Goal: Task Accomplishment & Management: Use online tool/utility

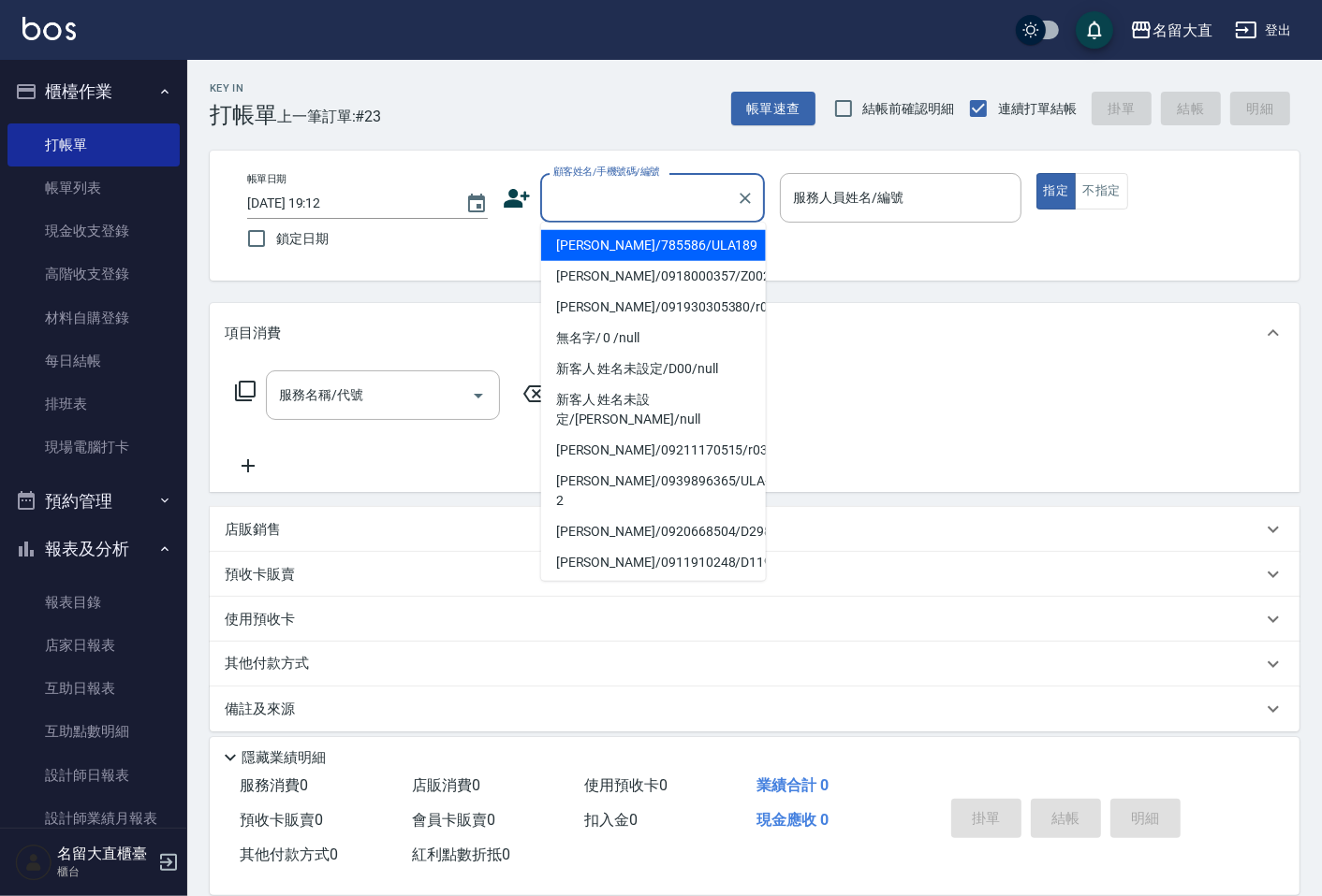
click at [585, 211] on input "顧客姓名/手機號碼/編號" at bounding box center [639, 198] width 180 height 32
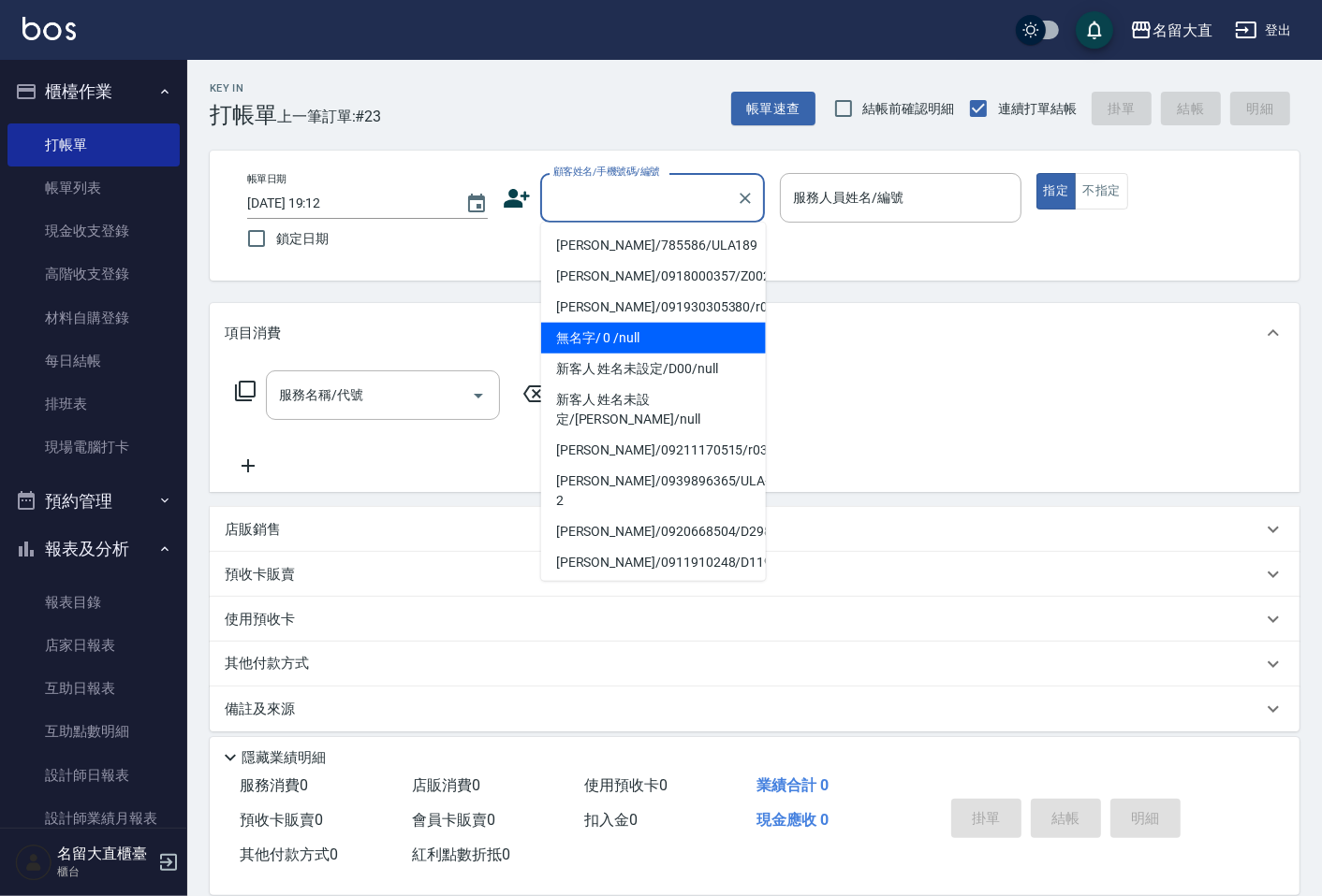
click at [610, 336] on li "無名字/ 0 /null" at bounding box center [654, 338] width 225 height 31
type input "無名字/ 0 /null"
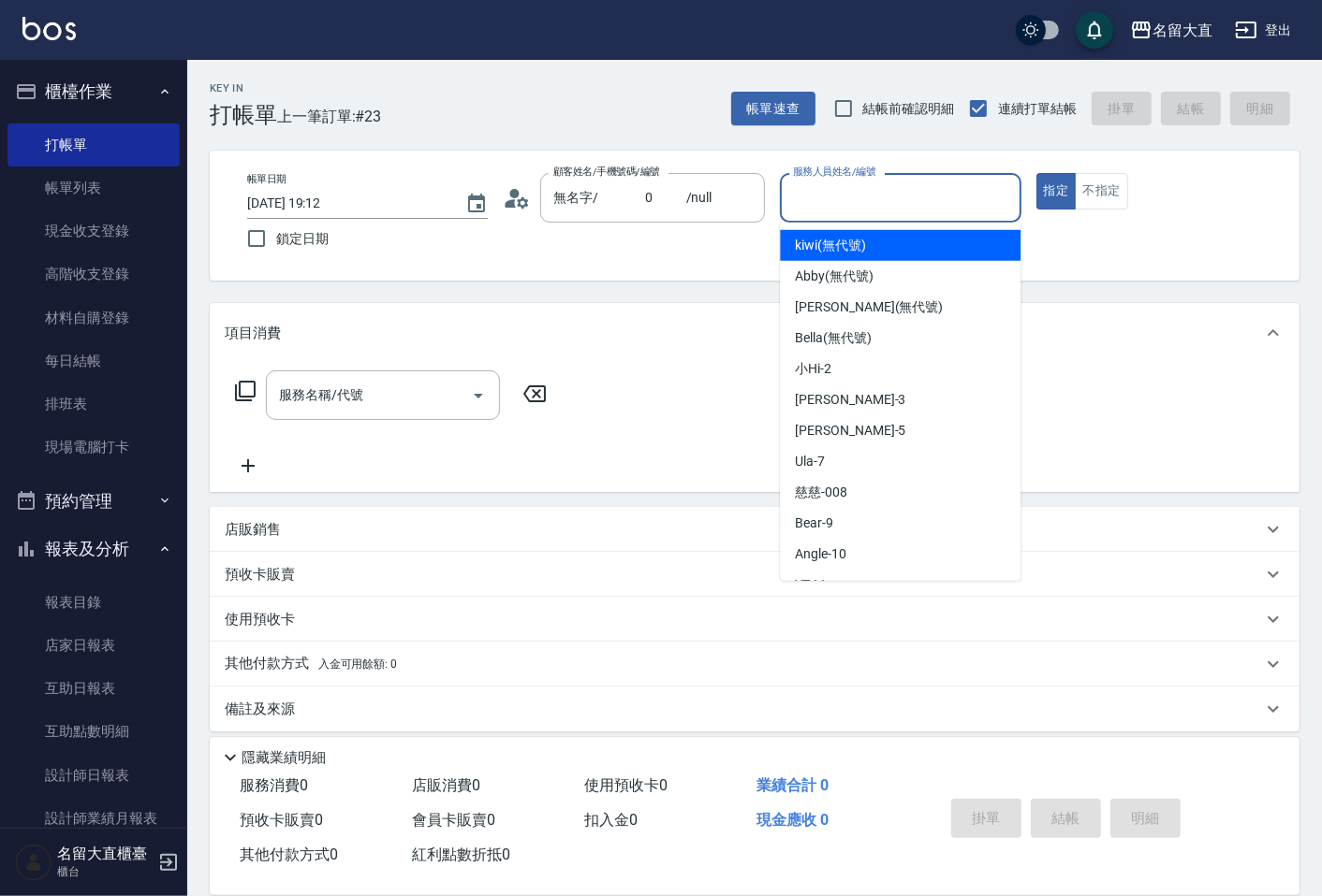
click at [855, 202] on input "服務人員姓名/編號" at bounding box center [899, 198] width 224 height 32
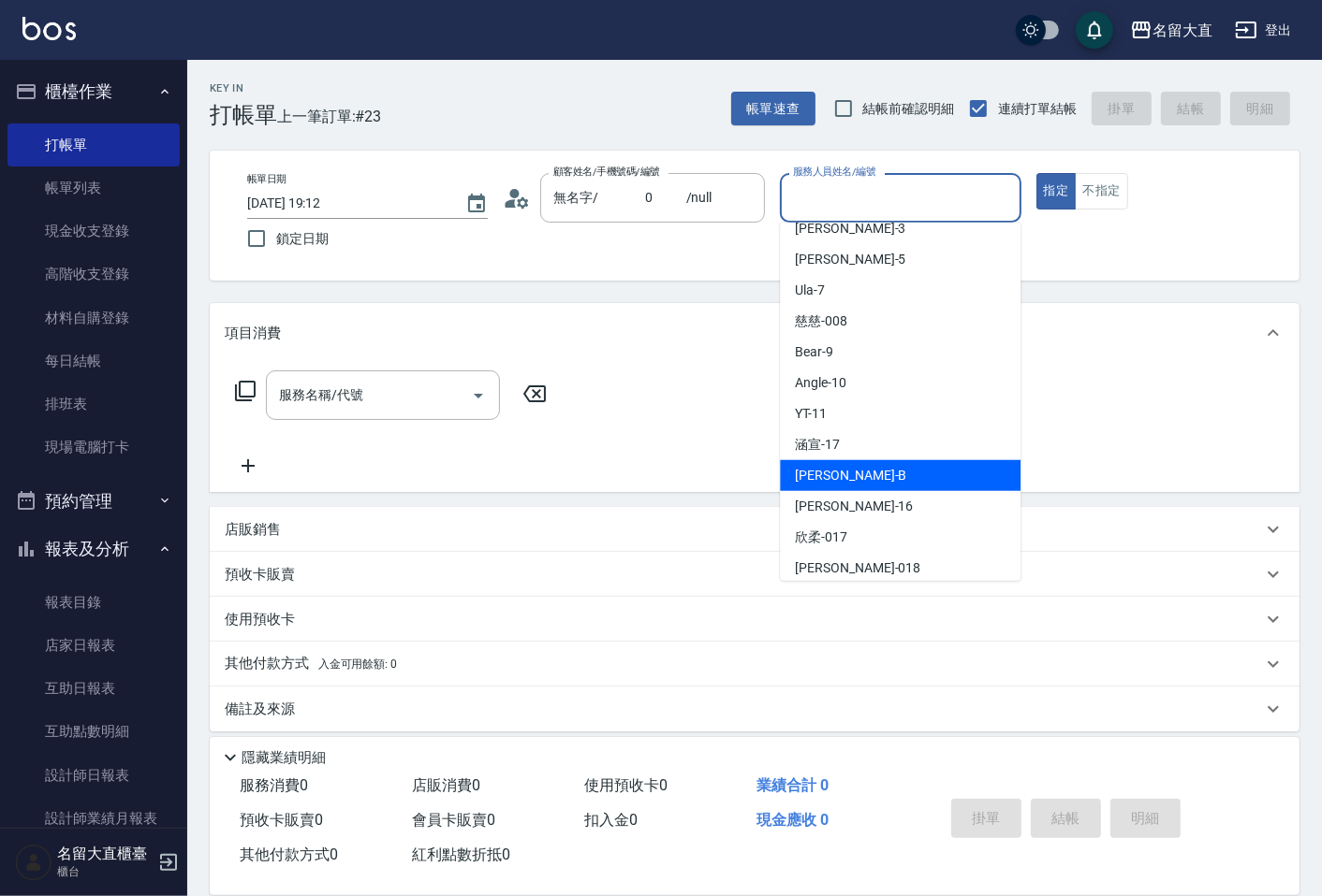
scroll to position [207, 0]
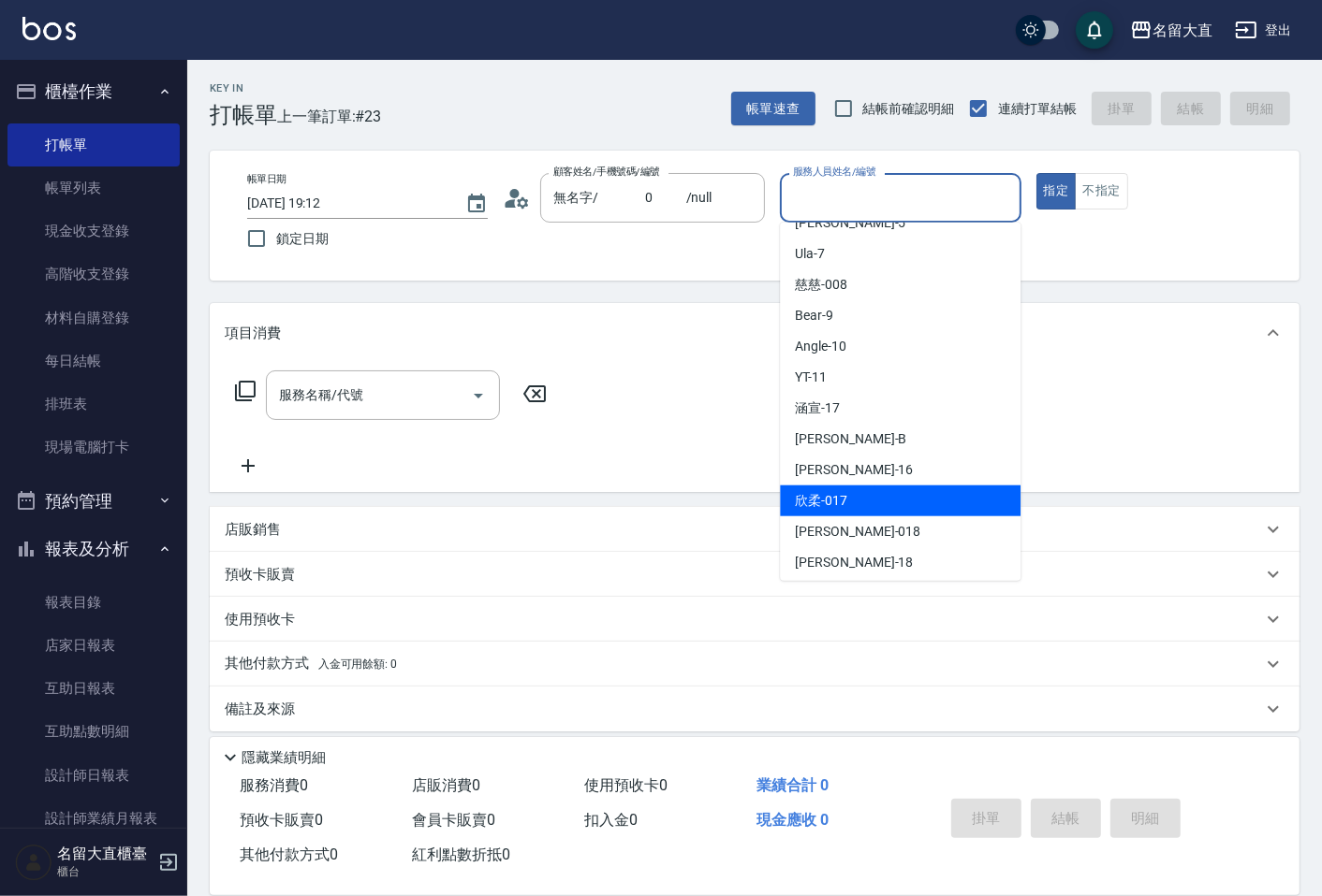
click at [857, 494] on div "欣柔 -017" at bounding box center [900, 501] width 241 height 31
type input "欣柔-017"
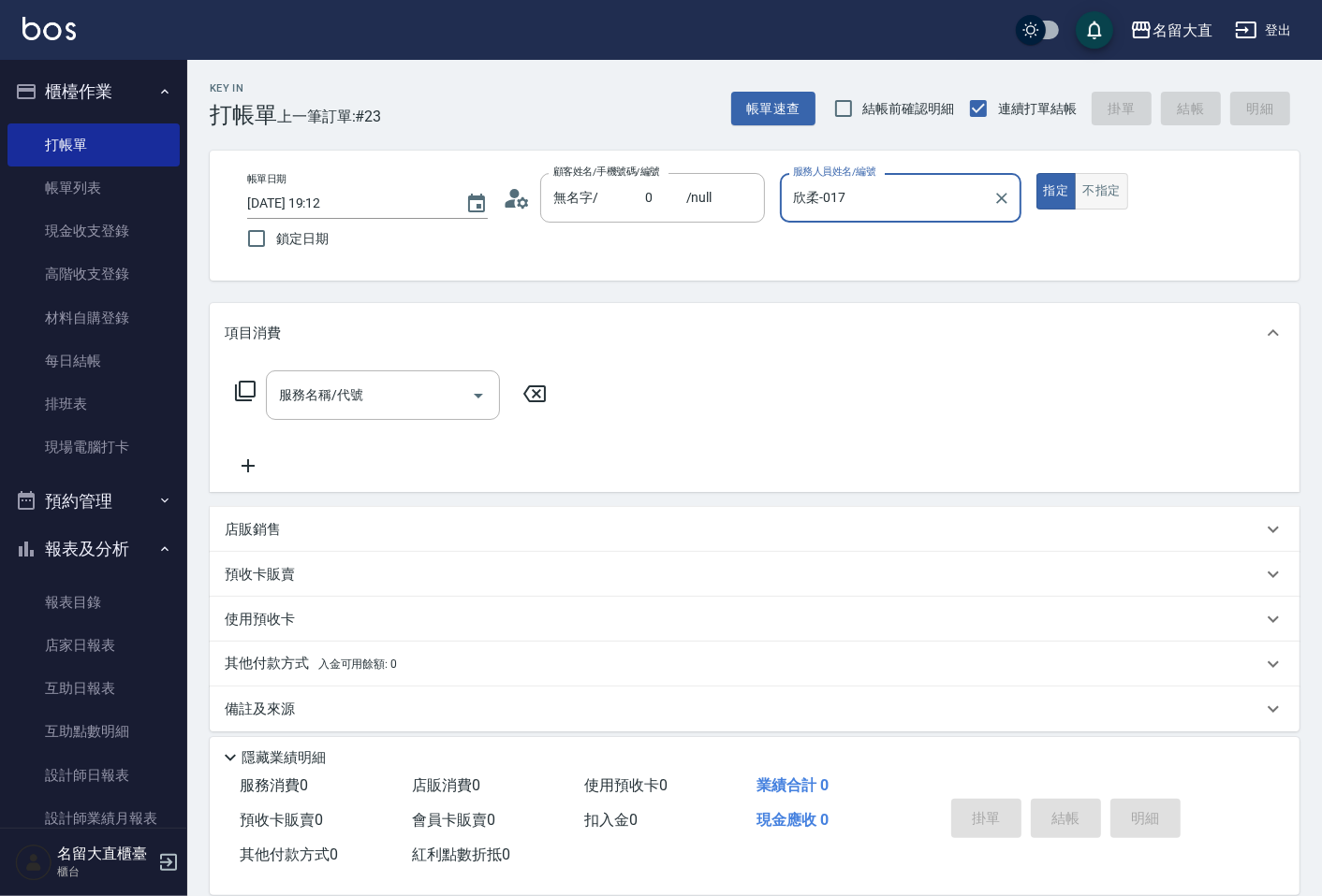
click at [1082, 194] on button "不指定" at bounding box center [1101, 191] width 53 height 36
click at [1039, 192] on button "指定" at bounding box center [1056, 191] width 40 height 36
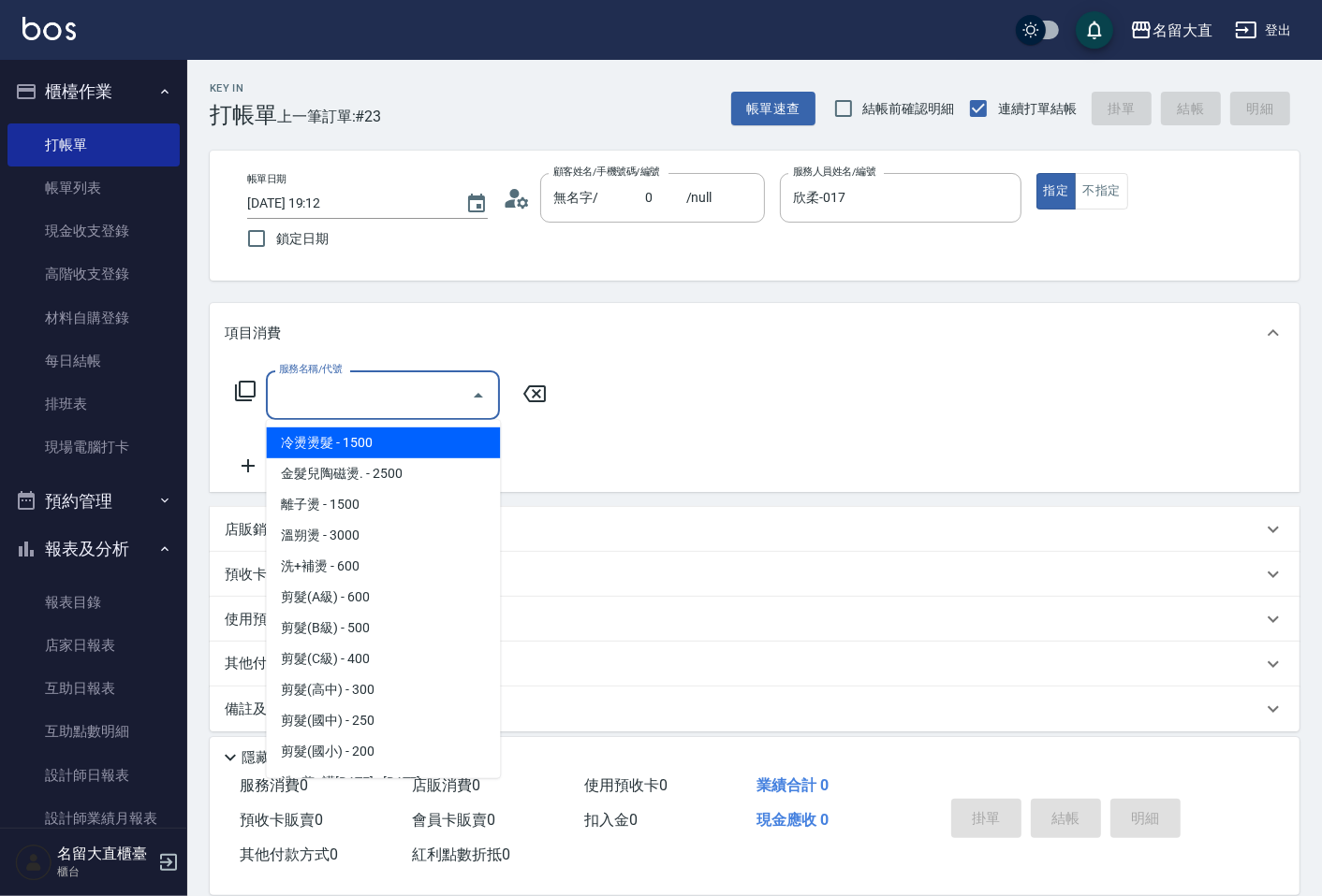
click at [318, 394] on input "服務名稱/代號" at bounding box center [368, 394] width 189 height 32
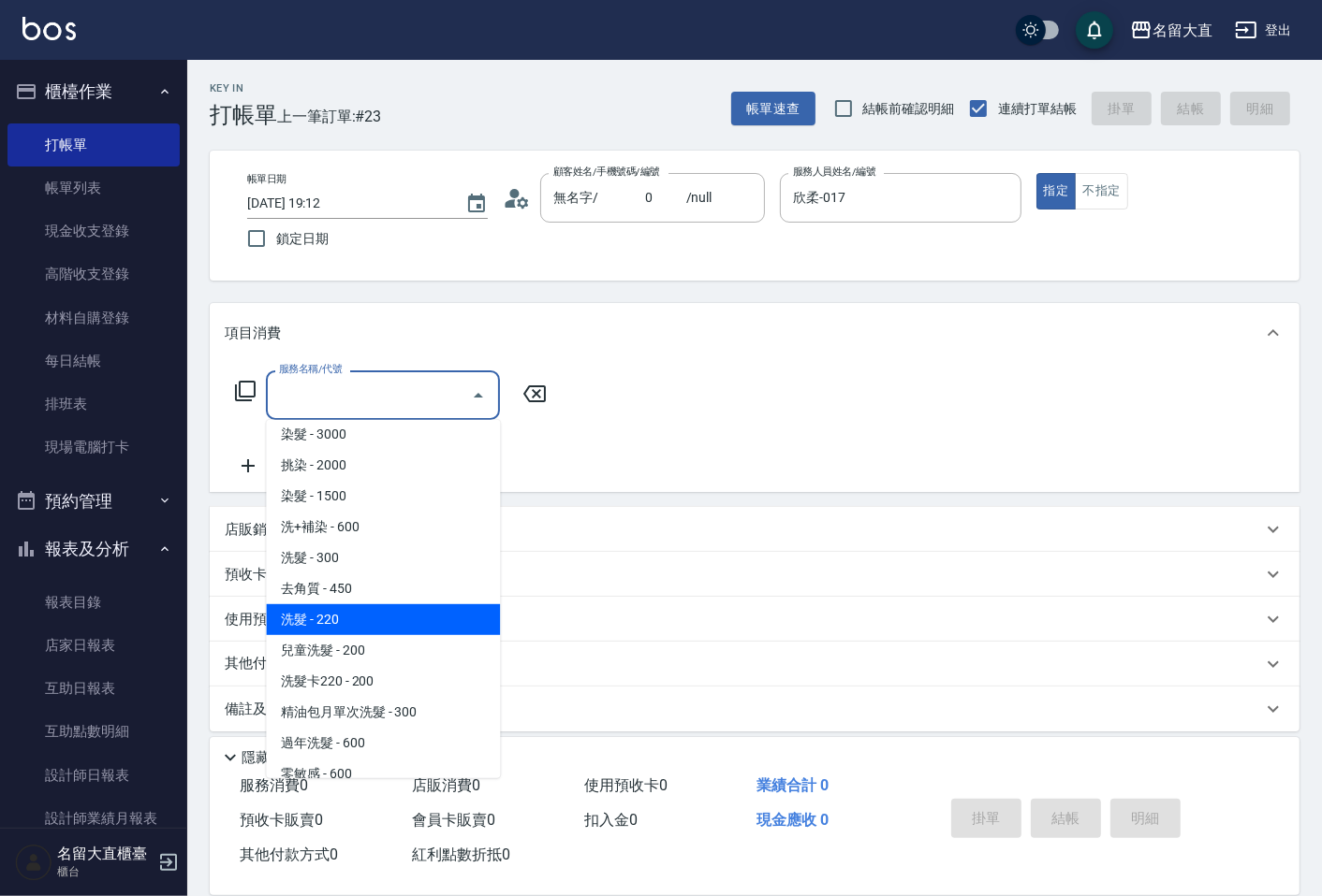
scroll to position [416, 0]
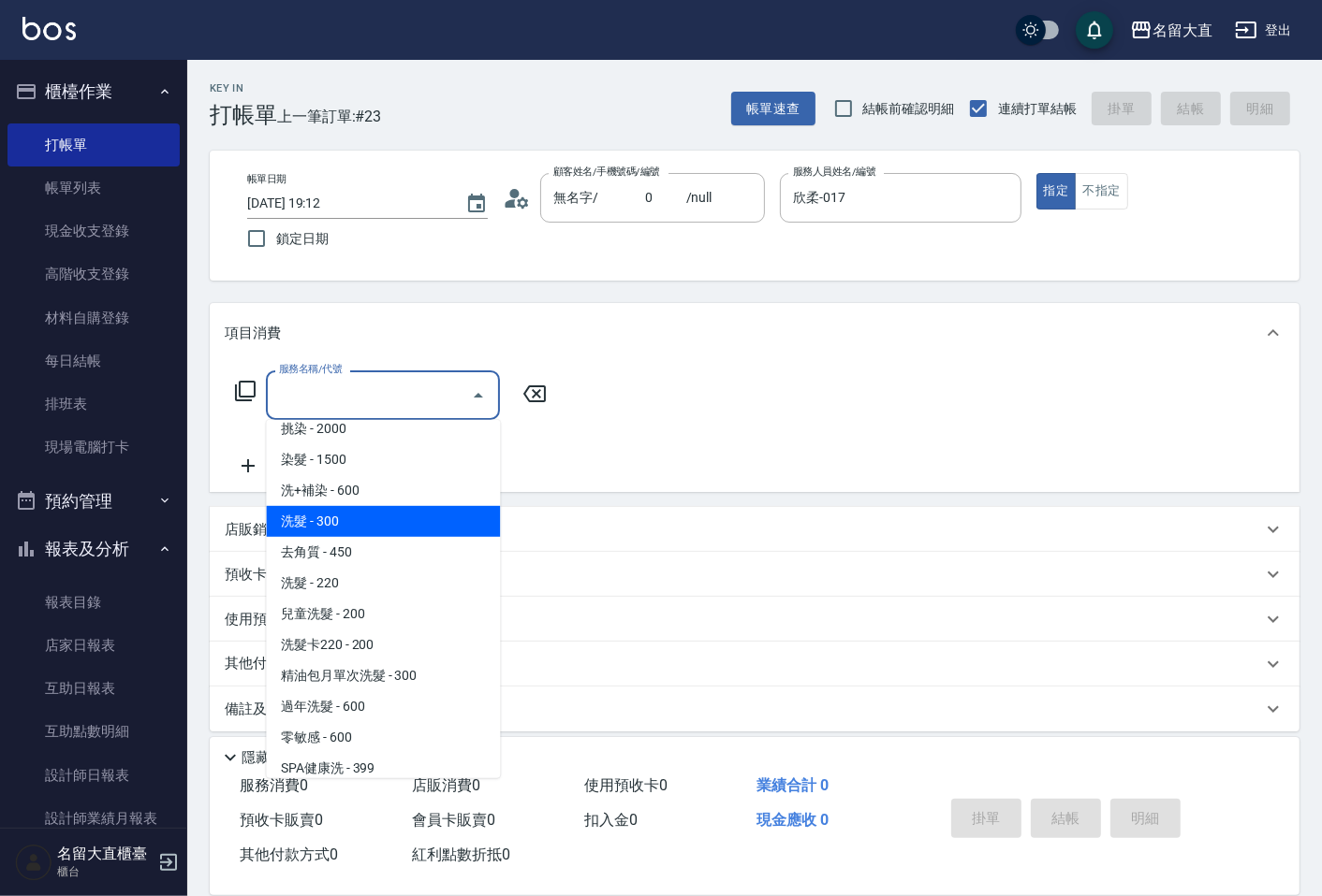
click at [313, 527] on span "洗髮 - 300" at bounding box center [383, 521] width 234 height 31
type input "洗髮(500)"
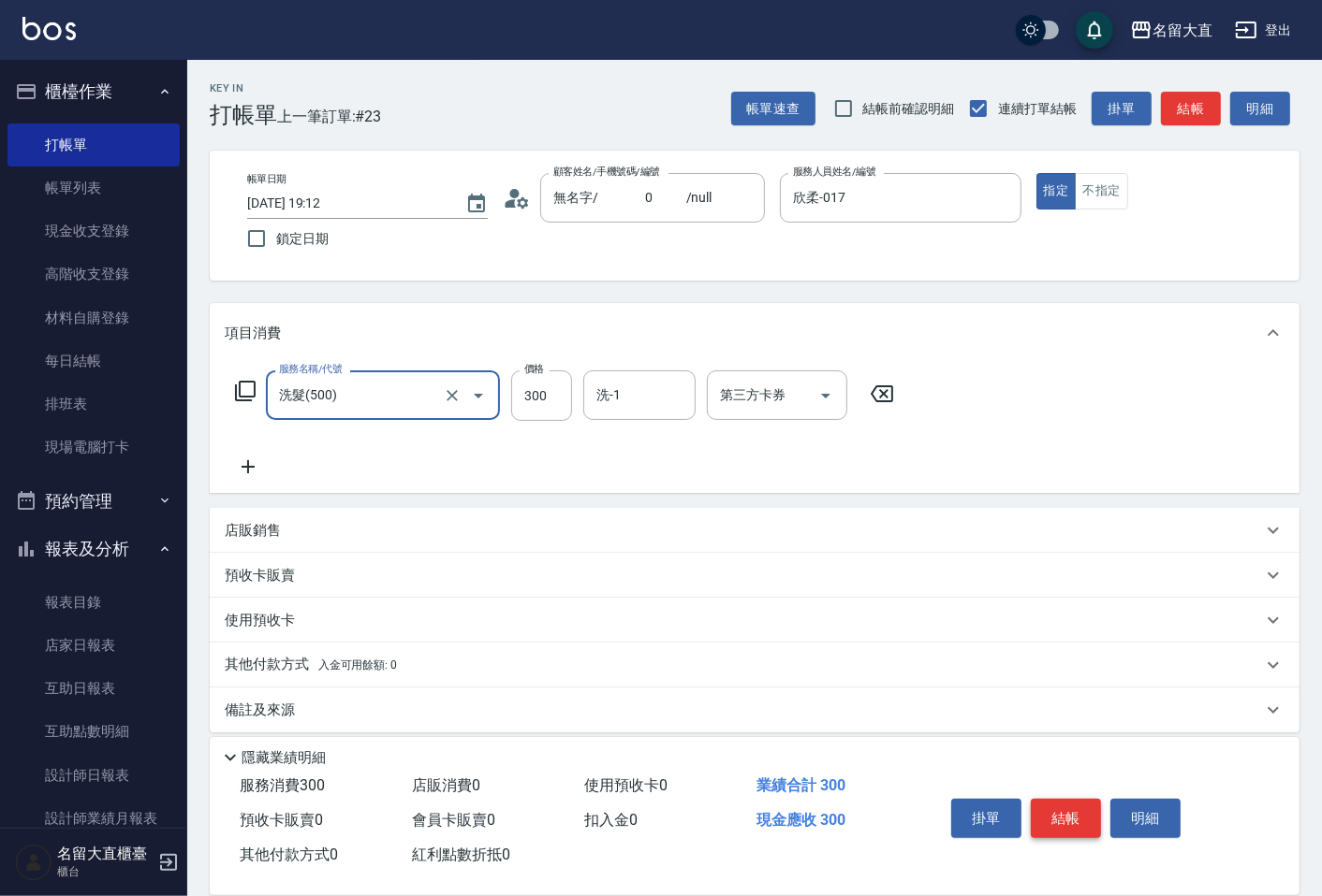
click at [1054, 809] on button "結帳" at bounding box center [1066, 819] width 70 height 39
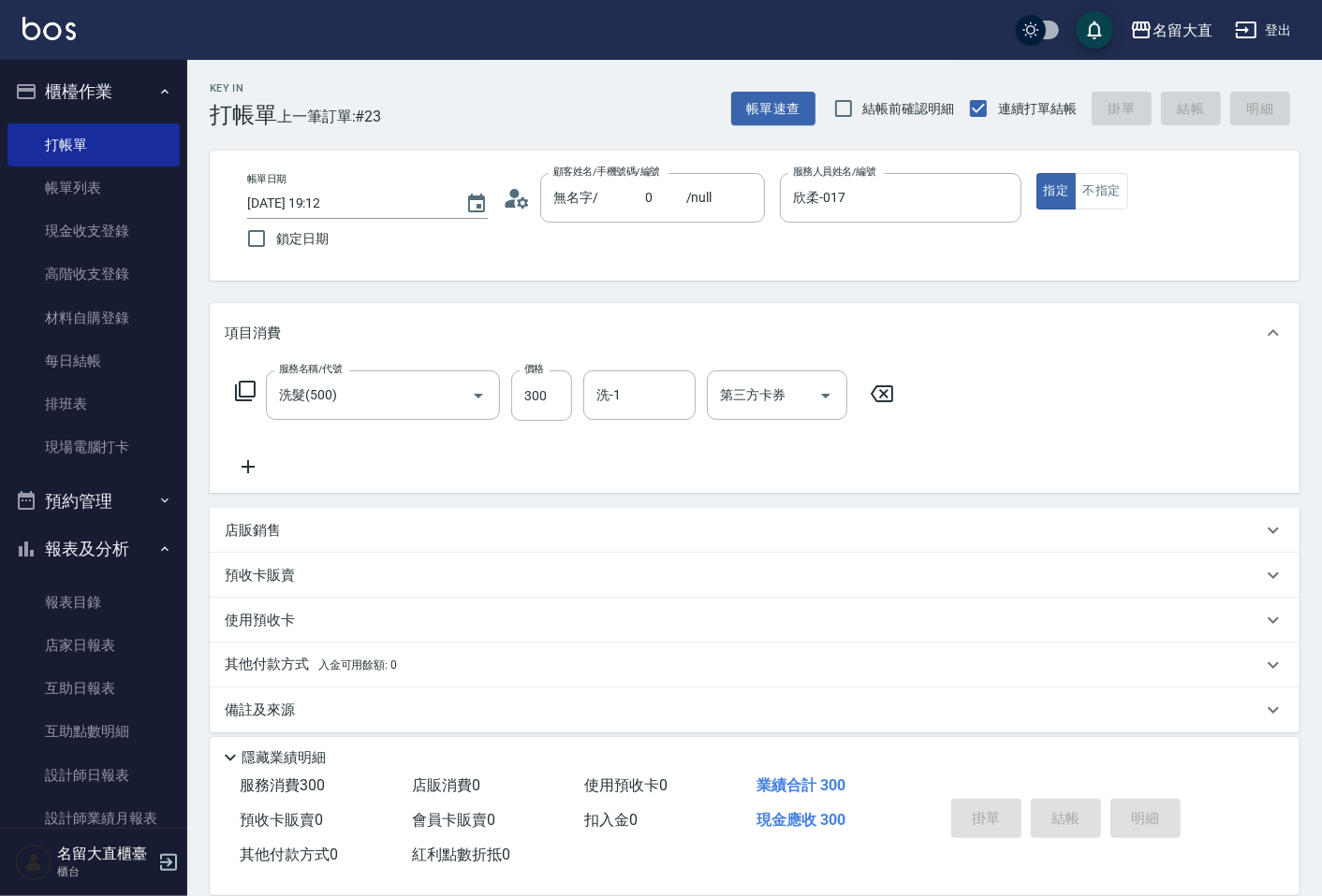
type input "[DATE] 19:46"
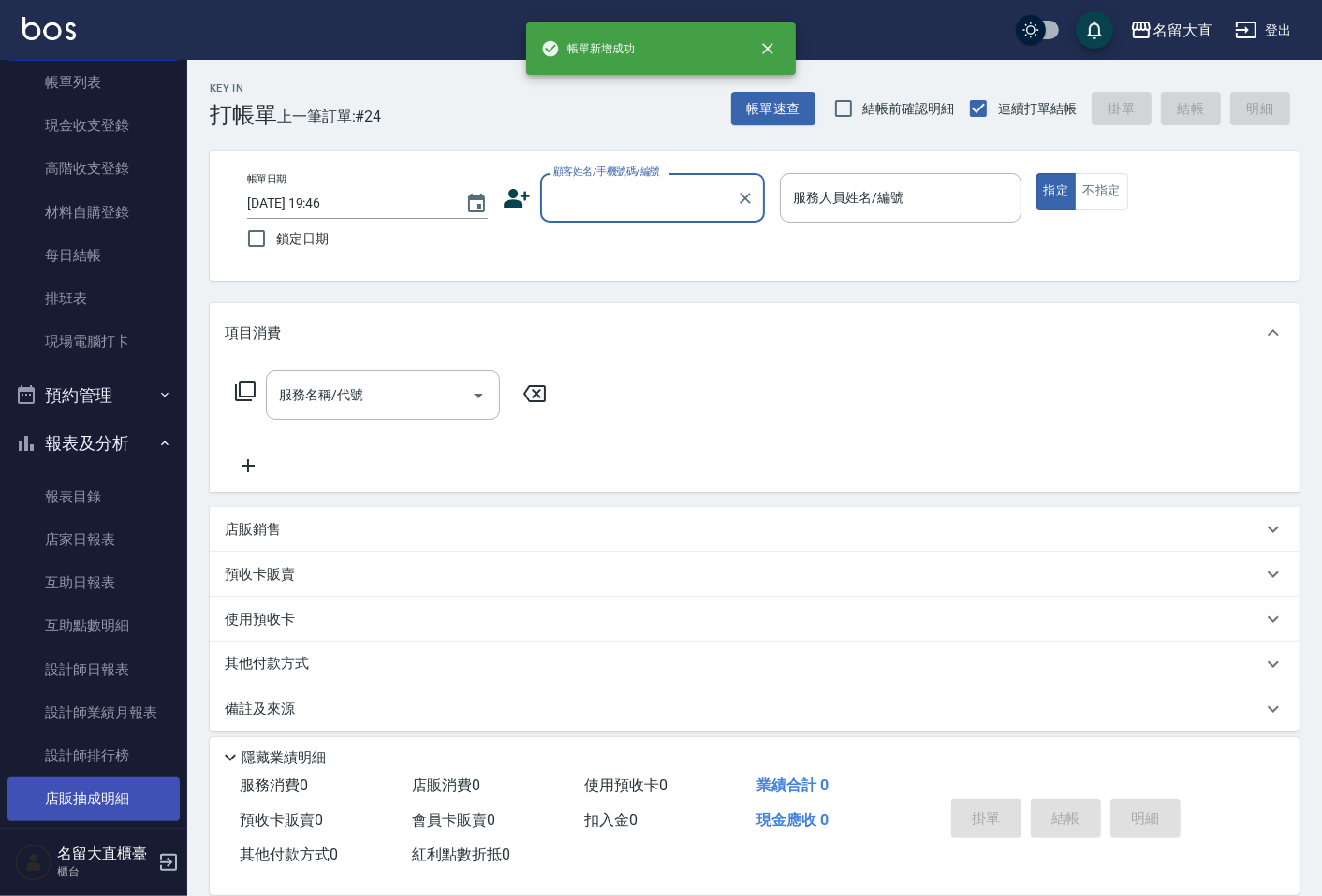
scroll to position [207, 0]
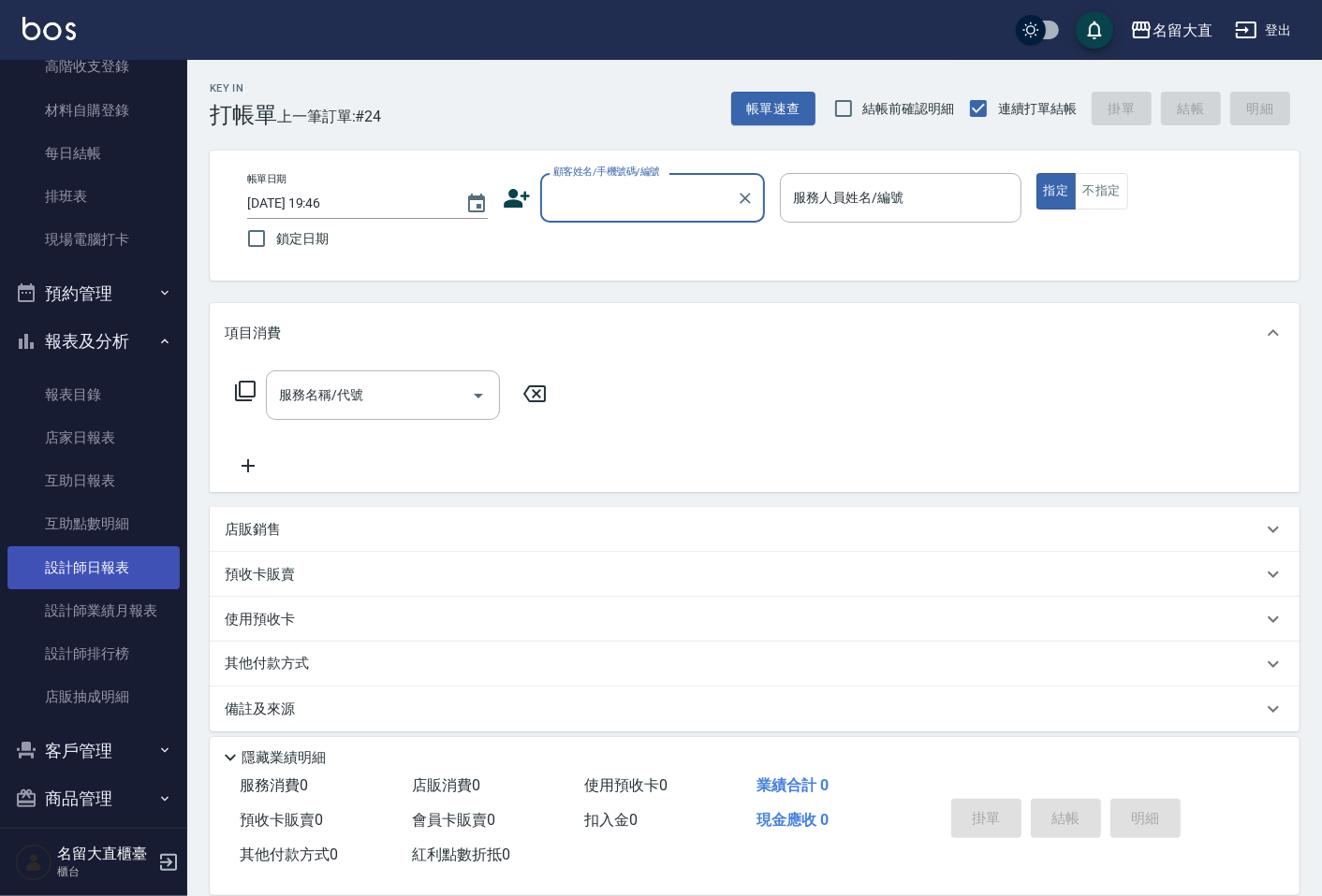
click at [101, 584] on link "設計師日報表" at bounding box center [94, 568] width 172 height 43
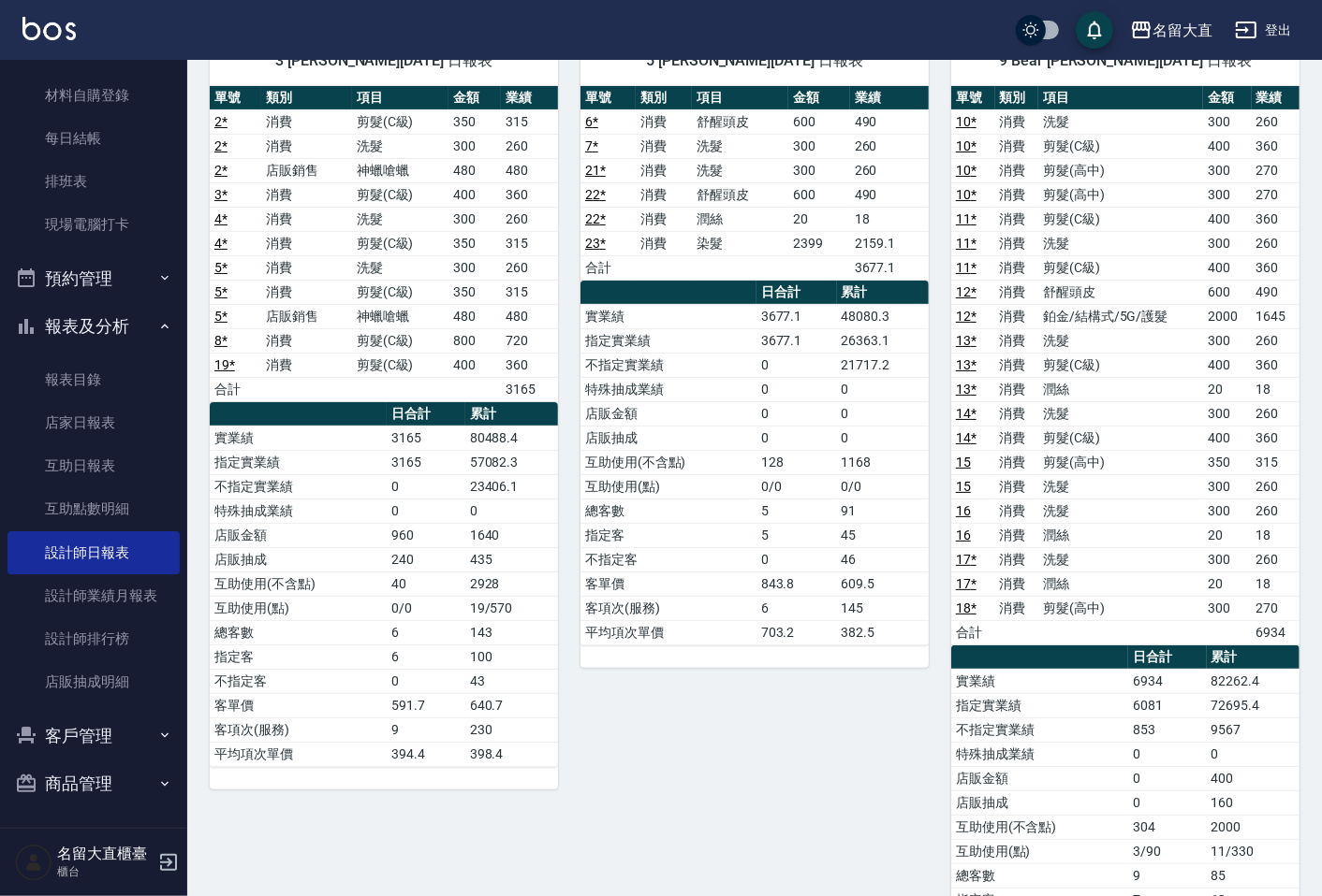
scroll to position [207, 0]
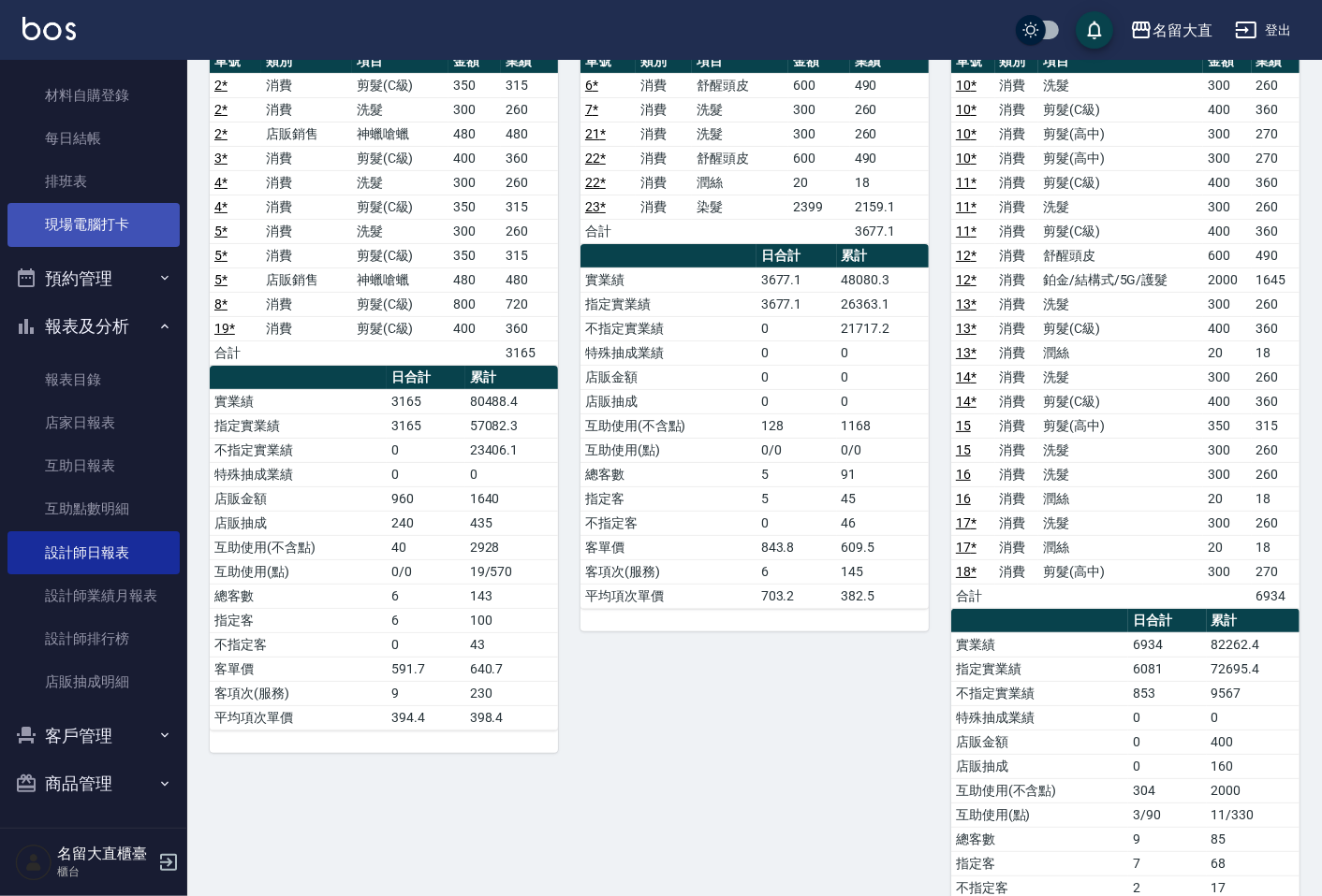
click at [77, 235] on link "現場電腦打卡" at bounding box center [94, 225] width 172 height 43
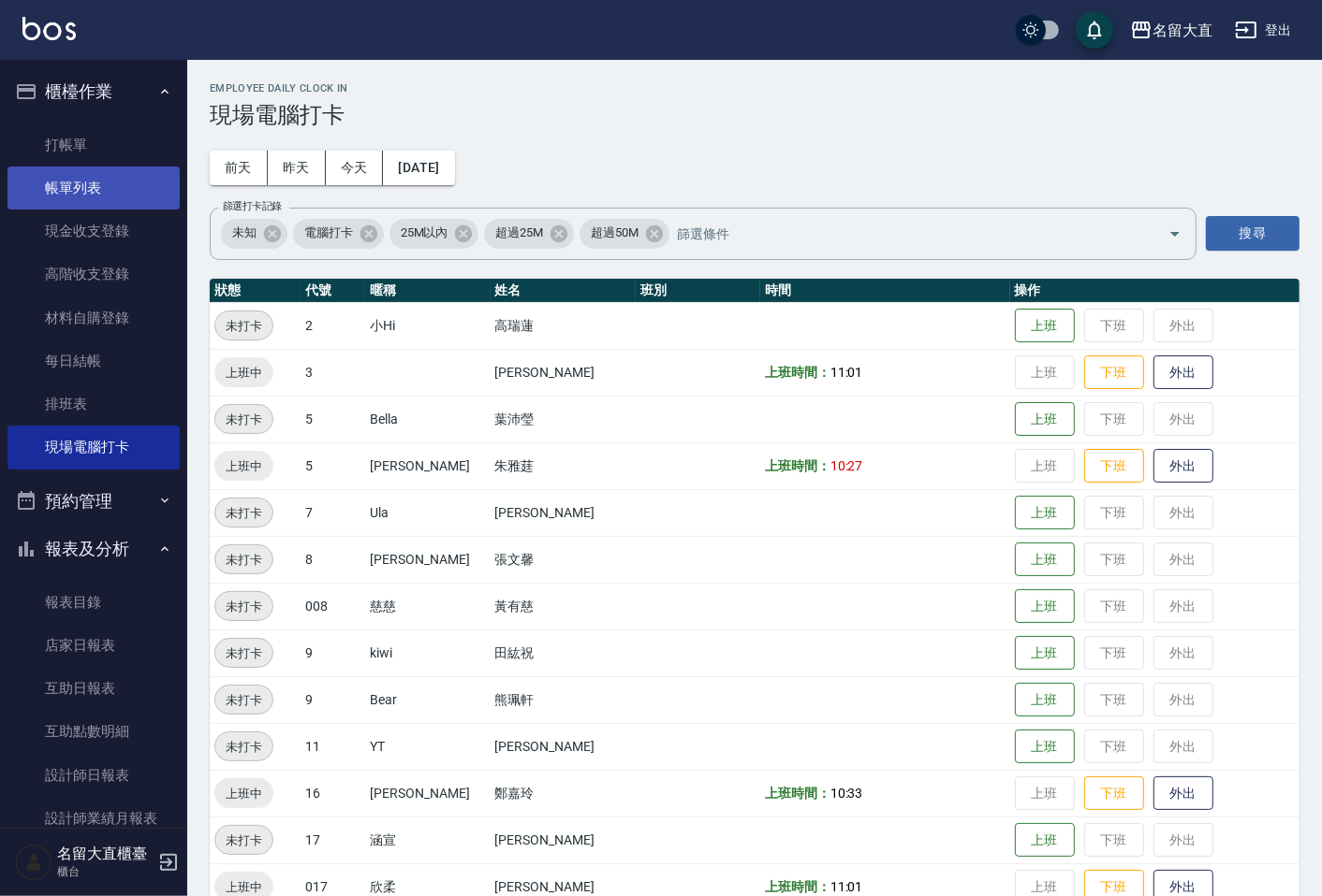
click at [49, 187] on link "帳單列表" at bounding box center [94, 188] width 172 height 43
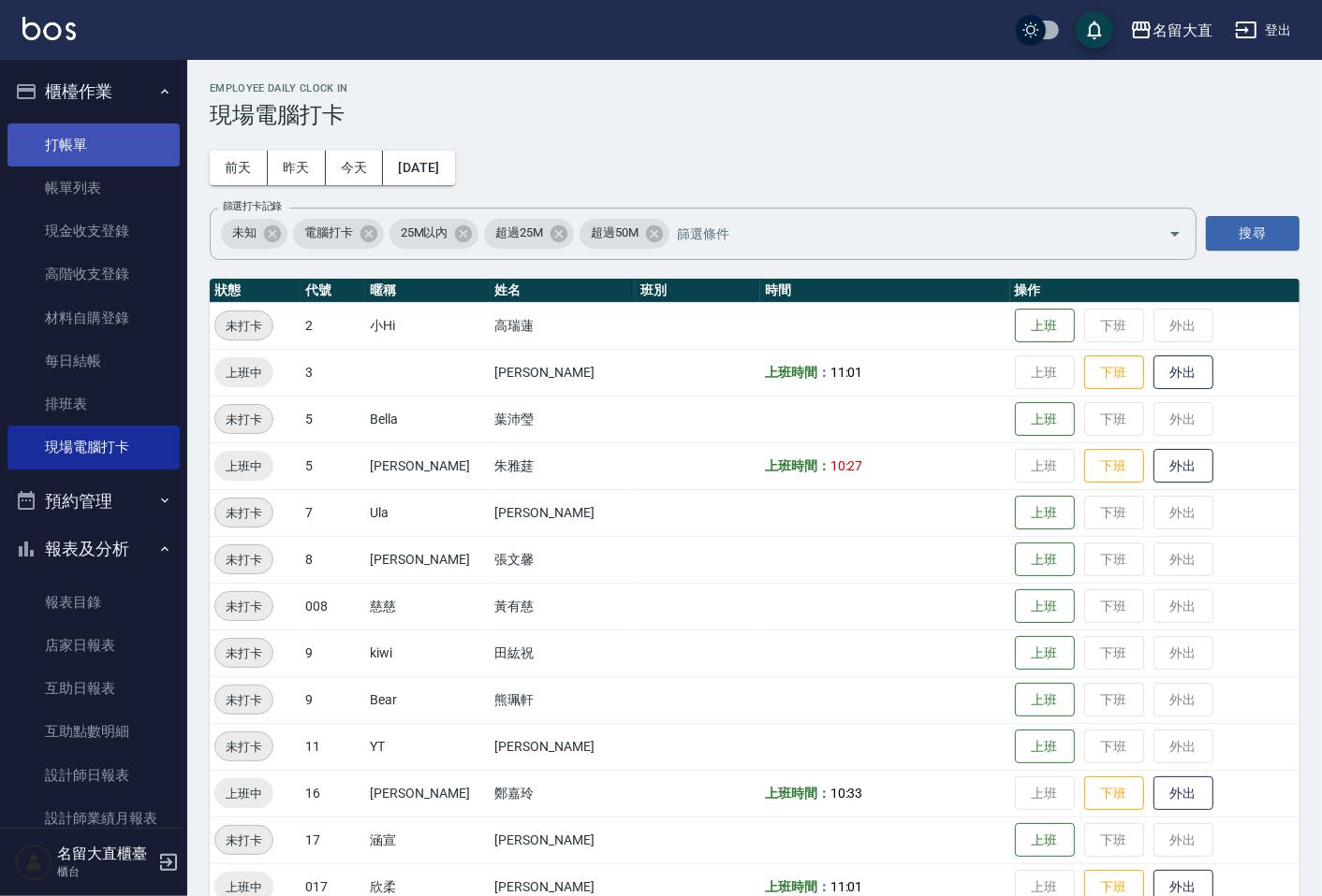
click at [60, 153] on link "打帳單" at bounding box center [94, 145] width 172 height 43
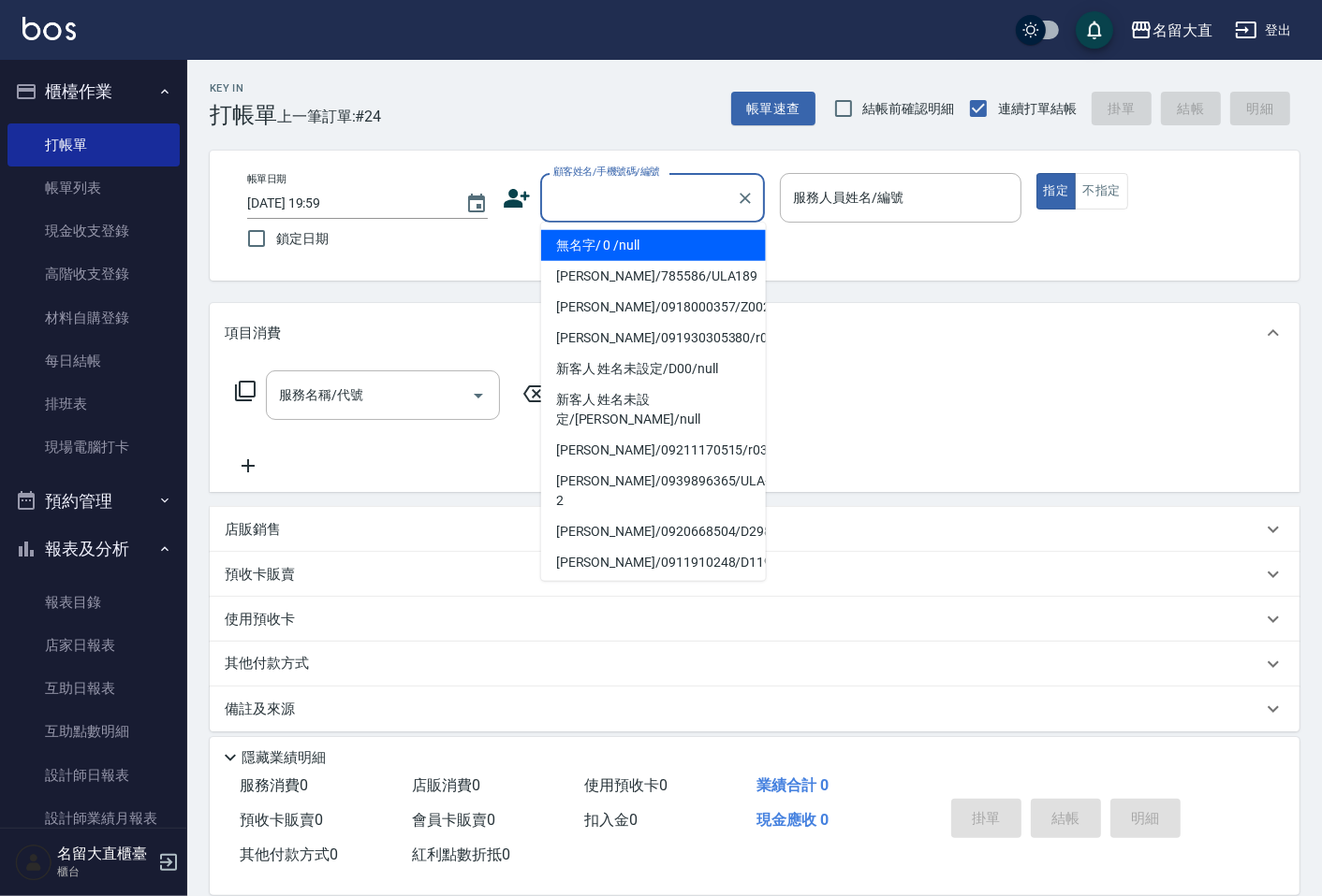
click at [554, 197] on input "顧客姓名/手機號碼/編號" at bounding box center [639, 198] width 180 height 32
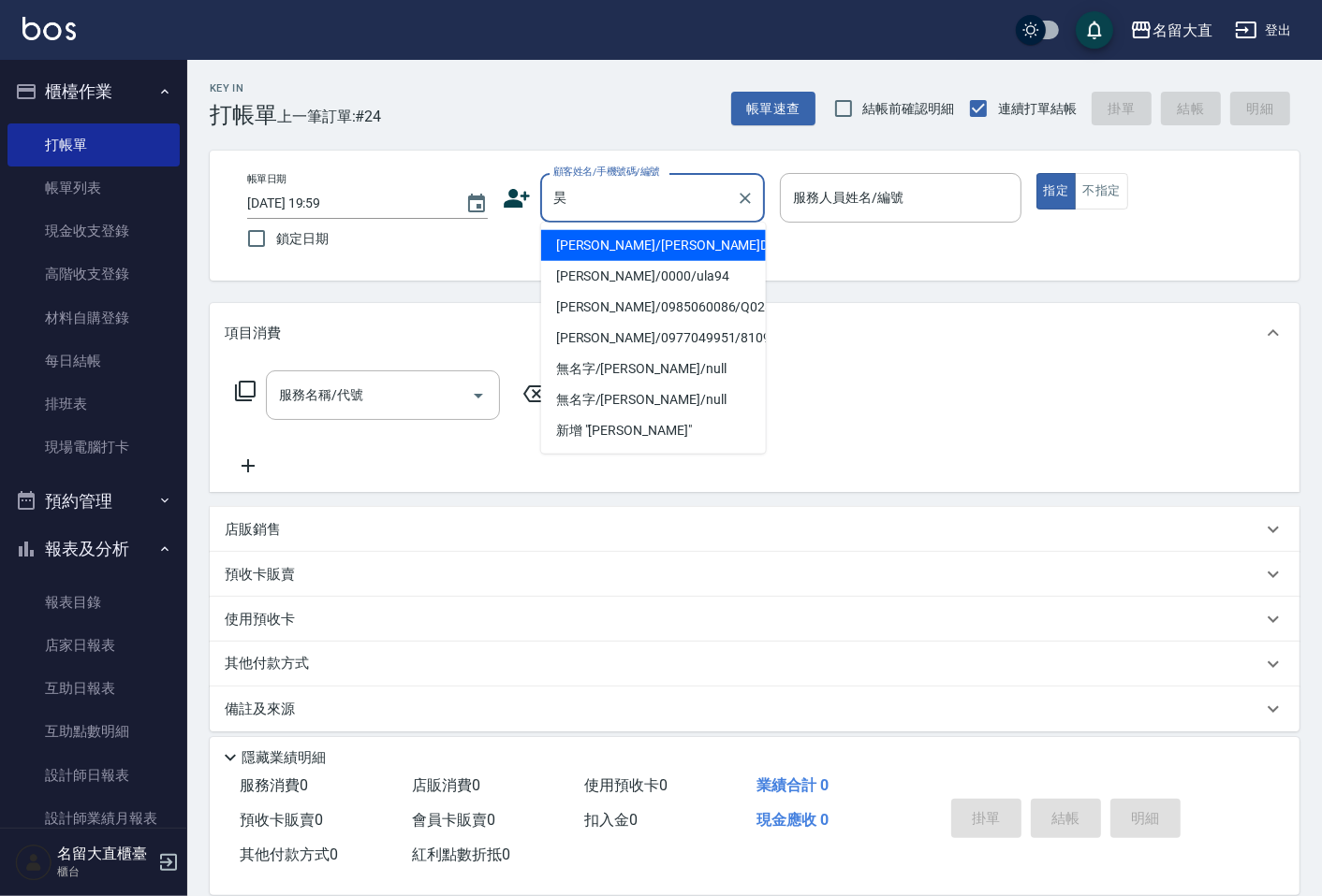
type input "[PERSON_NAME]/[PERSON_NAME]D203/D203"
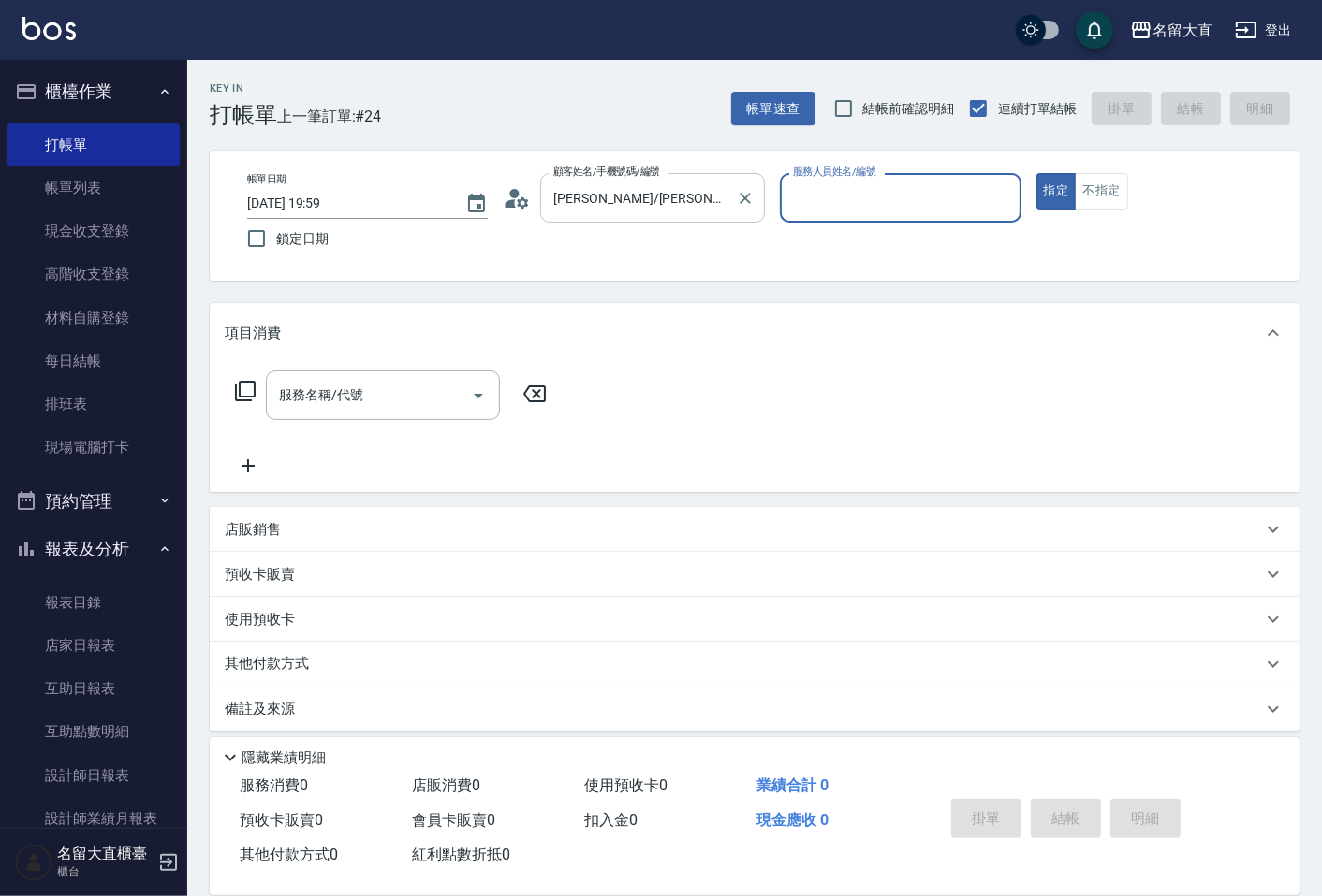
type input "[PERSON_NAME]3"
click at [1036, 173] on button "指定" at bounding box center [1056, 191] width 40 height 36
type button "true"
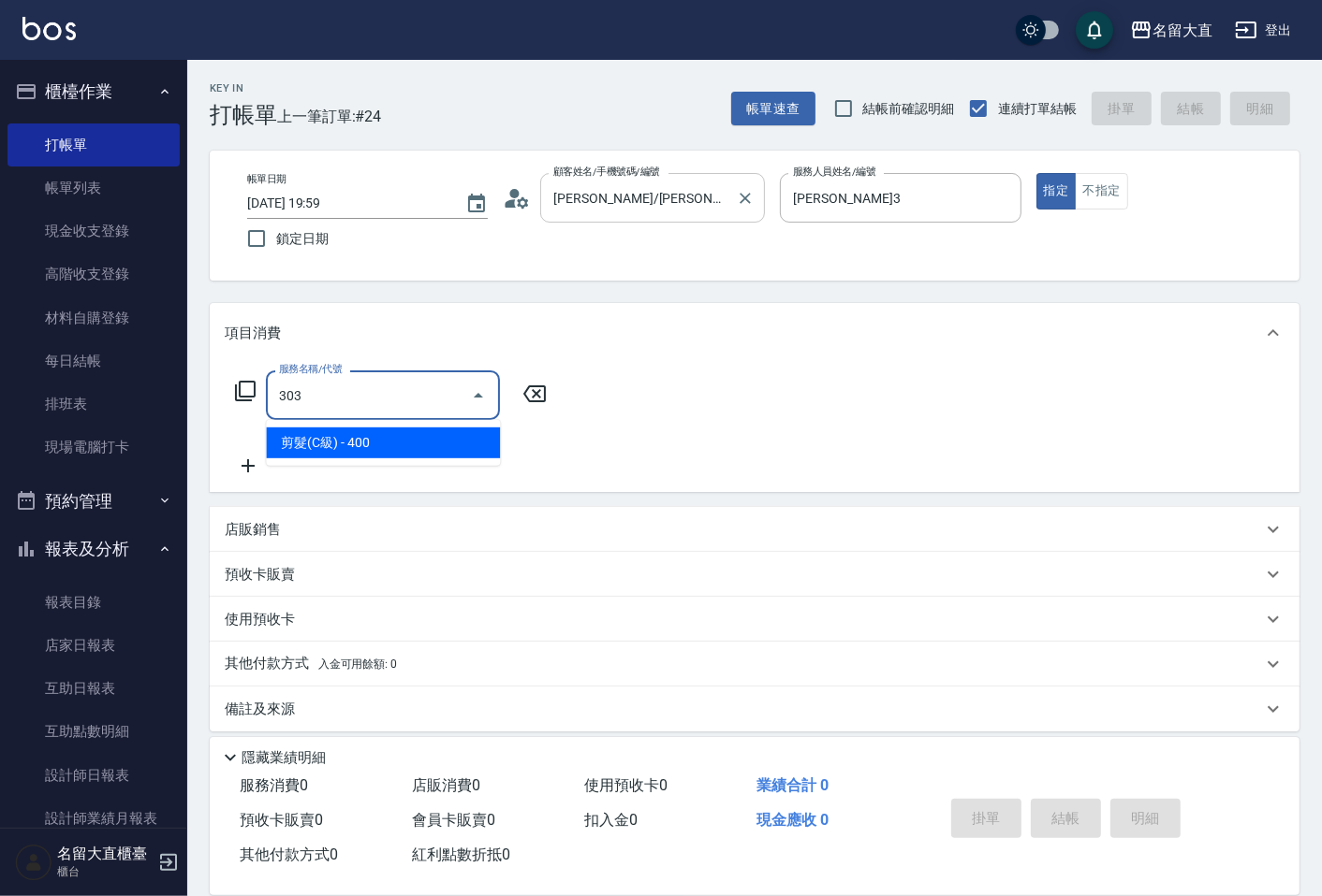
type input "剪髮(C級)(303)"
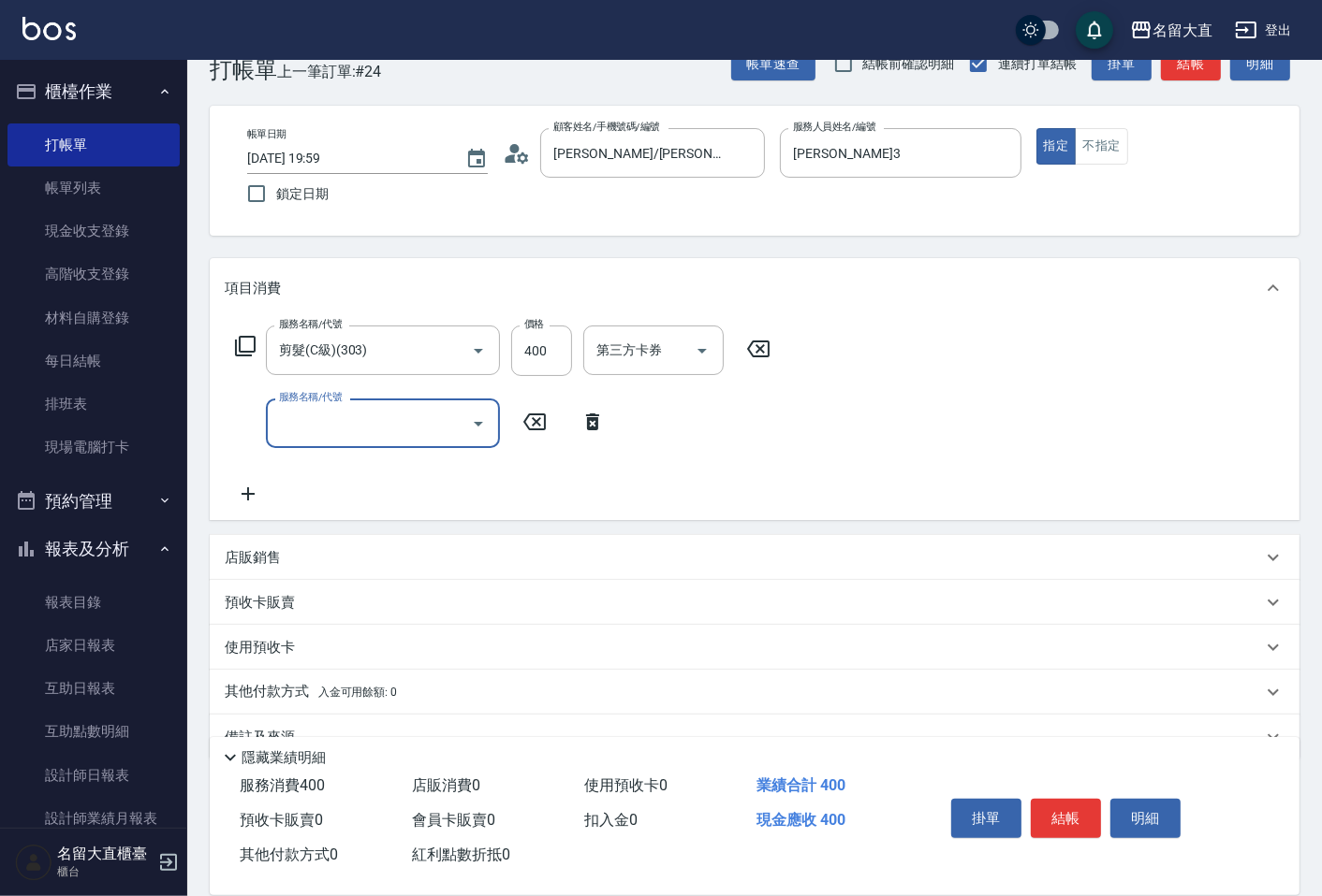
scroll to position [85, 0]
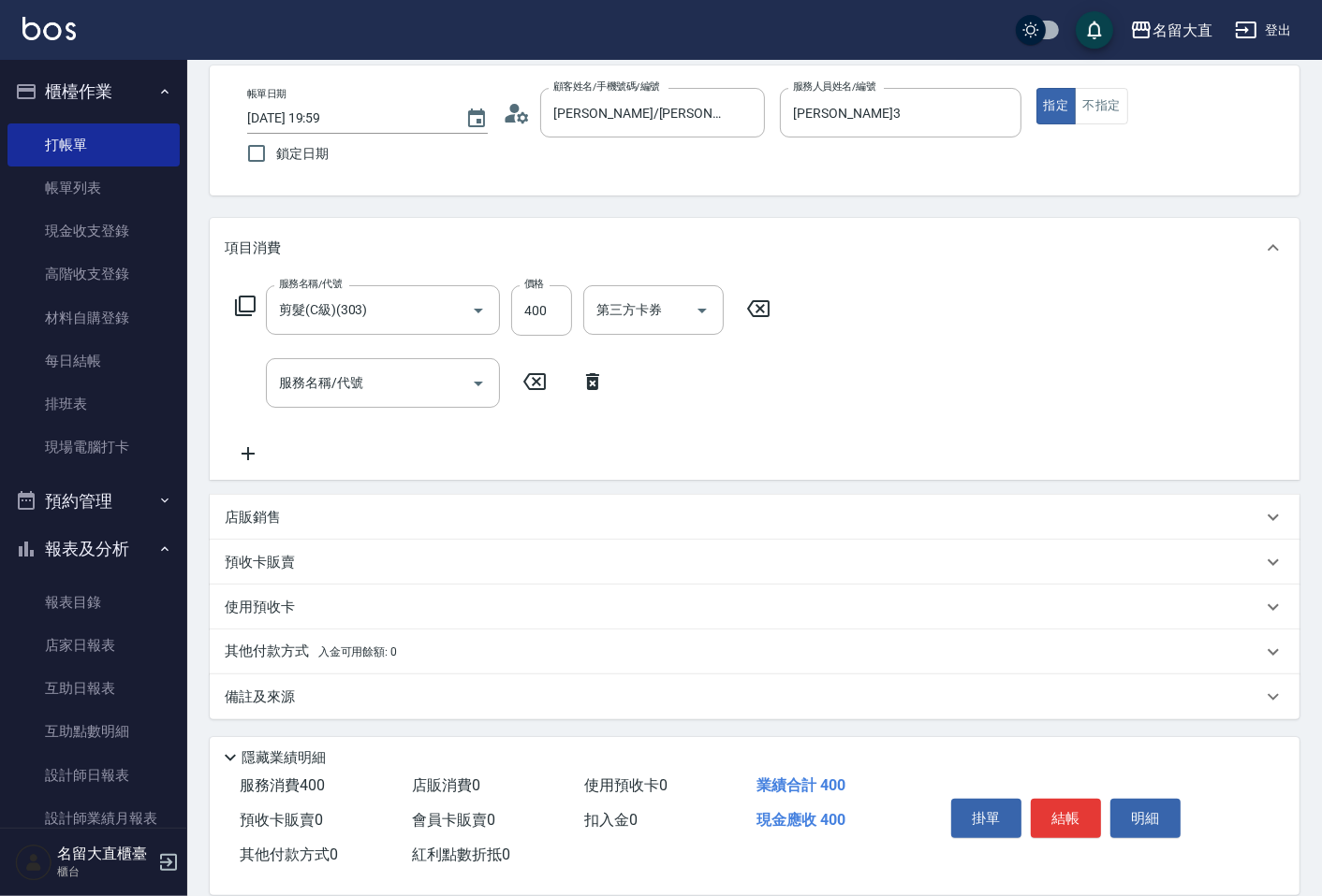
click at [273, 715] on div "備註及來源" at bounding box center [753, 697] width 1089 height 45
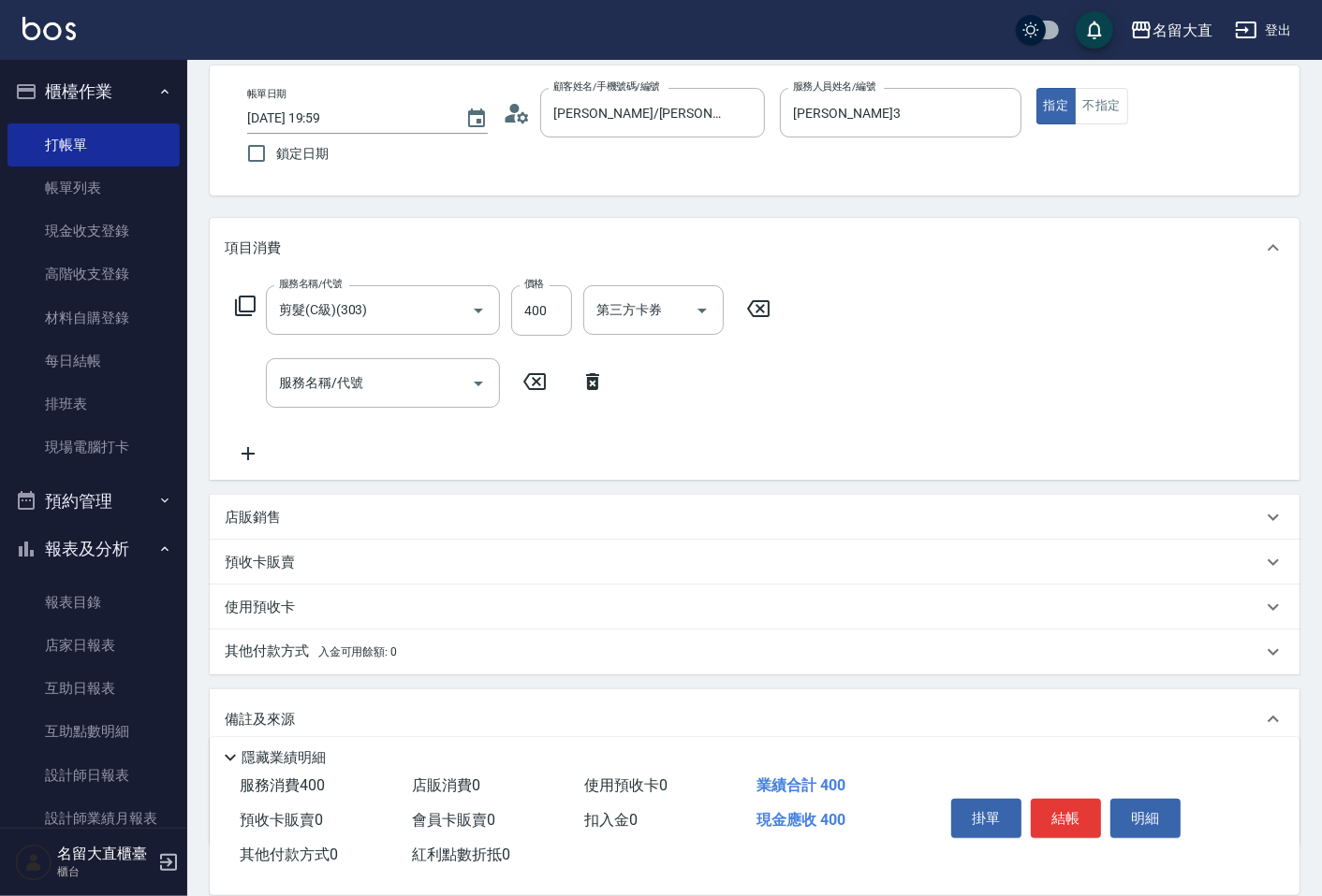
scroll to position [210, 0]
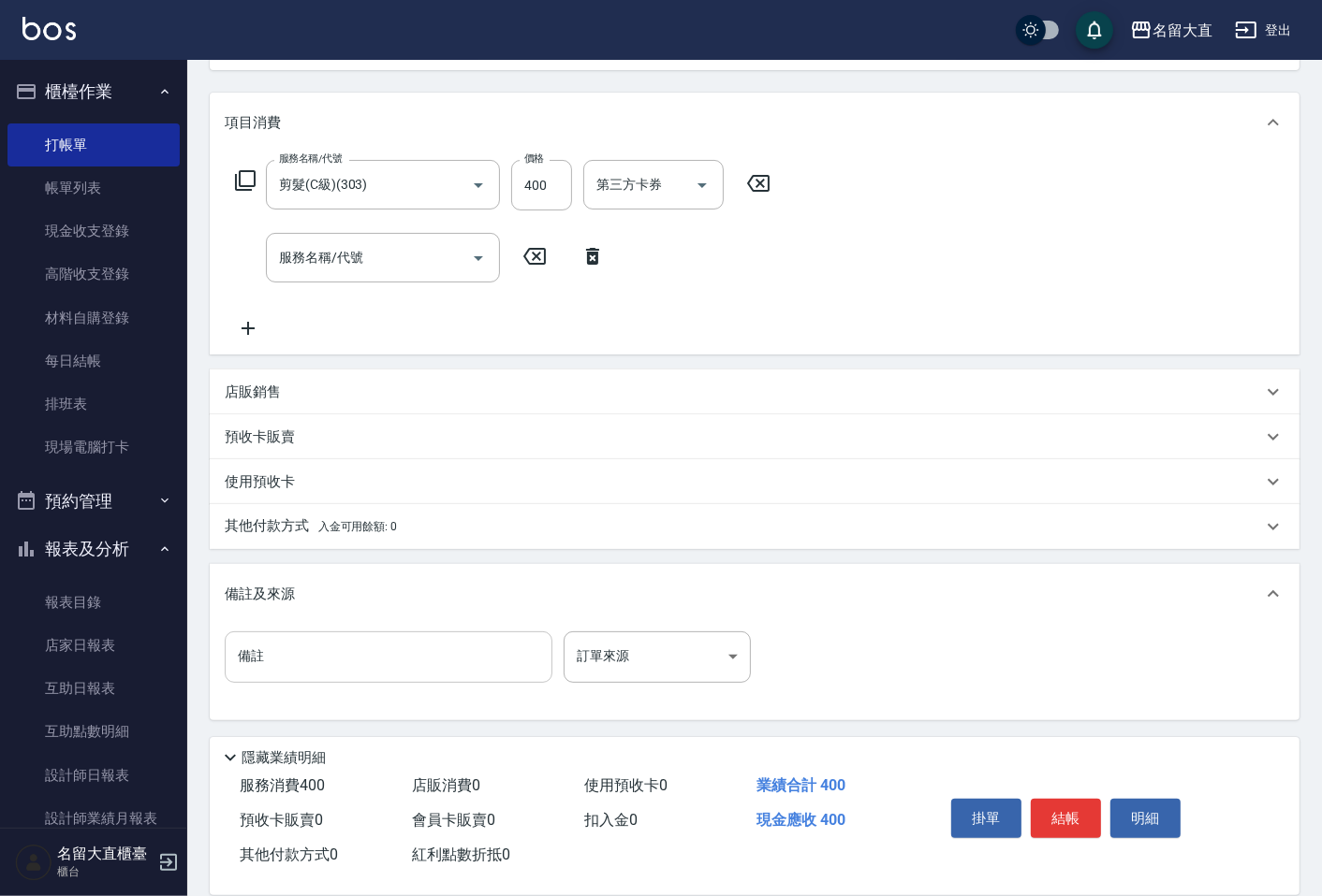
click at [272, 657] on input "備註" at bounding box center [388, 657] width 328 height 51
type input "爸"
click at [1087, 808] on button "結帳" at bounding box center [1066, 819] width 70 height 39
type input "[DATE] 20:00"
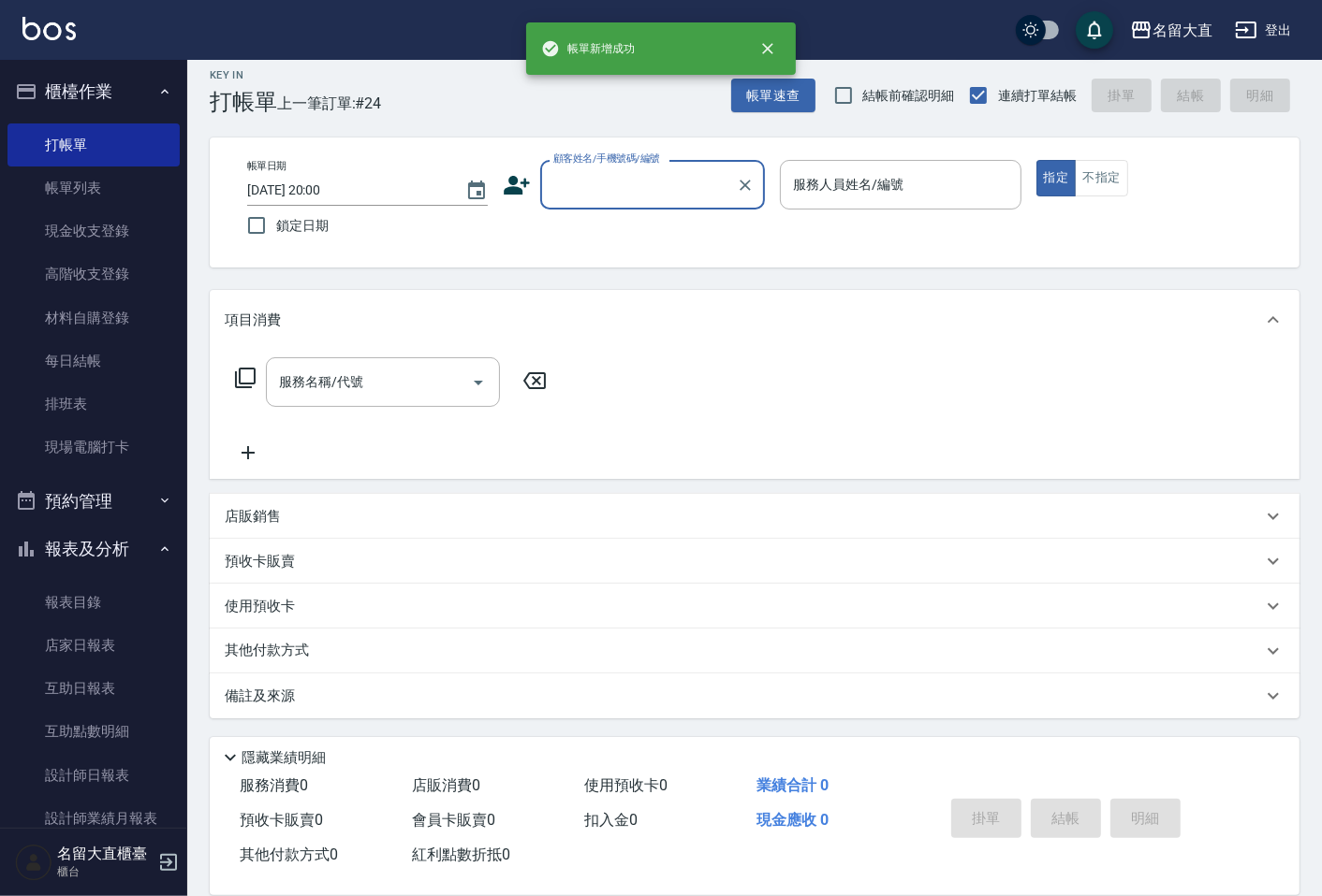
scroll to position [12, 0]
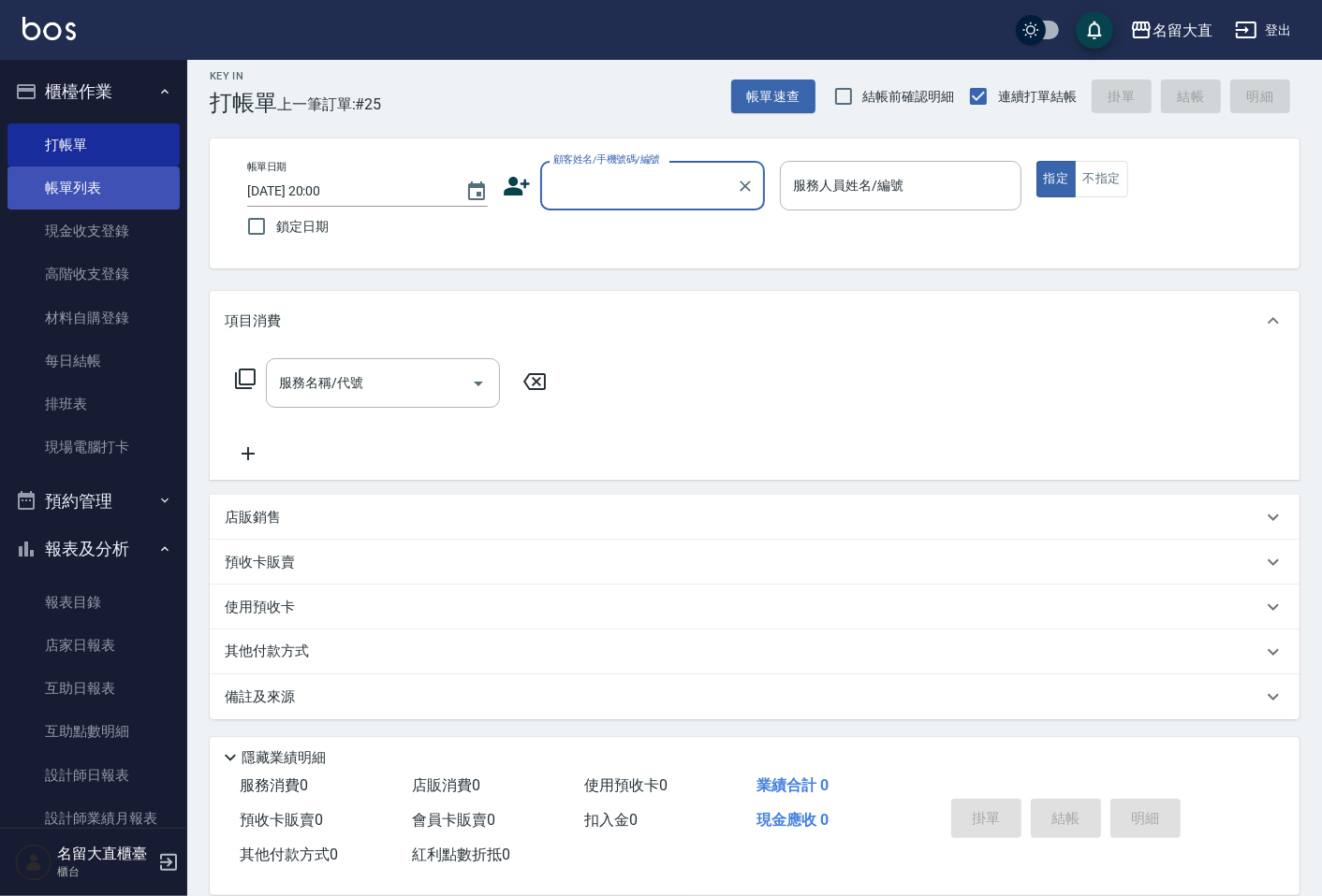
click at [72, 180] on link "帳單列表" at bounding box center [94, 188] width 172 height 43
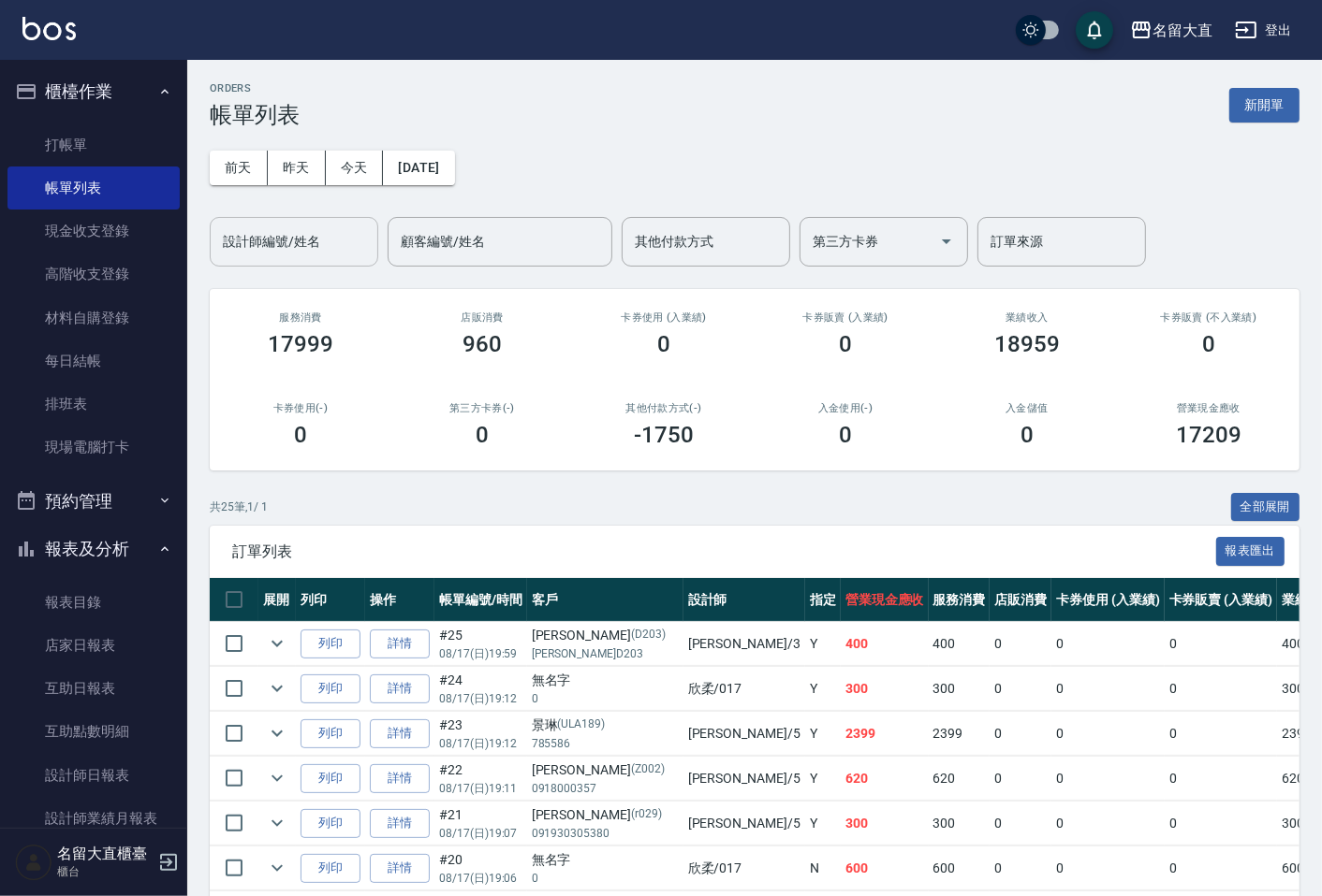
click at [304, 258] on div "設計師編號/姓名" at bounding box center [294, 242] width 168 height 50
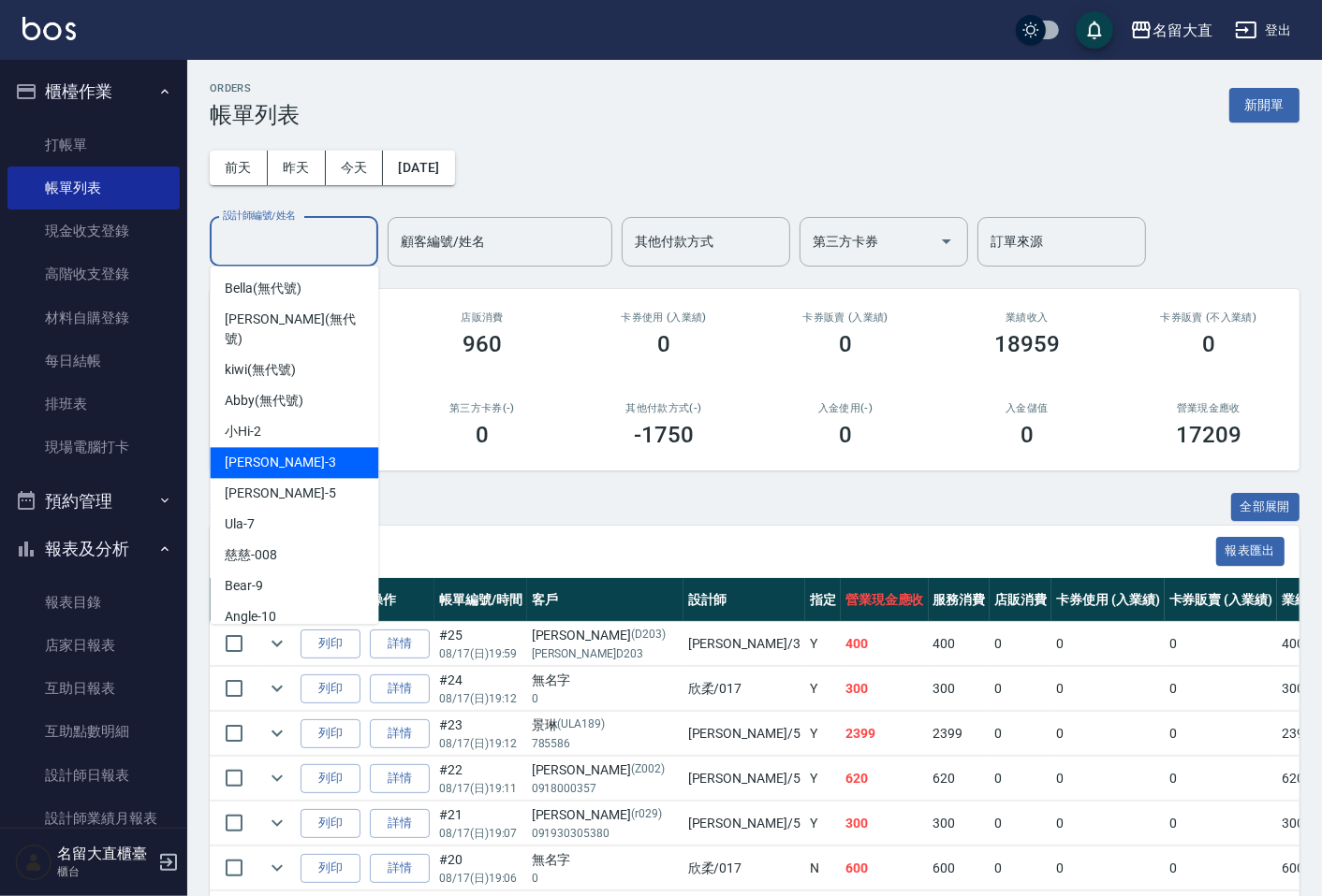
click at [276, 447] on div "[PERSON_NAME]3" at bounding box center [294, 463] width 168 height 31
type input "[PERSON_NAME]3"
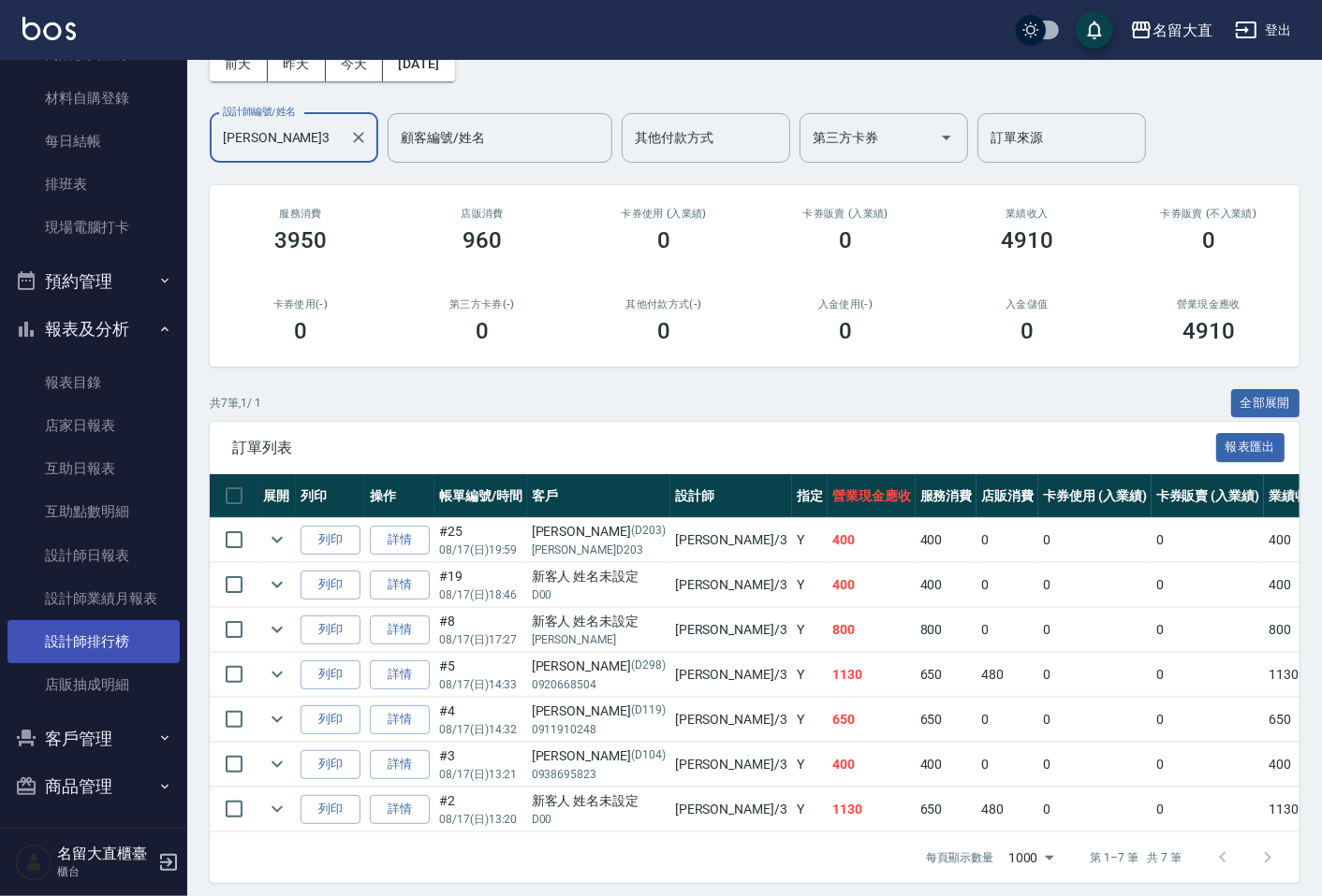
scroll to position [223, 0]
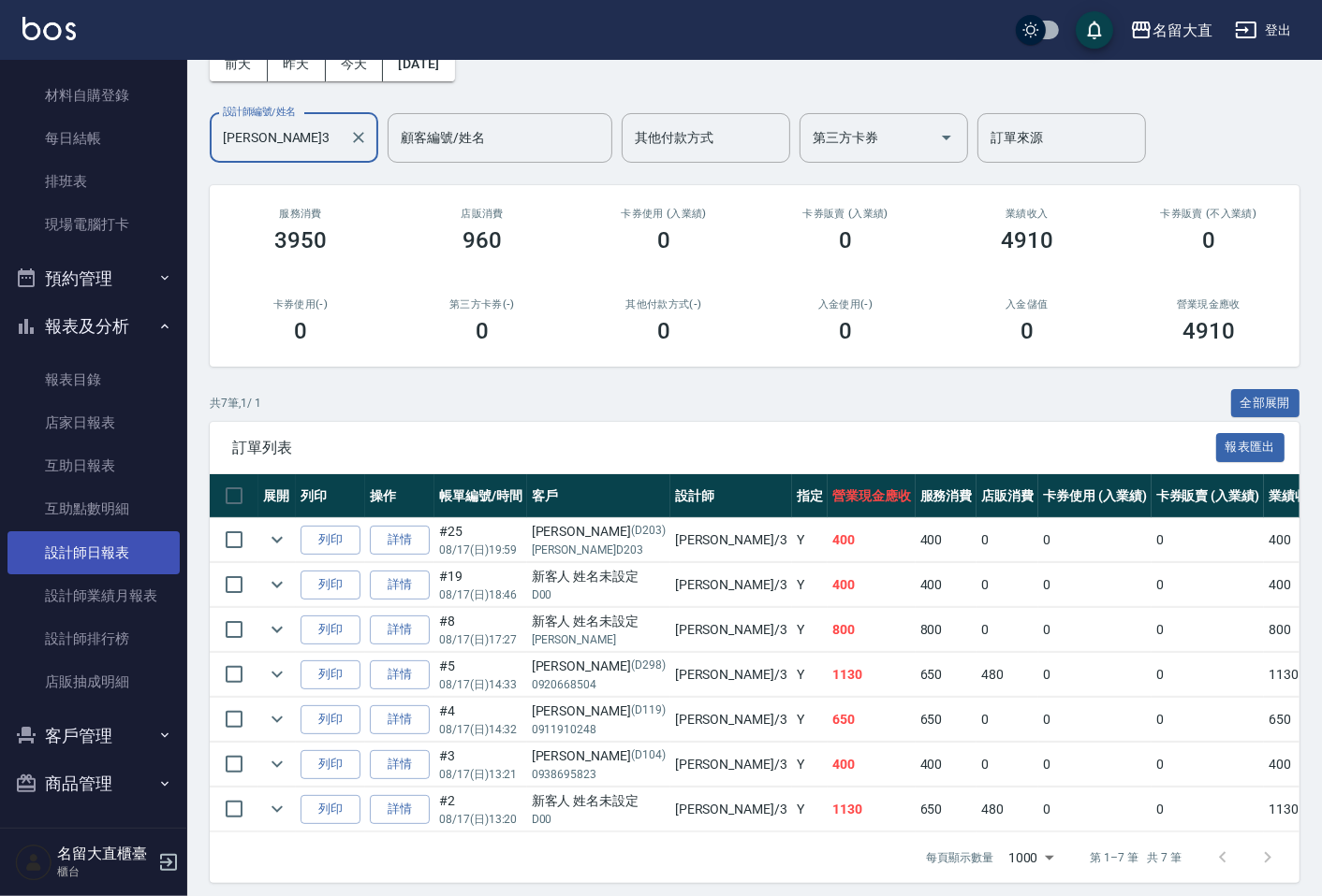
click at [116, 564] on link "設計師日報表" at bounding box center [94, 553] width 172 height 43
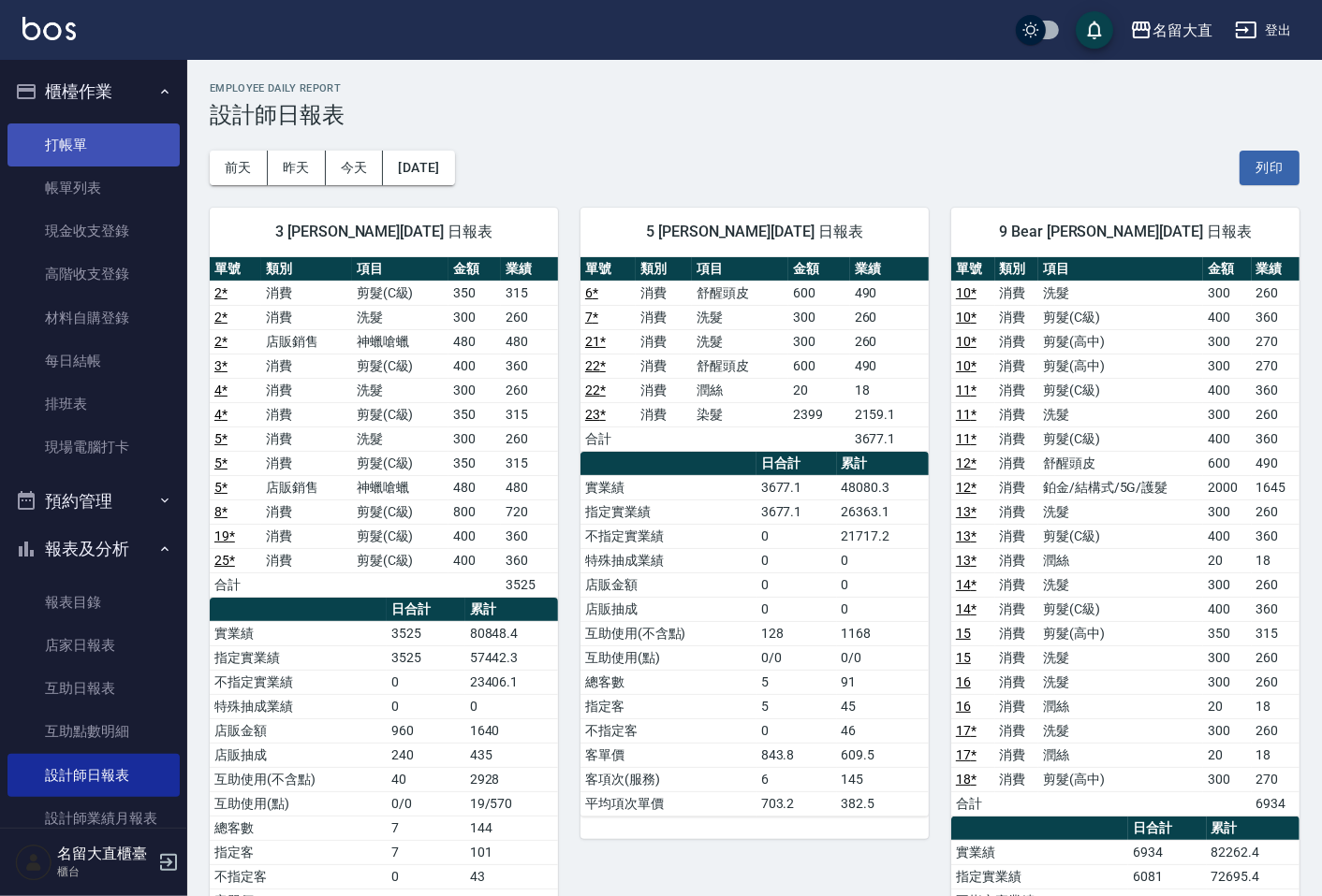
click at [108, 150] on link "打帳單" at bounding box center [94, 145] width 172 height 43
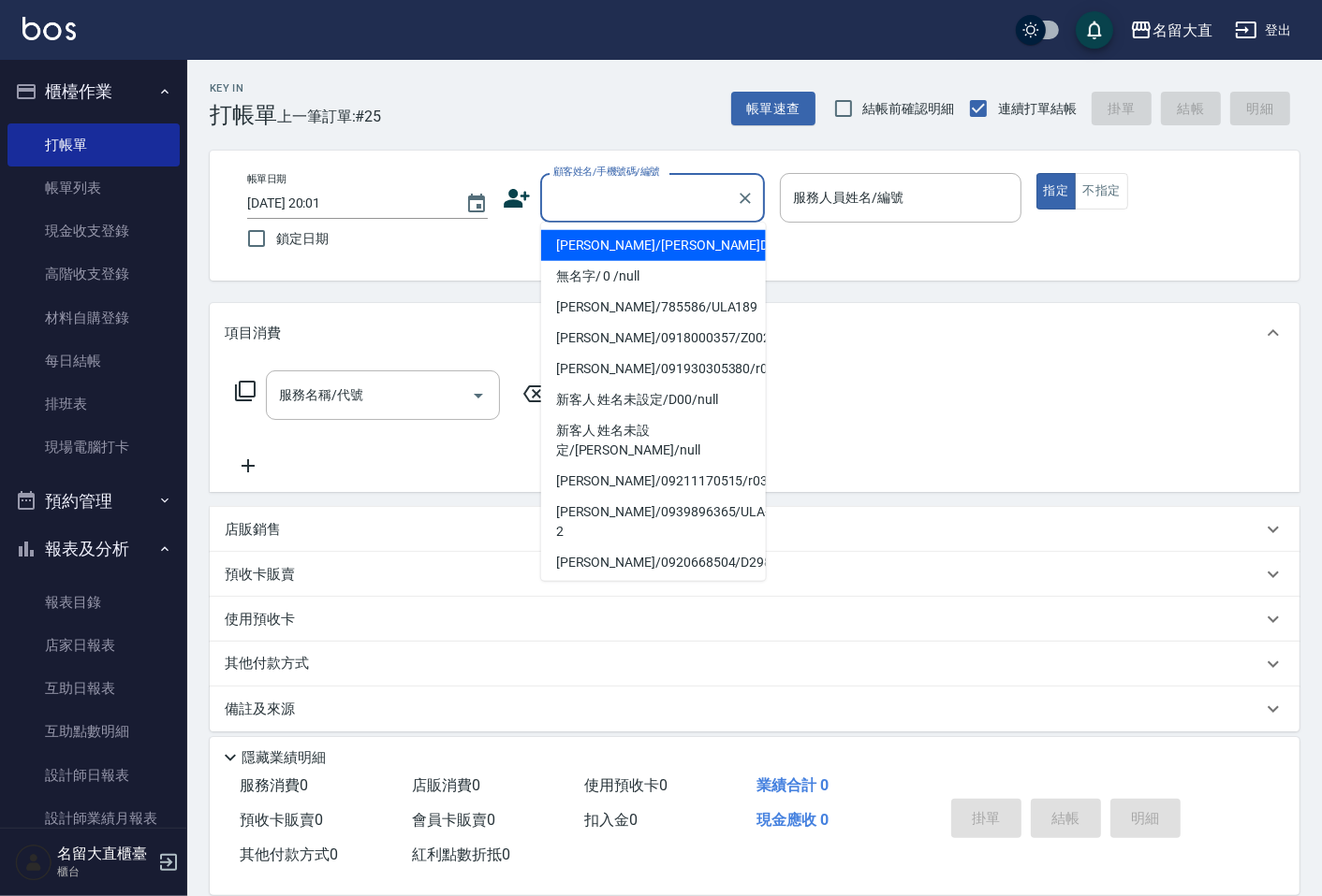
click at [609, 200] on input "顧客姓名/手機號碼/編號" at bounding box center [639, 198] width 180 height 32
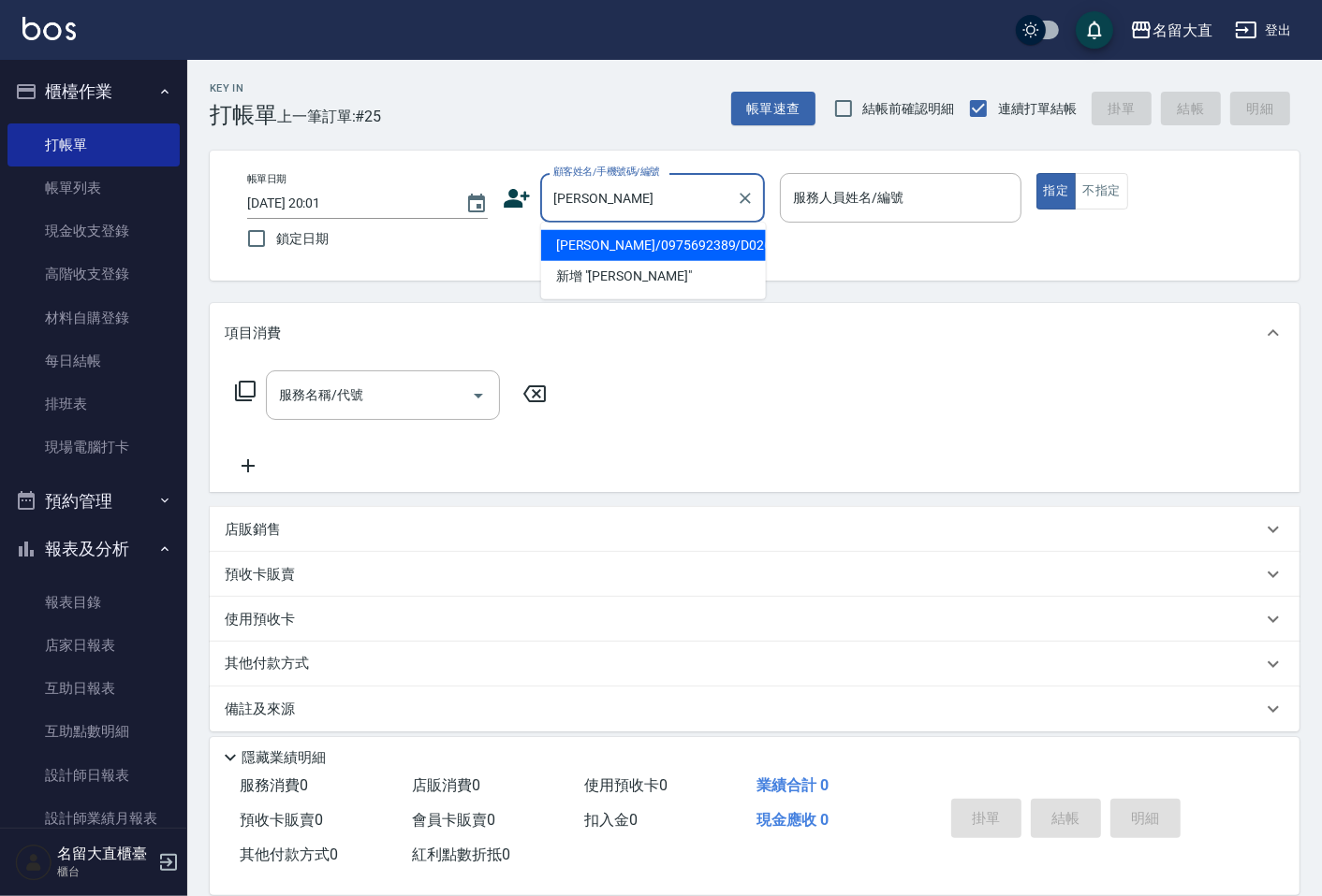
type input "[PERSON_NAME]/0975692389/D026"
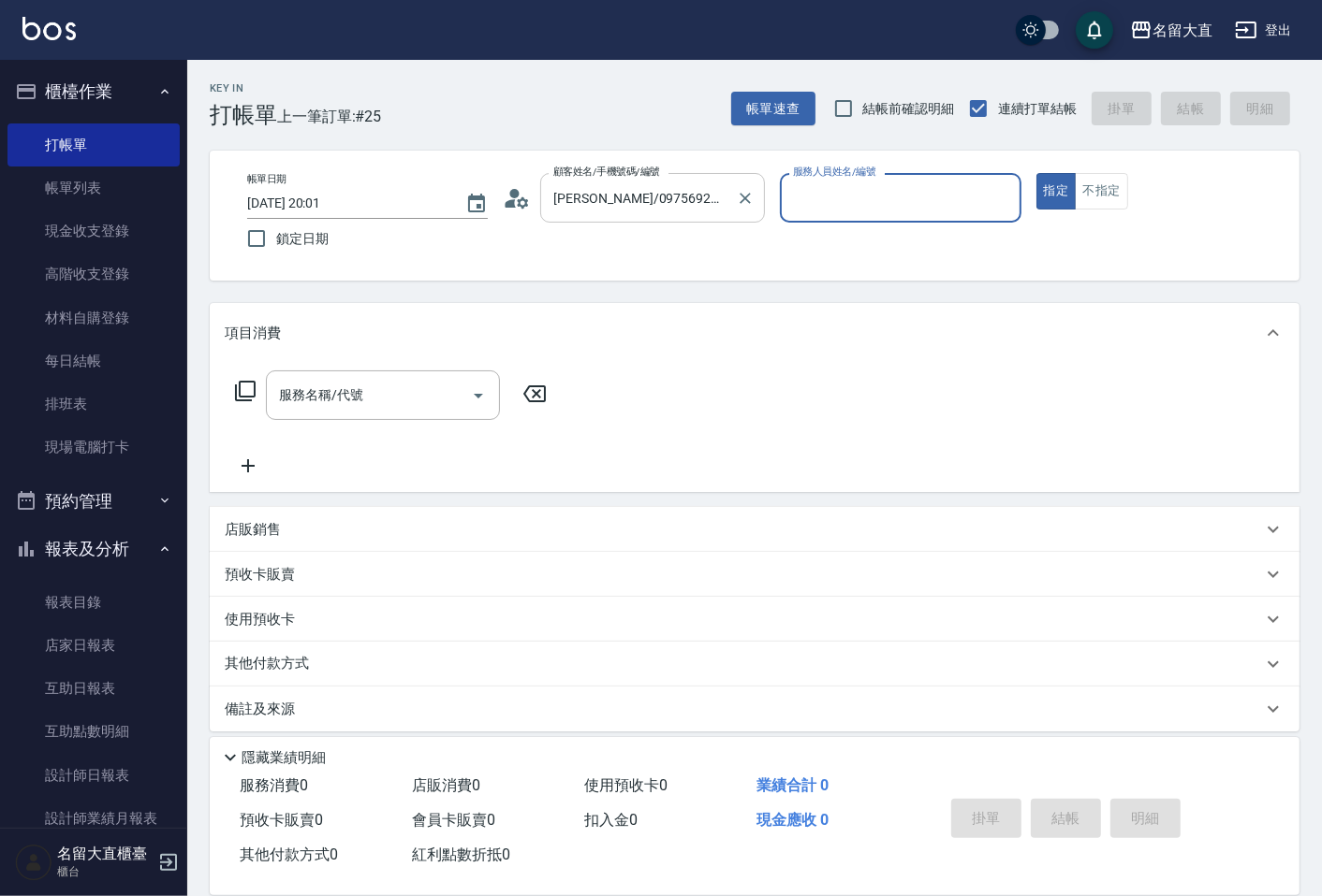
type input "[PERSON_NAME]3"
click at [1036, 173] on button "指定" at bounding box center [1056, 191] width 40 height 36
type button "true"
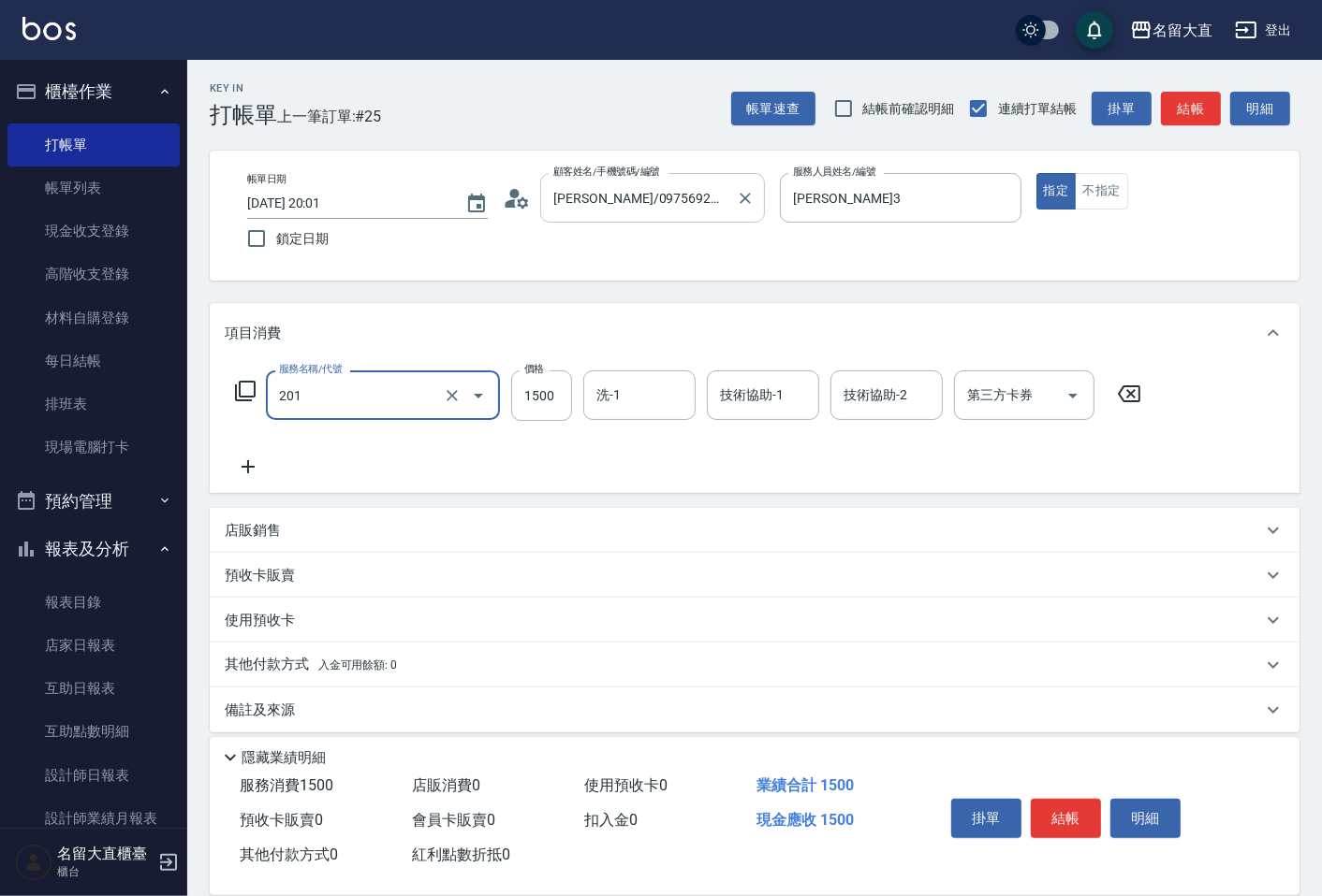
type input "冷燙燙髮(201)"
type input "2000"
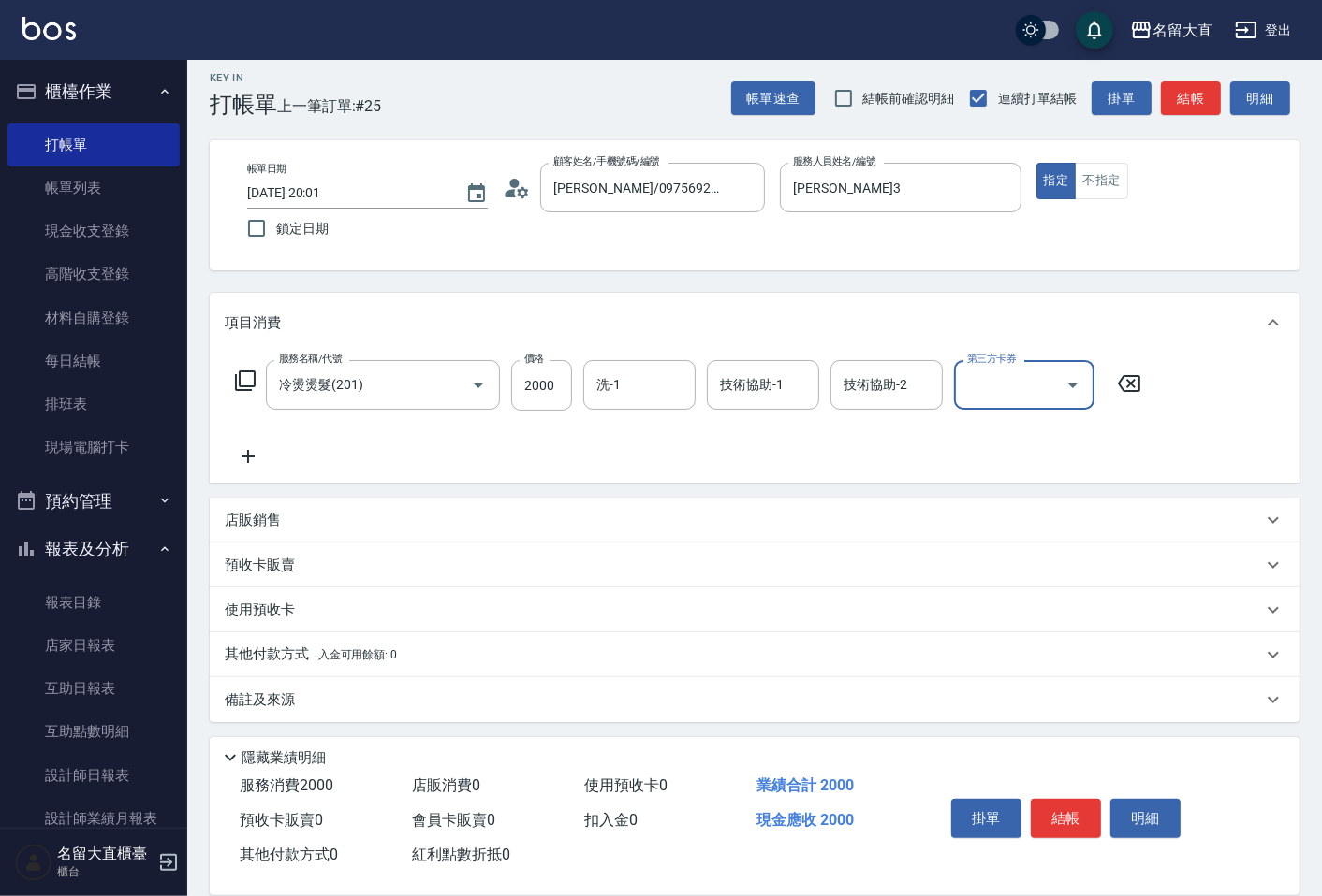
scroll to position [13, 0]
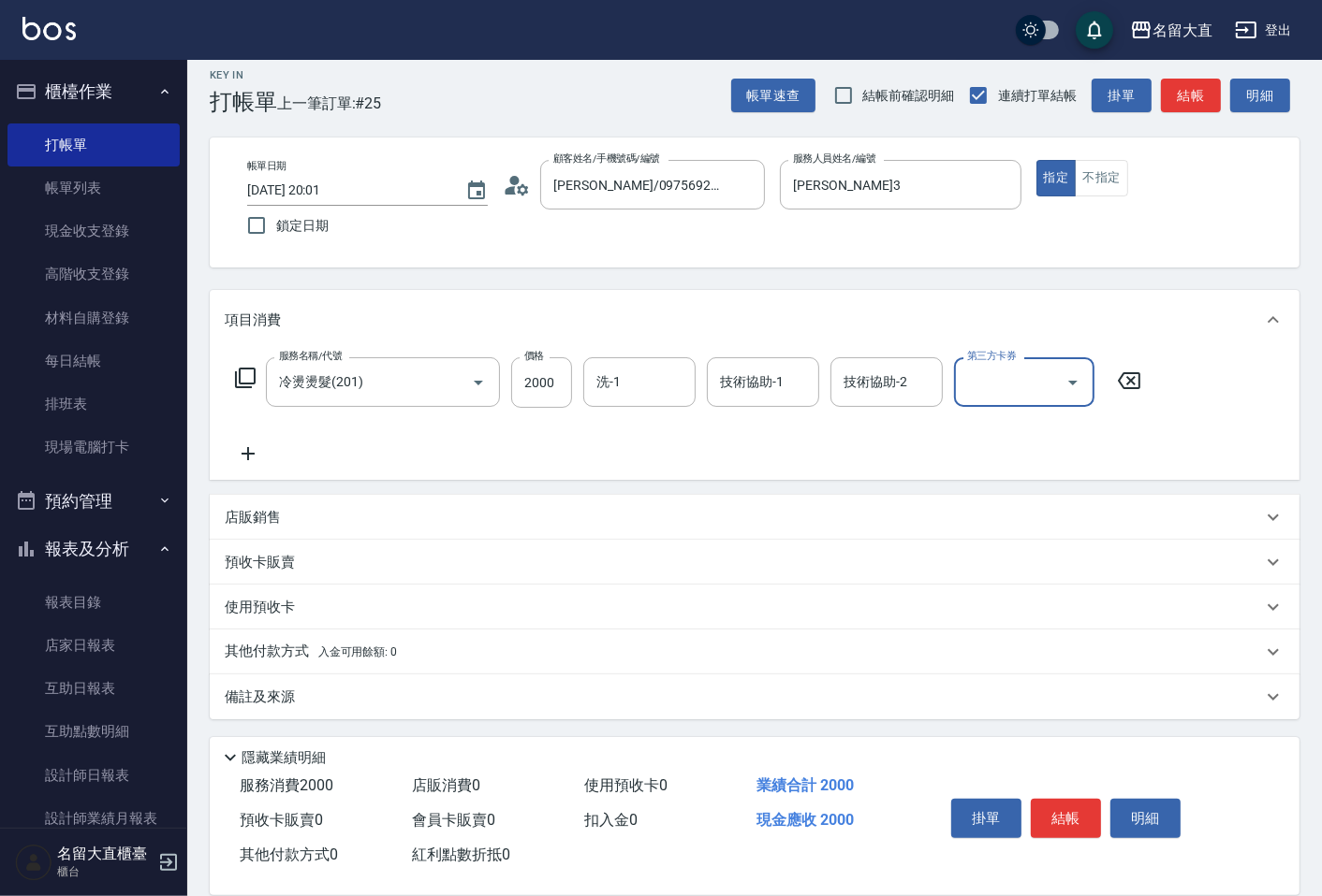
click at [281, 695] on p "備註及來源" at bounding box center [260, 697] width 70 height 20
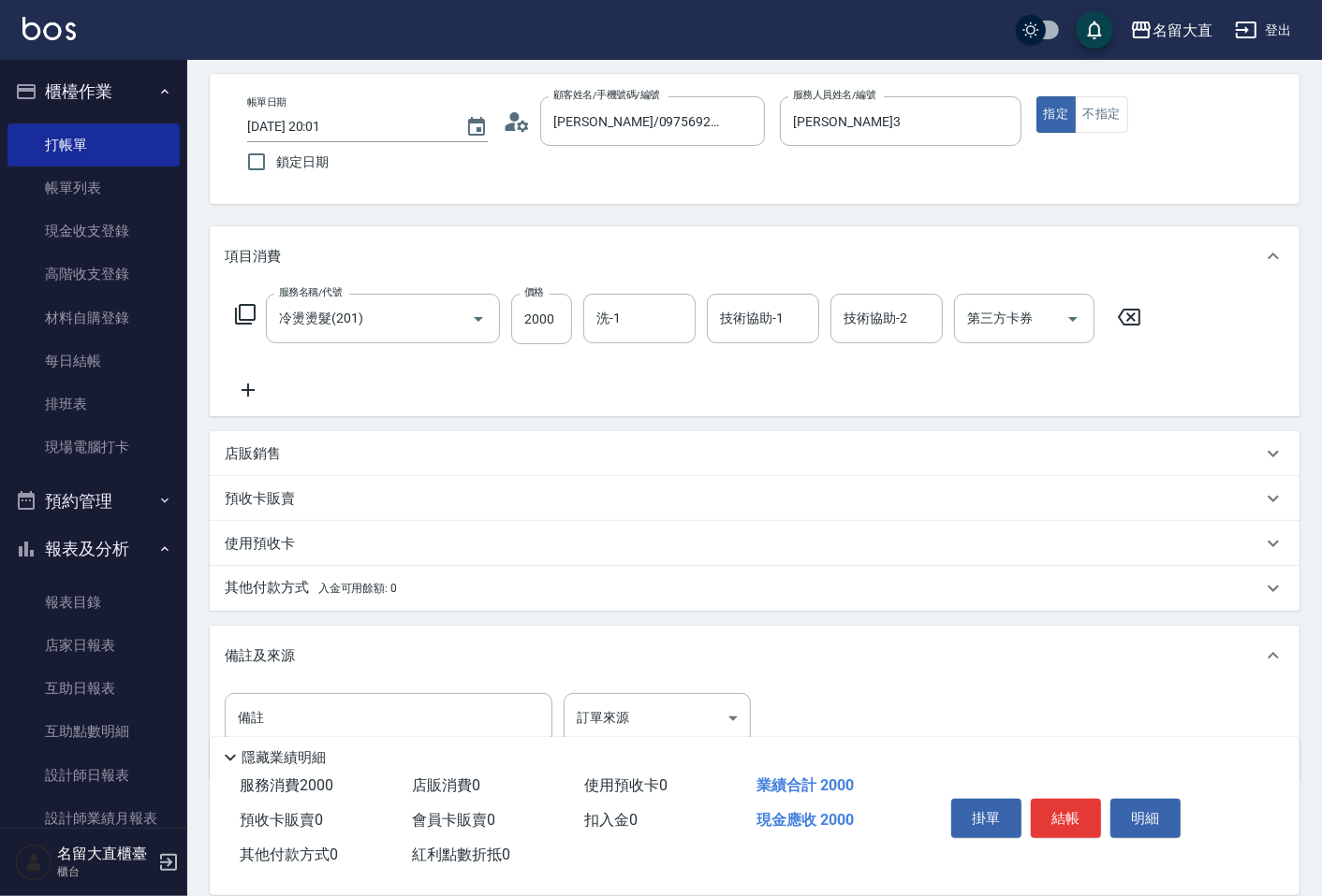
scroll to position [138, 0]
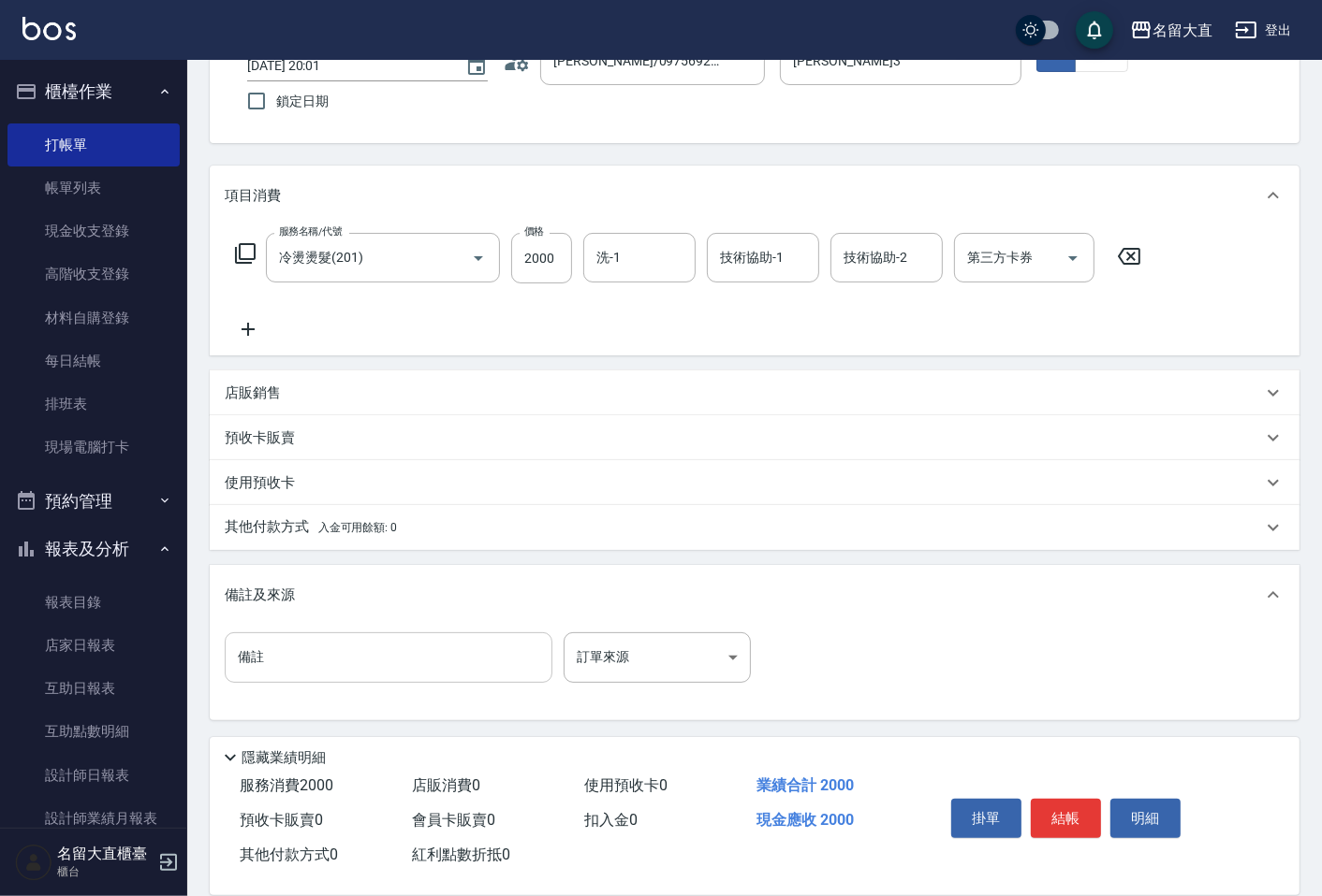
click at [297, 652] on input "備註" at bounding box center [388, 658] width 328 height 51
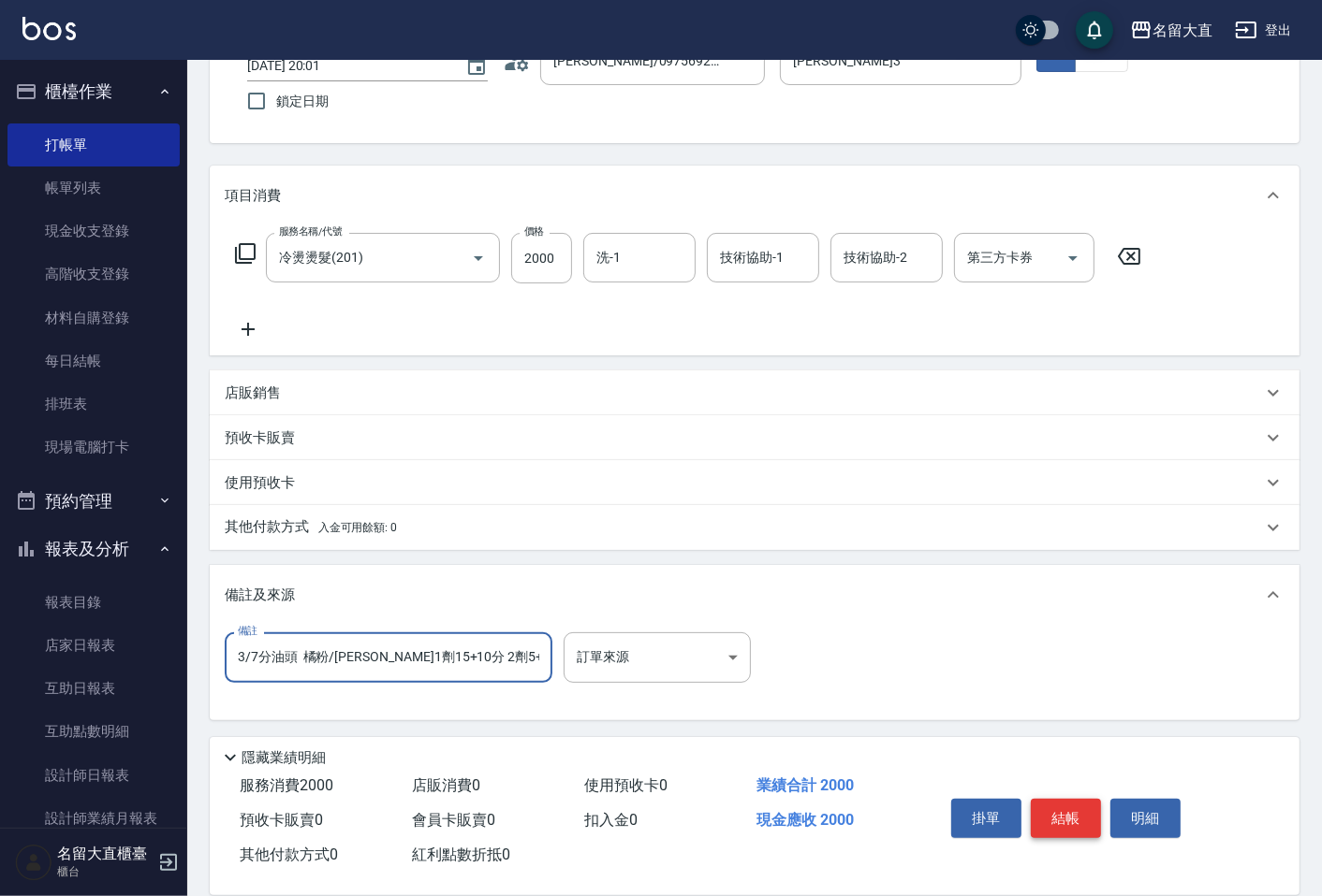
type input "3/7分油頭 橘粉/[PERSON_NAME]1劑15+10分 2劑5+5分"
click at [1074, 799] on button "結帳" at bounding box center [1066, 819] width 70 height 39
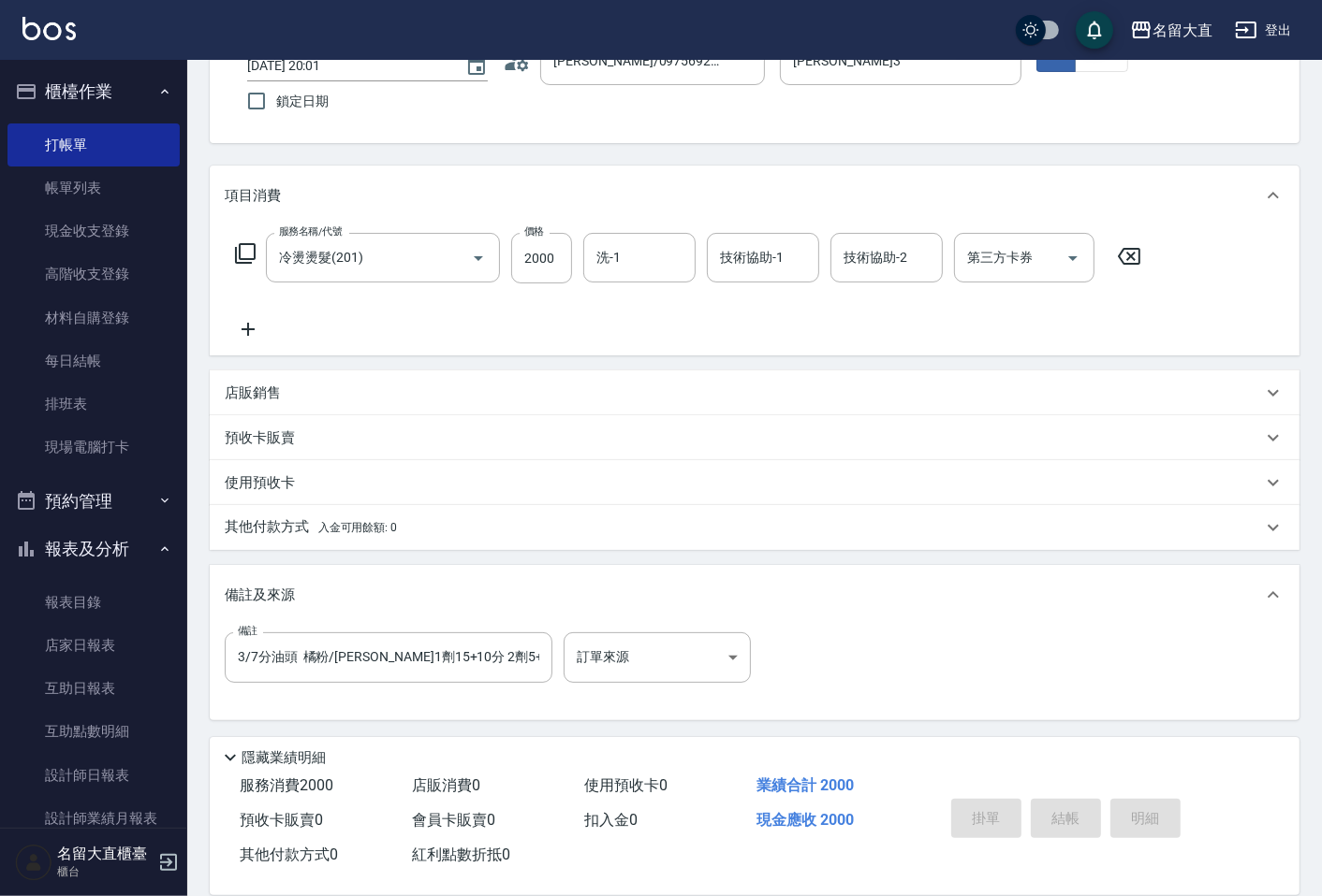
type input "[DATE] 20:02"
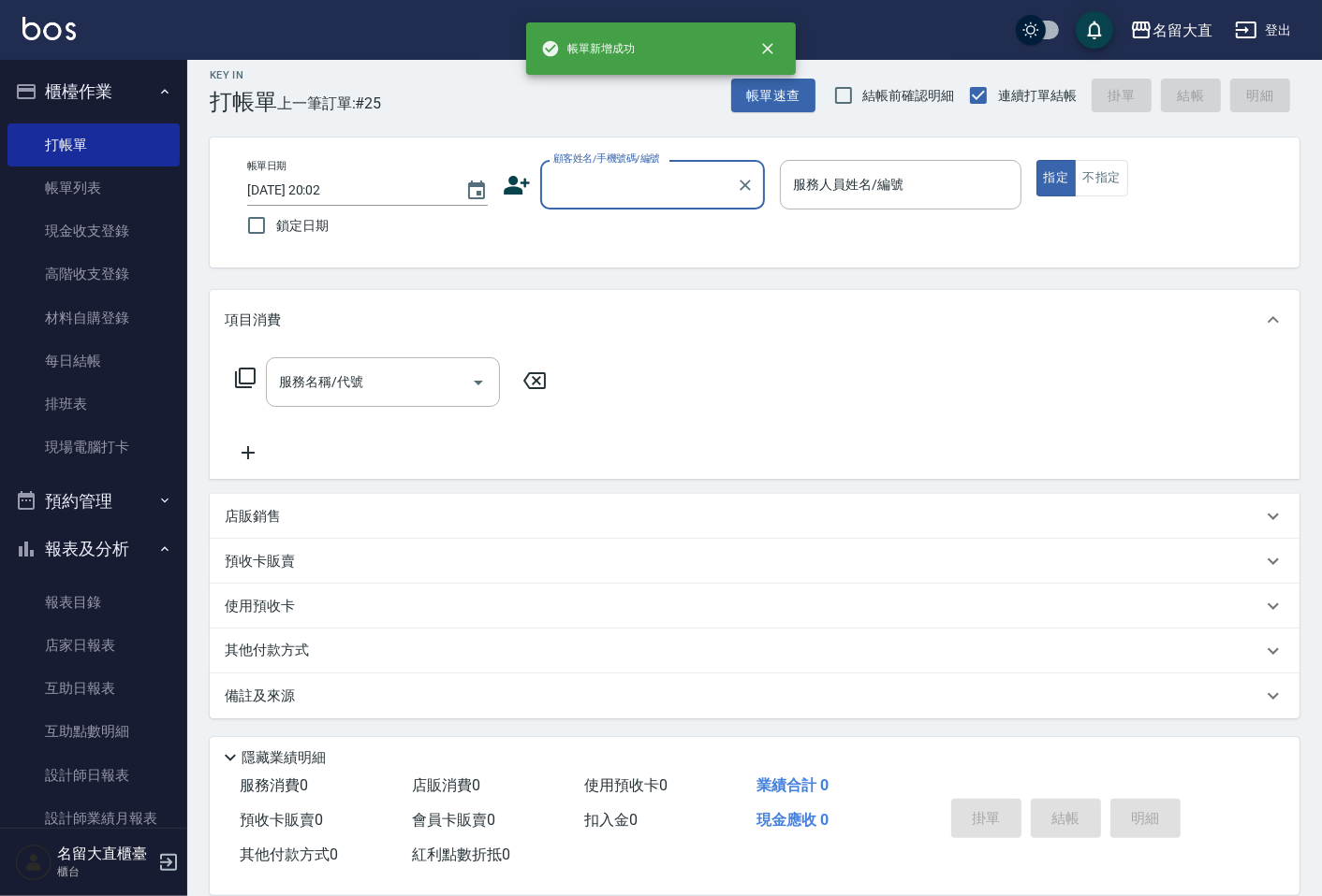
scroll to position [12, 0]
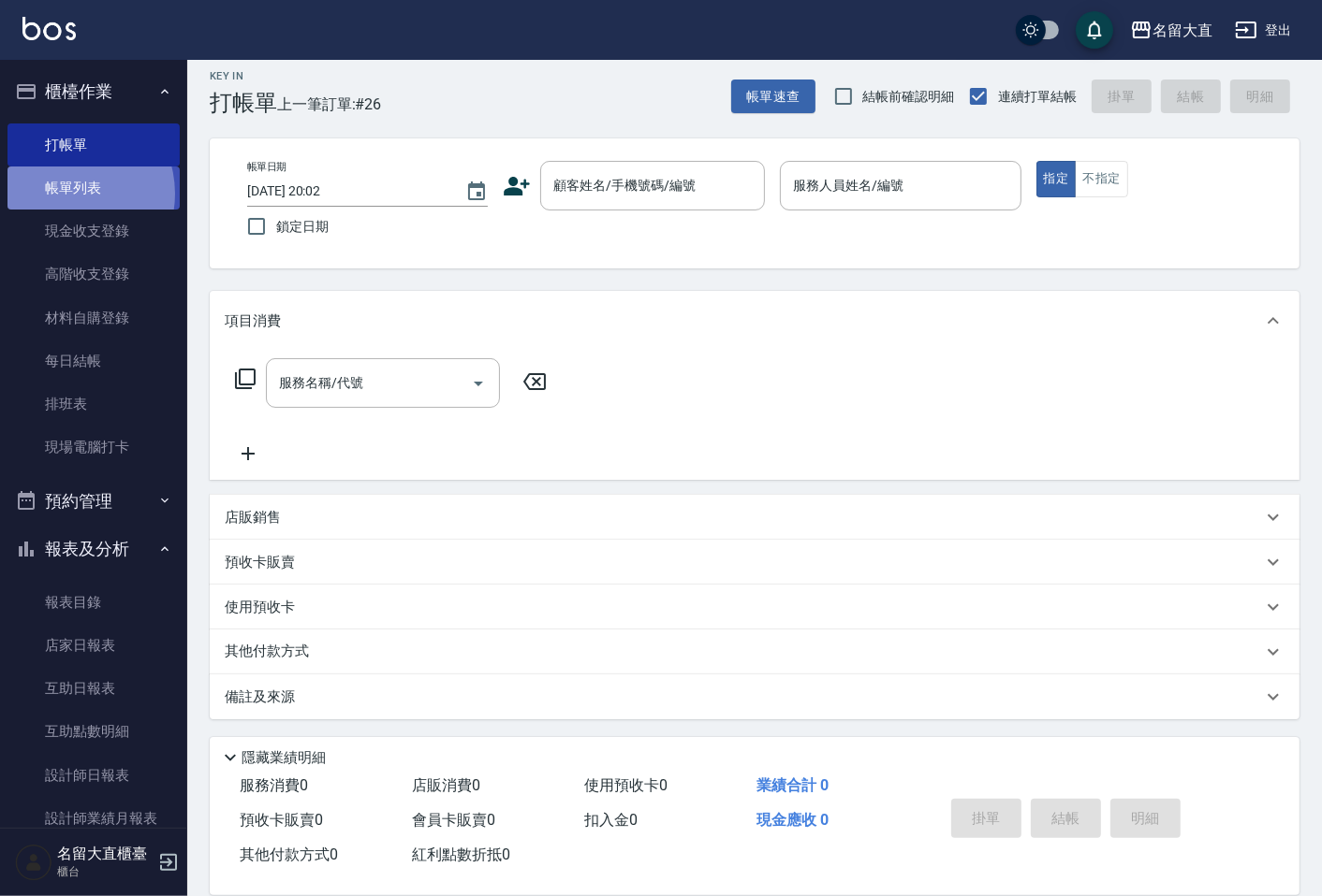
click at [66, 194] on link "帳單列表" at bounding box center [94, 188] width 172 height 43
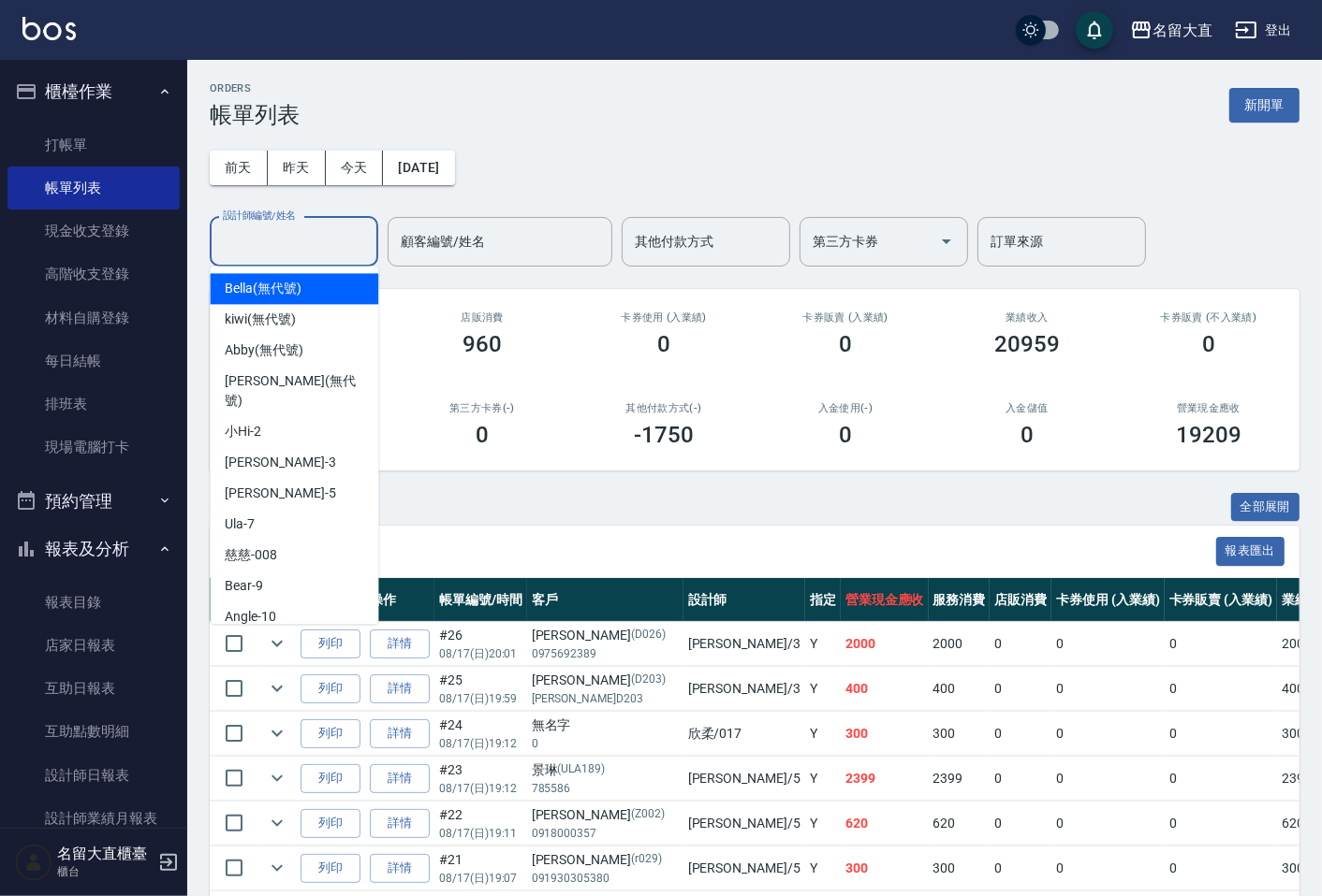
click at [295, 242] on input "設計師編號/姓名" at bounding box center [294, 242] width 152 height 32
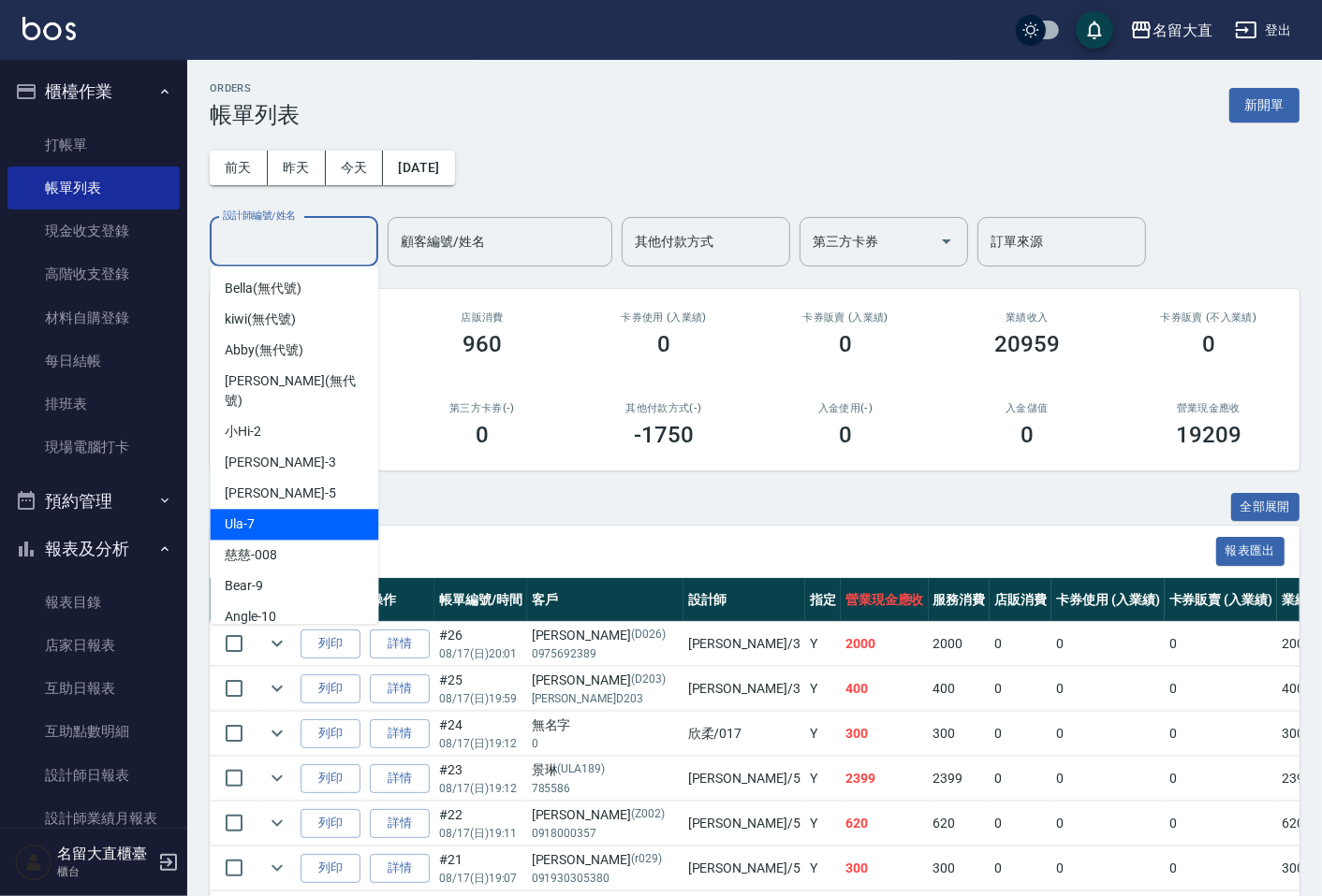
click at [570, 509] on div "共 26 筆, 1 / 1 全部展開" at bounding box center [753, 508] width 1089 height 29
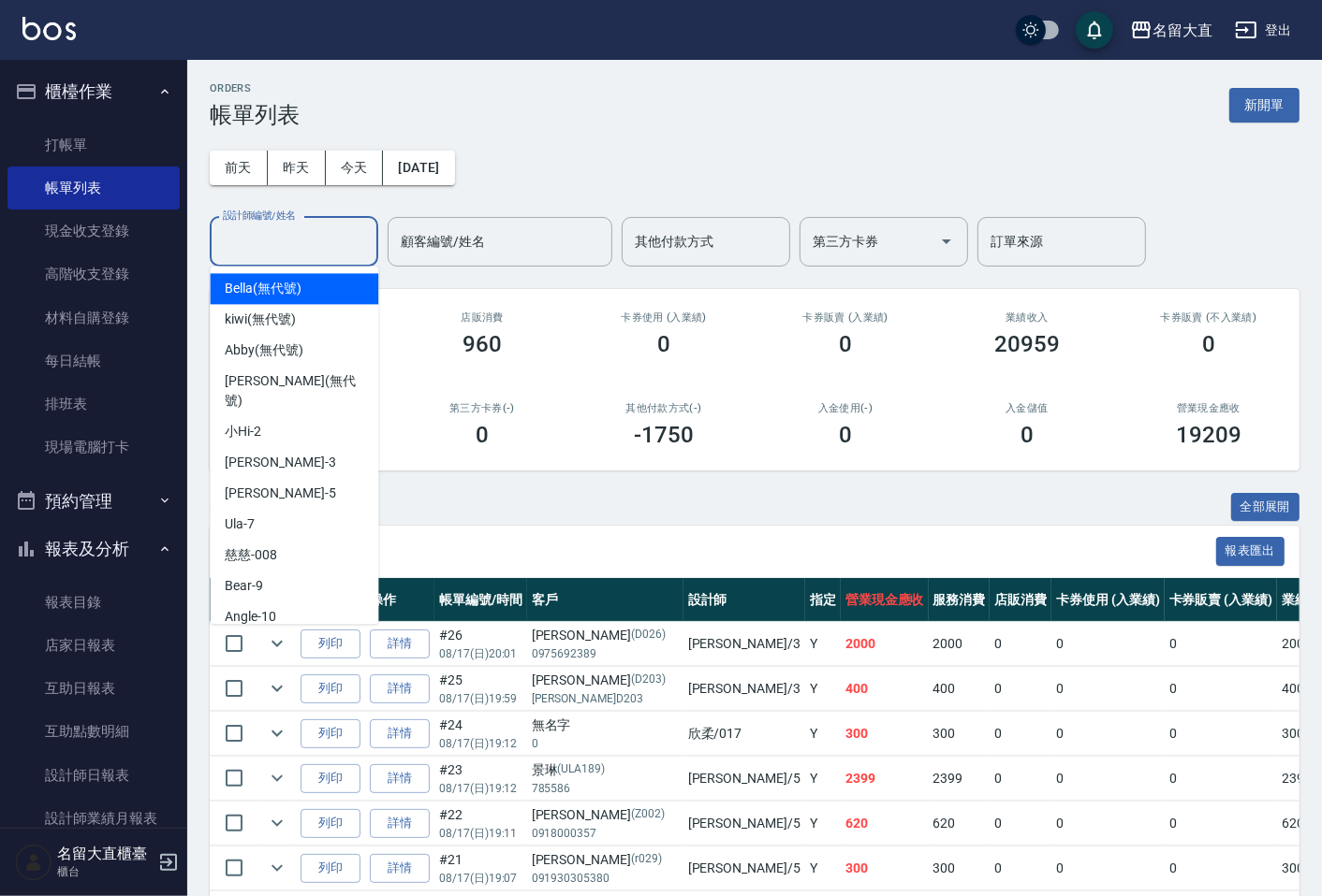
click at [293, 250] on input "設計師編號/姓名" at bounding box center [294, 242] width 152 height 32
click at [242, 453] on span "[PERSON_NAME]3" at bounding box center [280, 463] width 111 height 20
type input "[PERSON_NAME]3"
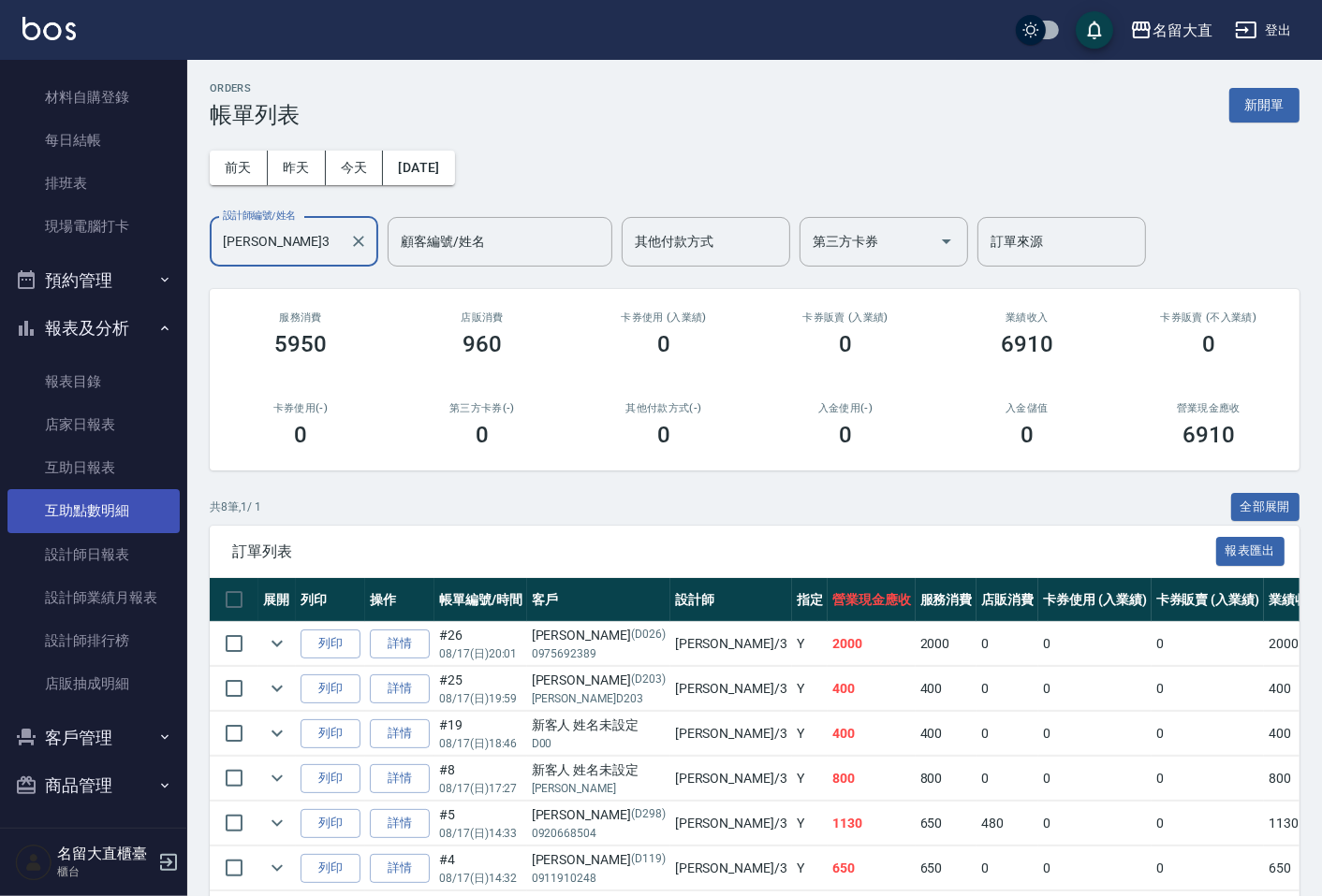
scroll to position [223, 0]
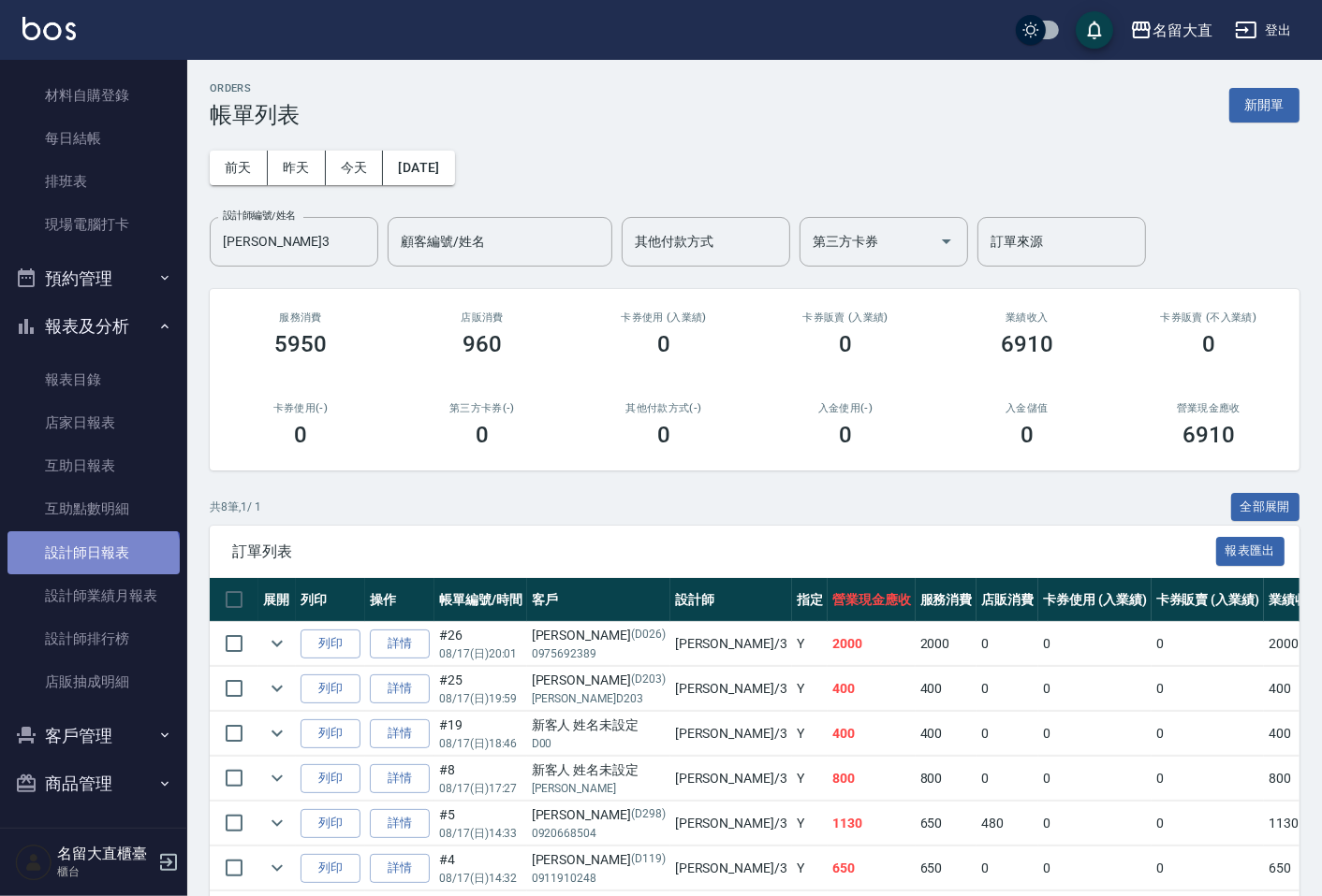
click at [92, 559] on link "設計師日報表" at bounding box center [94, 553] width 172 height 43
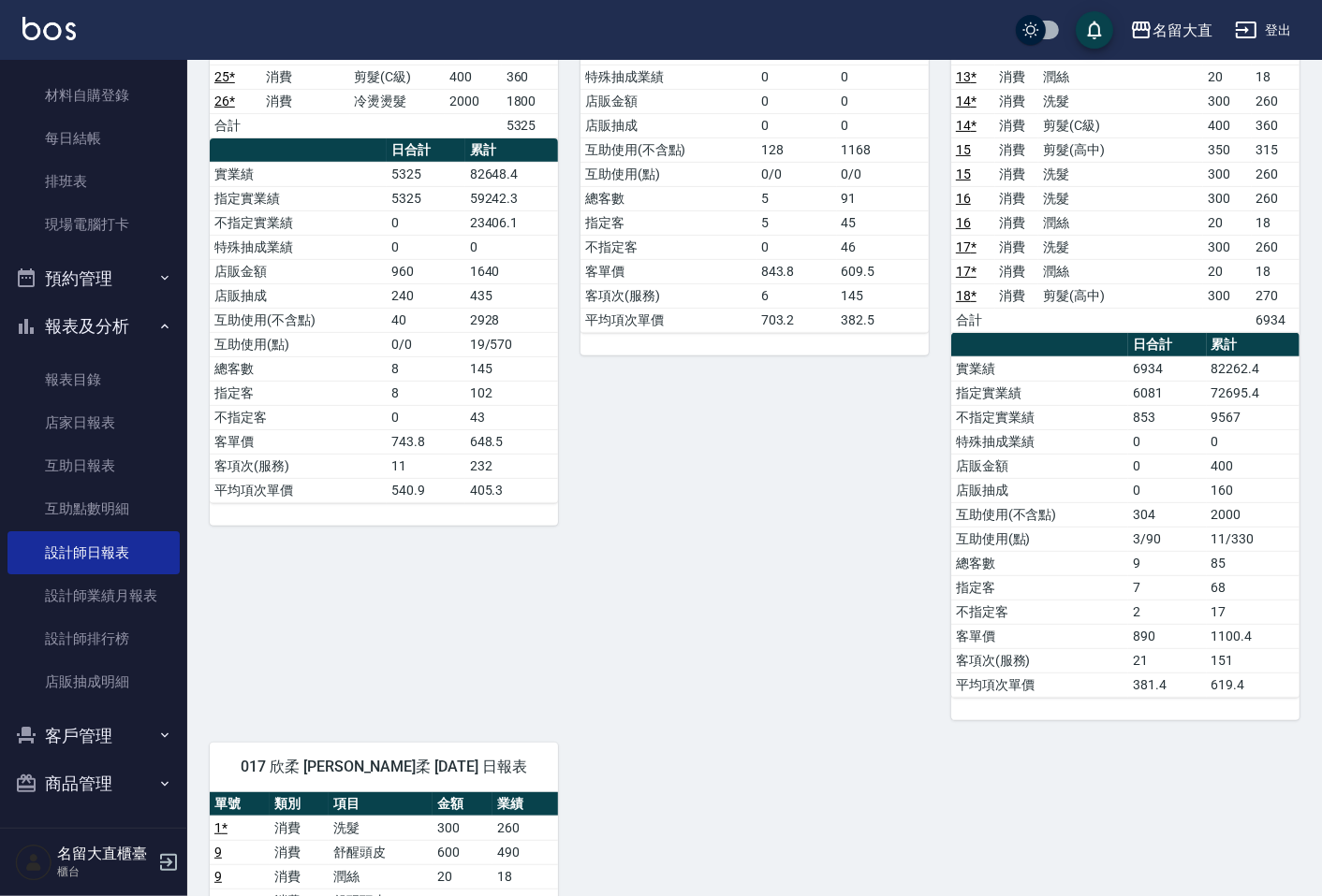
scroll to position [312, 0]
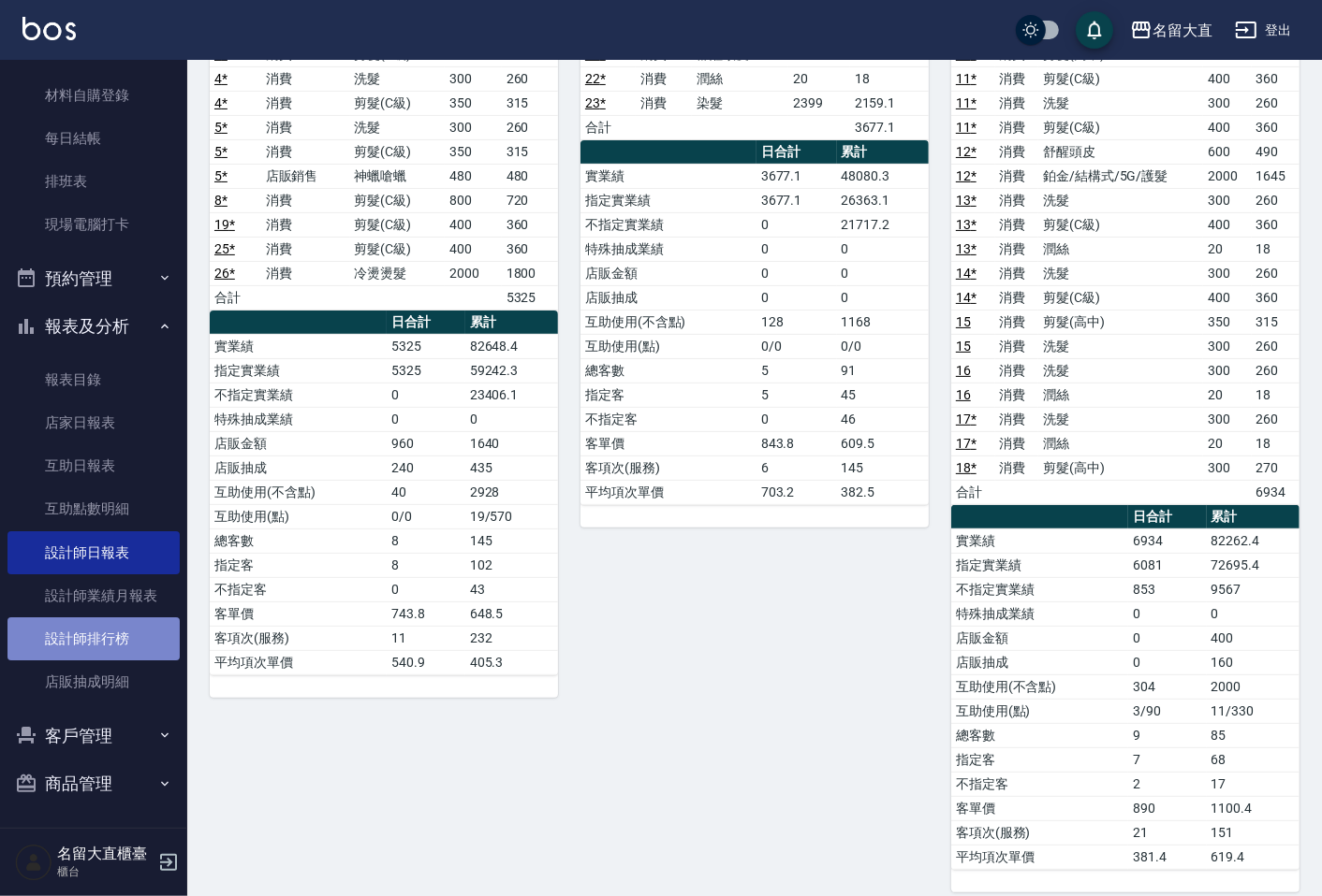
click at [99, 631] on link "設計師排行榜" at bounding box center [94, 639] width 172 height 43
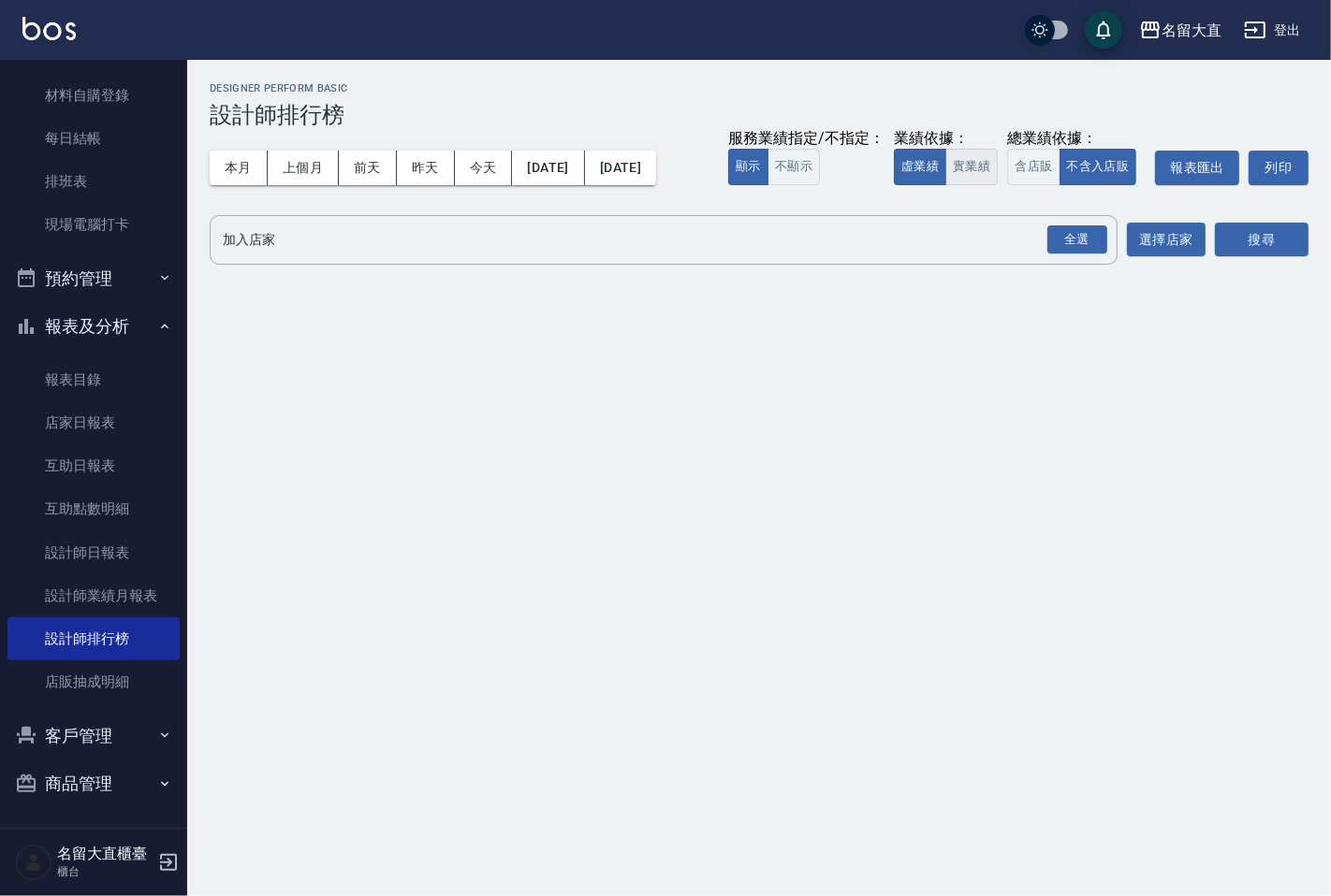
click at [992, 171] on button "實業績" at bounding box center [972, 166] width 53 height 36
click at [1086, 235] on div "全選" at bounding box center [1077, 241] width 60 height 29
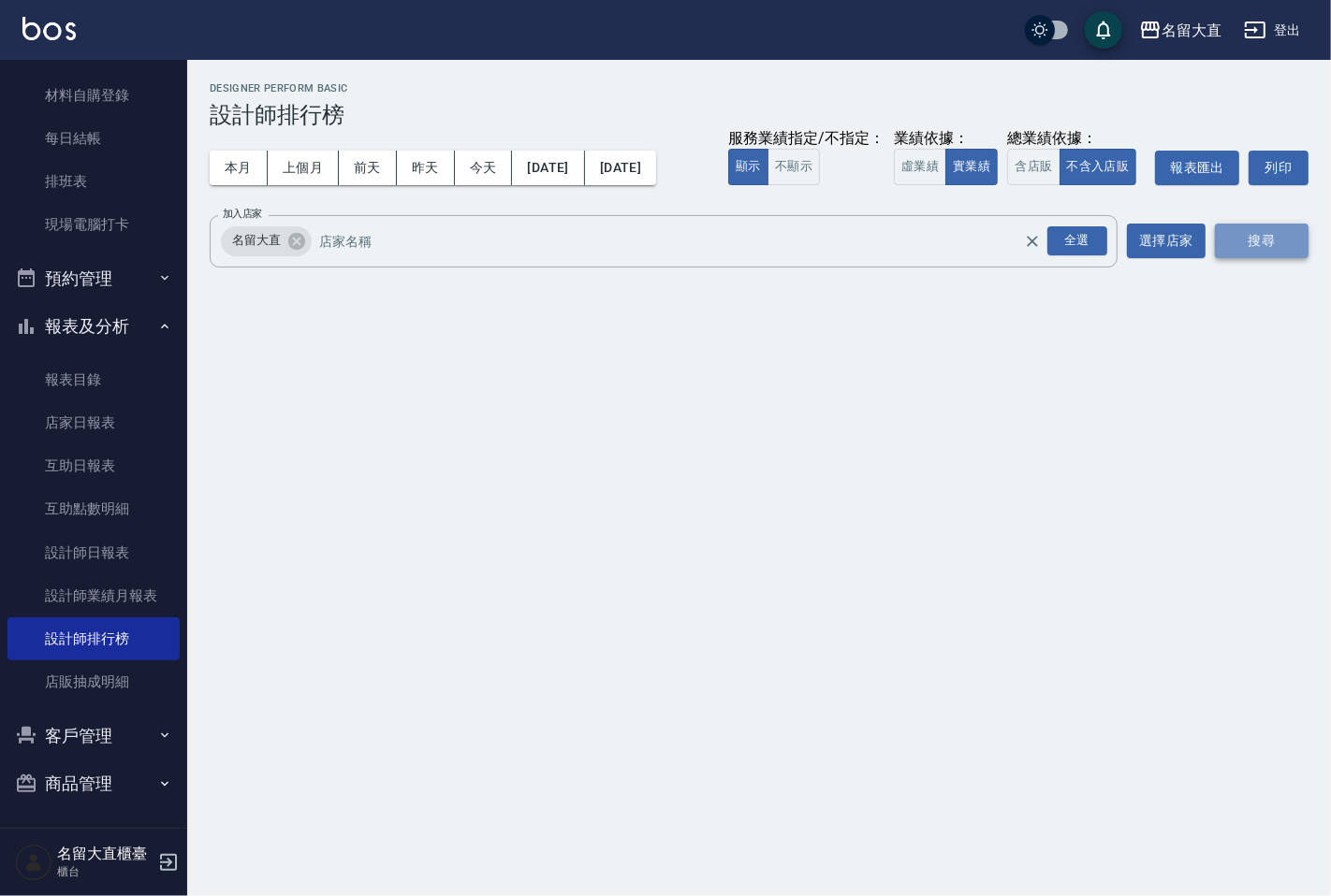
click at [1243, 244] on button "搜尋" at bounding box center [1262, 241] width 94 height 34
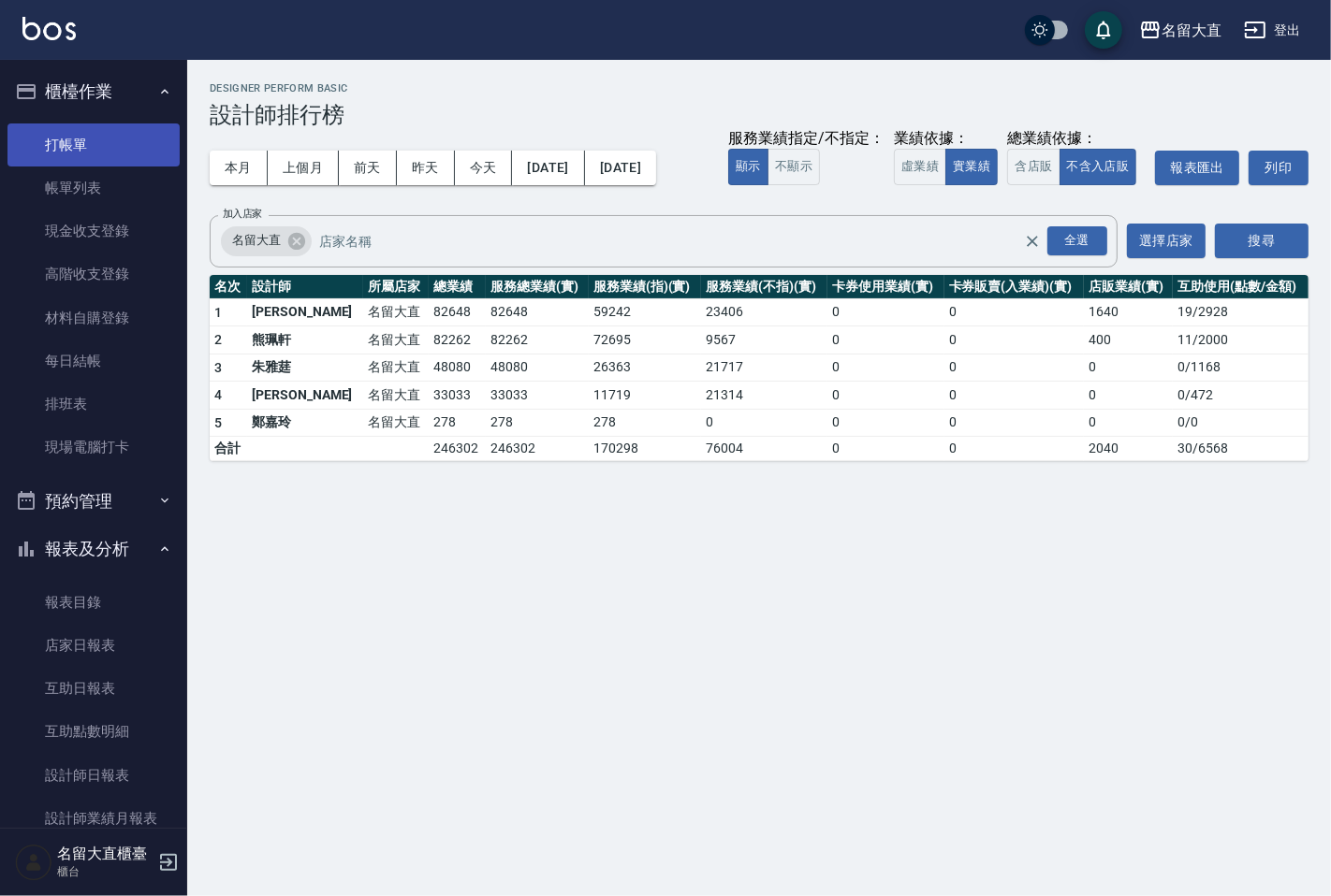
click at [71, 151] on link "打帳單" at bounding box center [94, 145] width 172 height 43
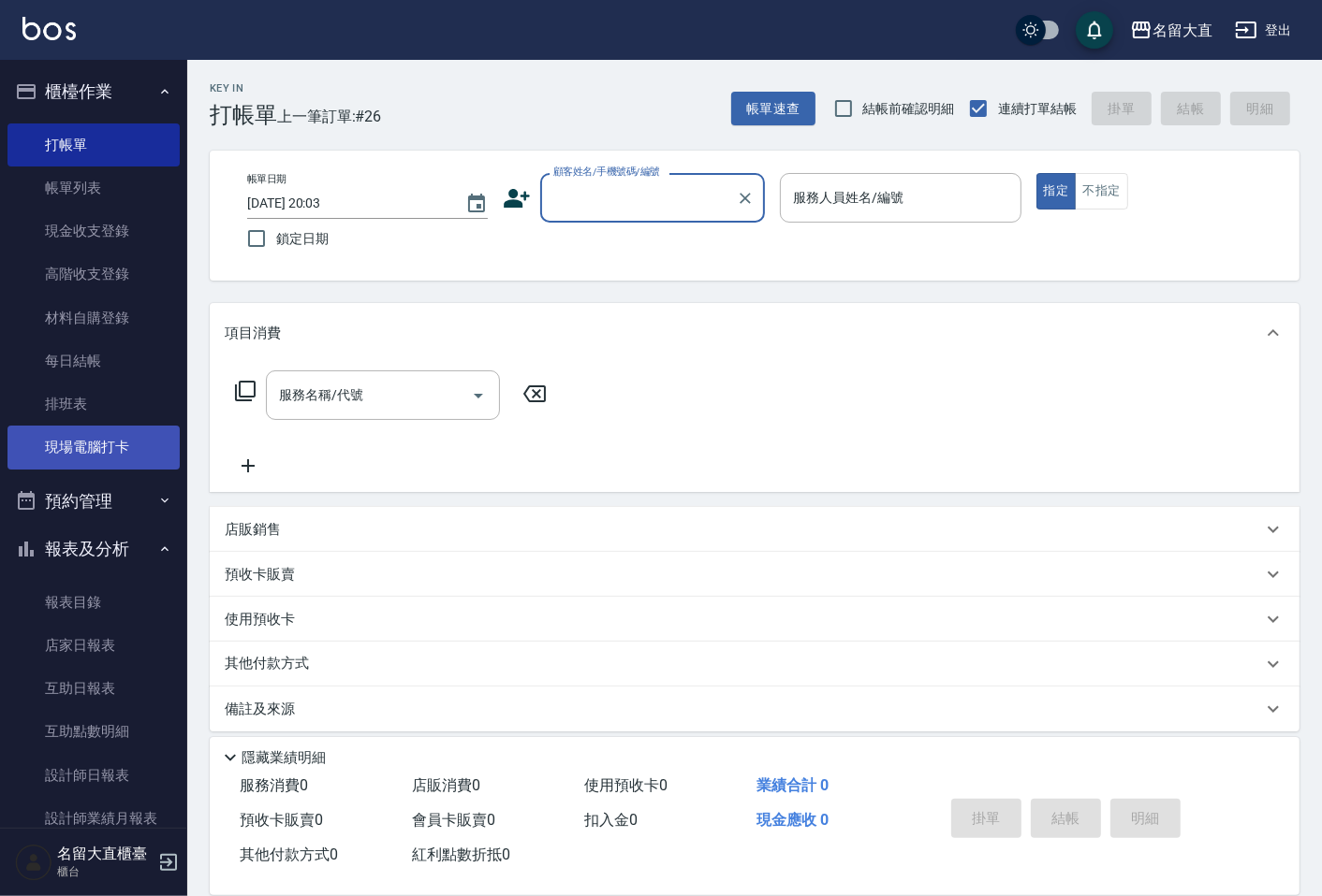
click at [97, 437] on link "現場電腦打卡" at bounding box center [94, 447] width 172 height 43
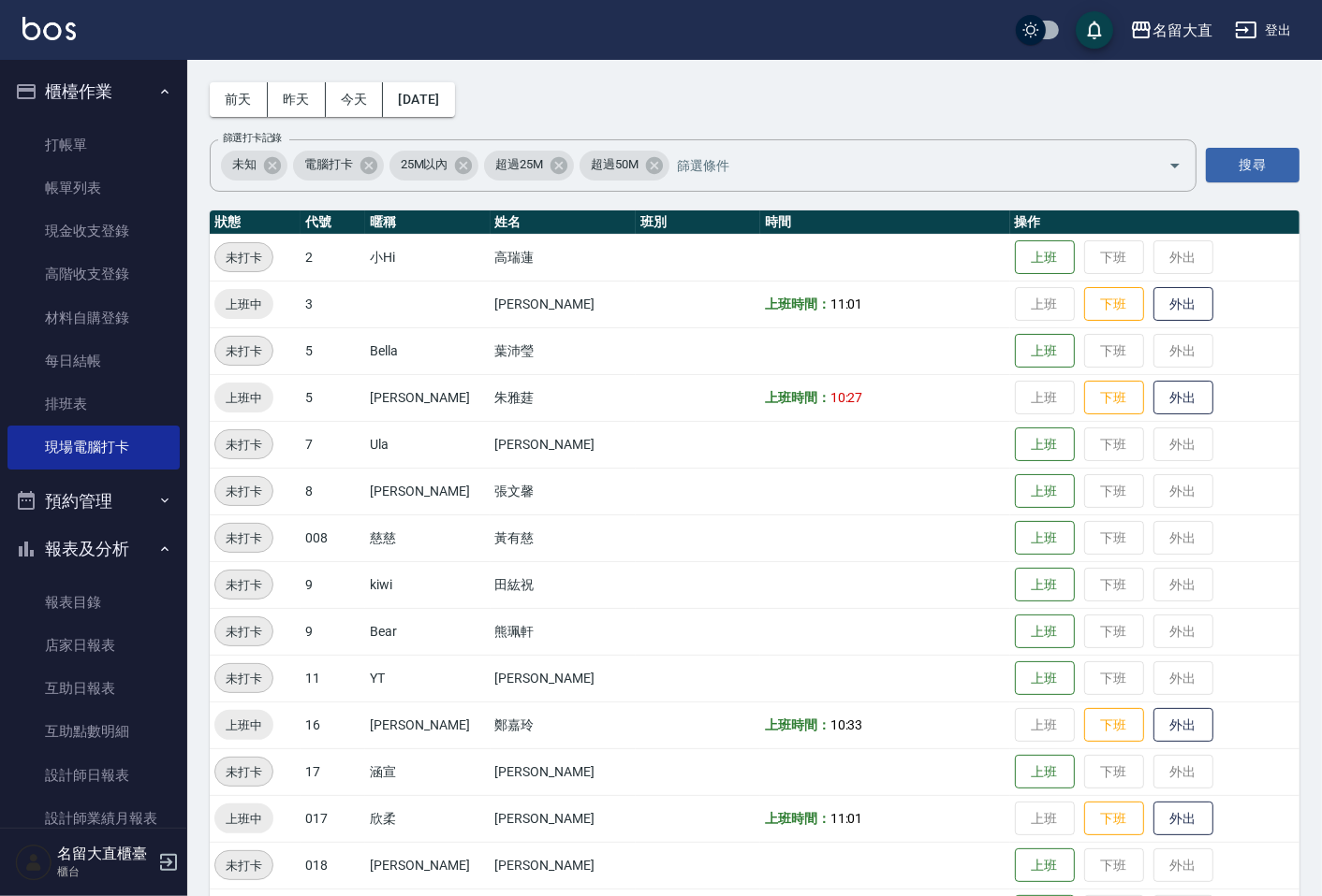
scroll to position [207, 0]
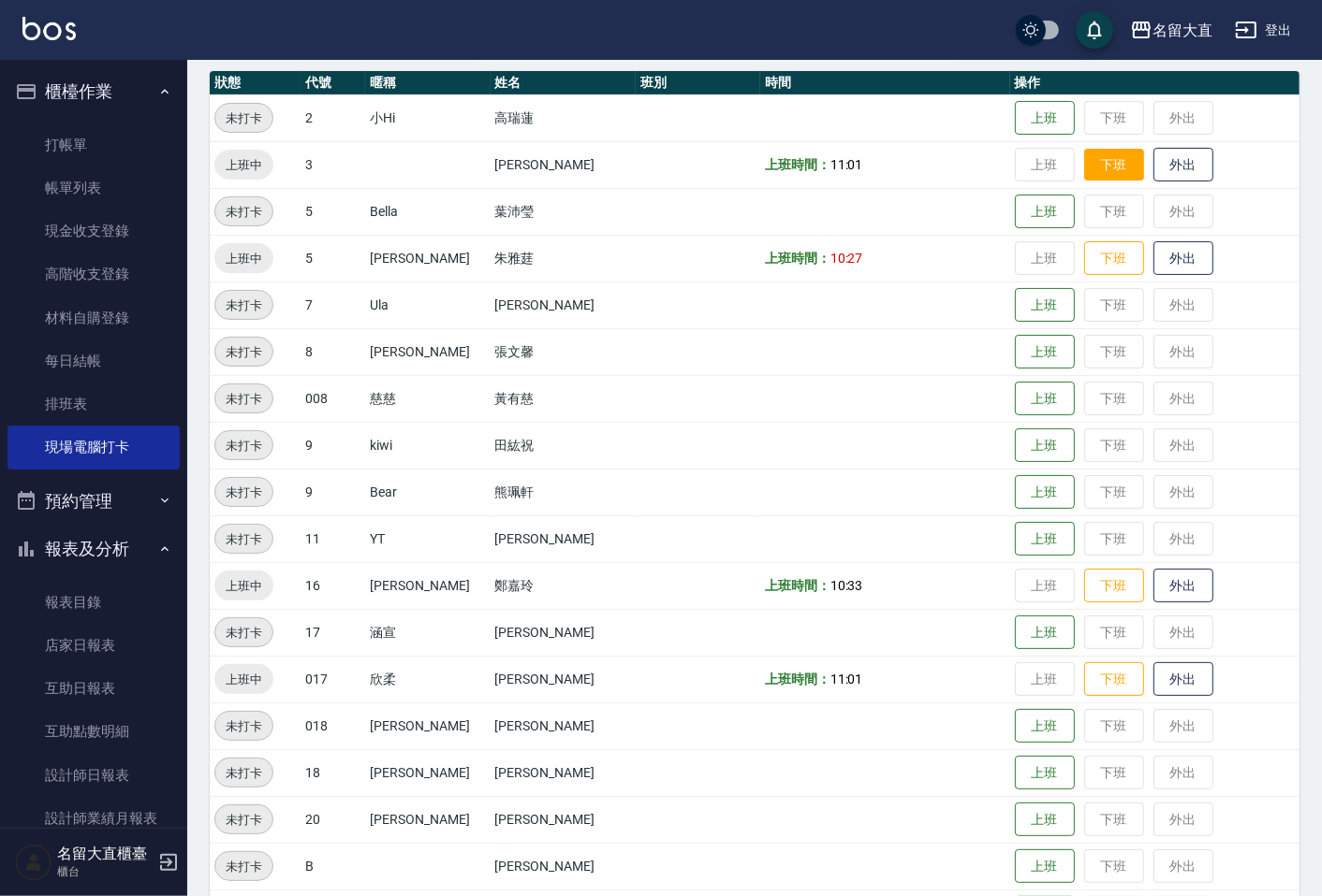
click at [1096, 176] on button "下班" at bounding box center [1114, 164] width 60 height 32
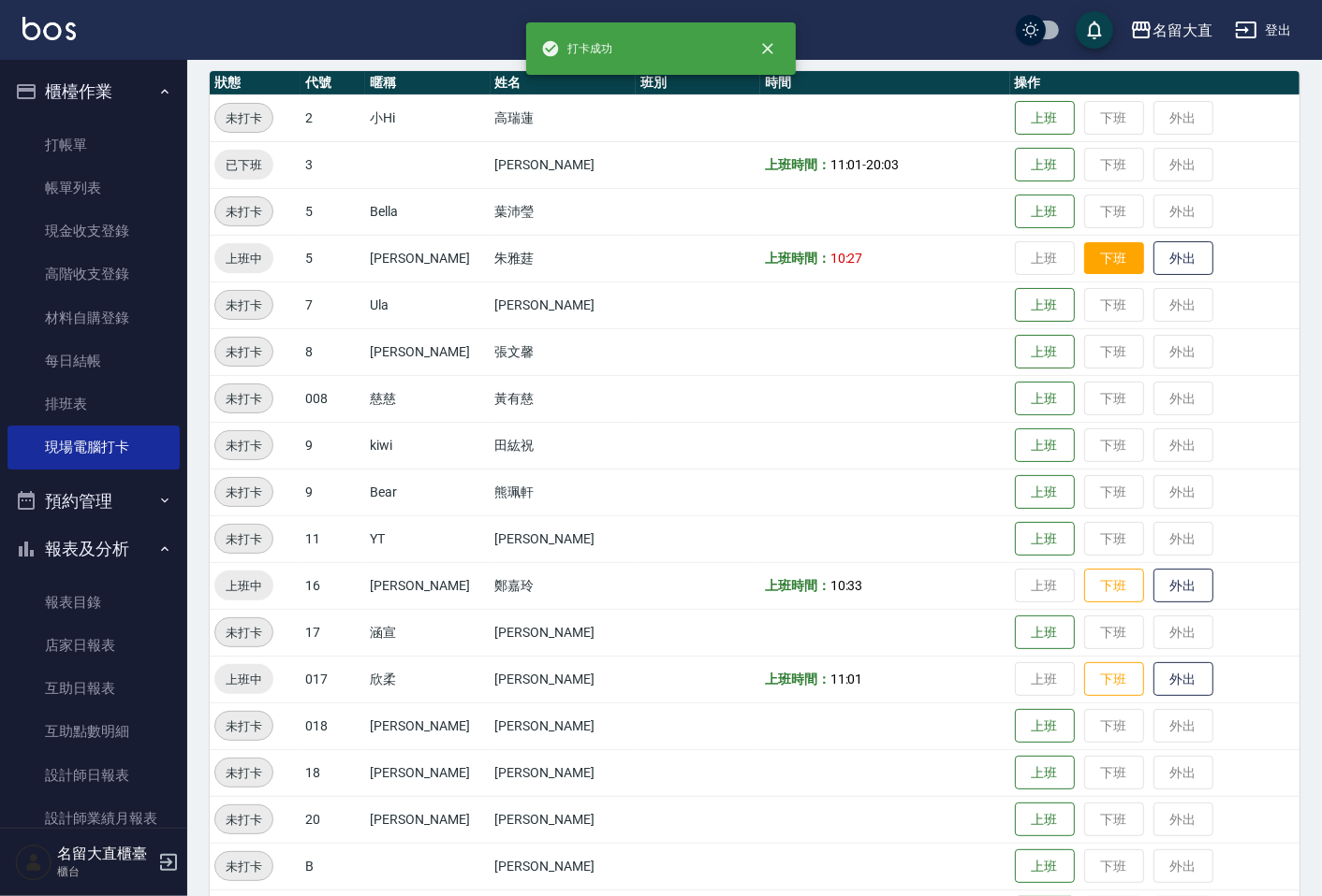
click at [1088, 267] on button "下班" at bounding box center [1114, 258] width 60 height 32
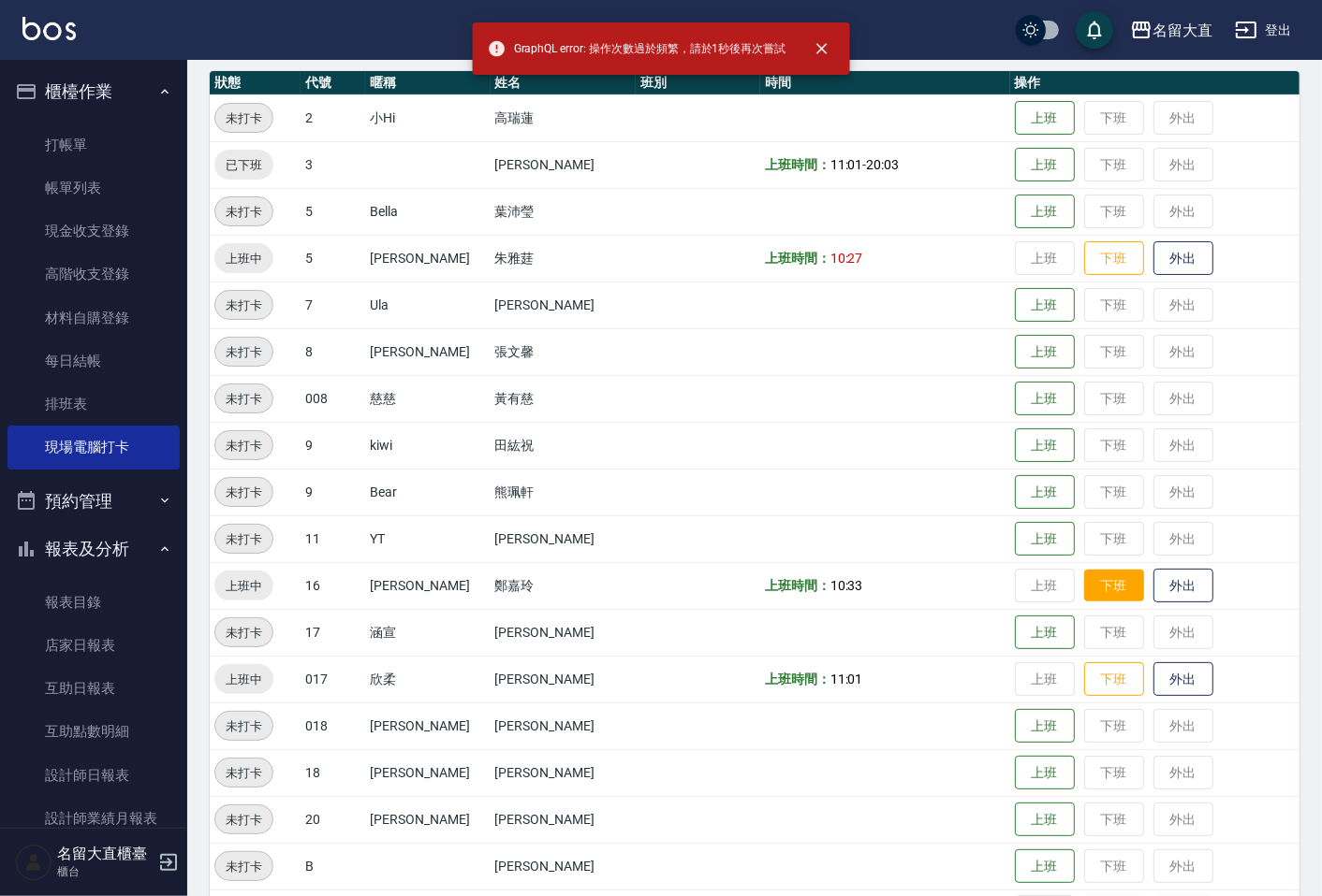
click at [1084, 584] on button "下班" at bounding box center [1114, 586] width 60 height 32
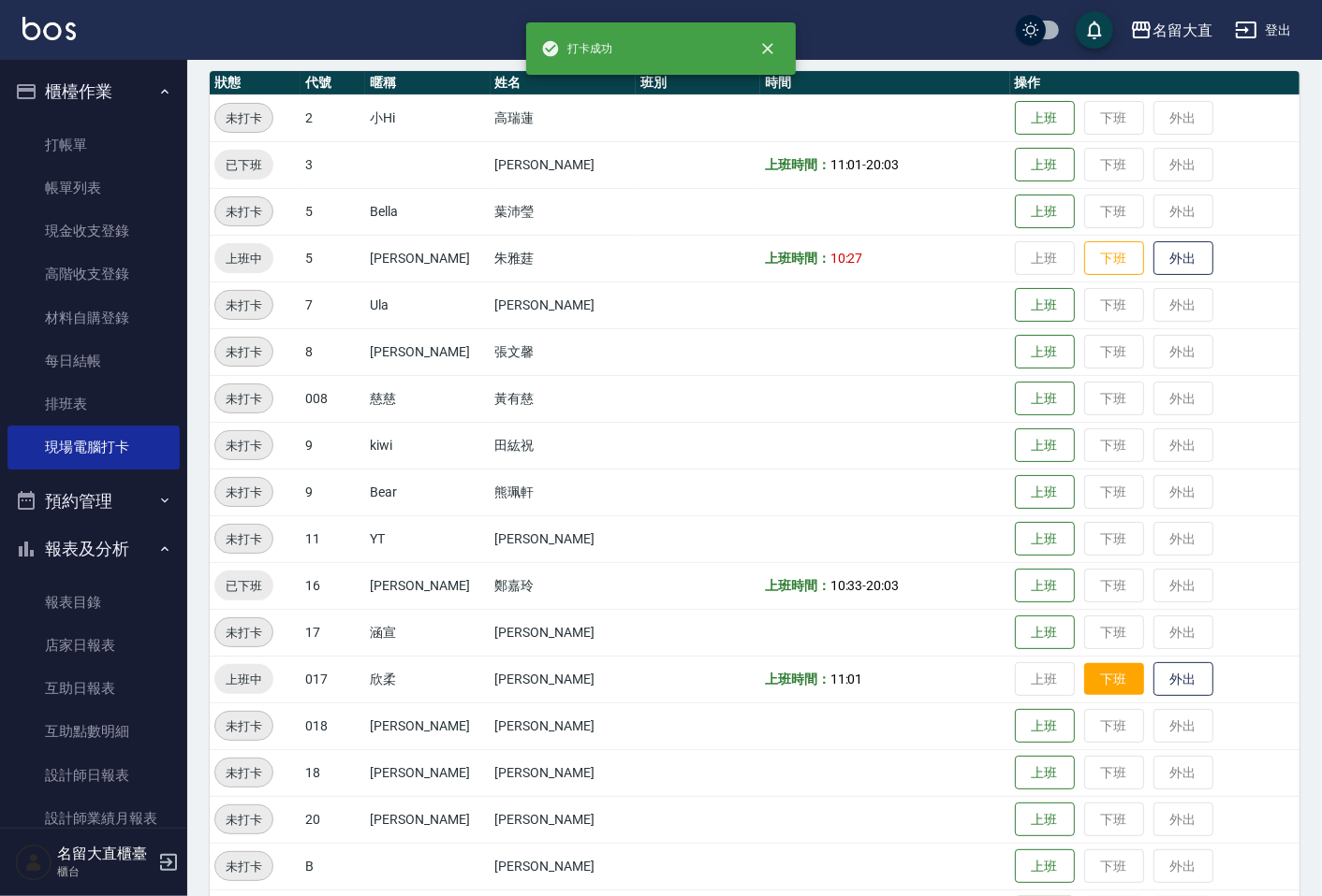
click at [1088, 667] on button "下班" at bounding box center [1114, 679] width 60 height 32
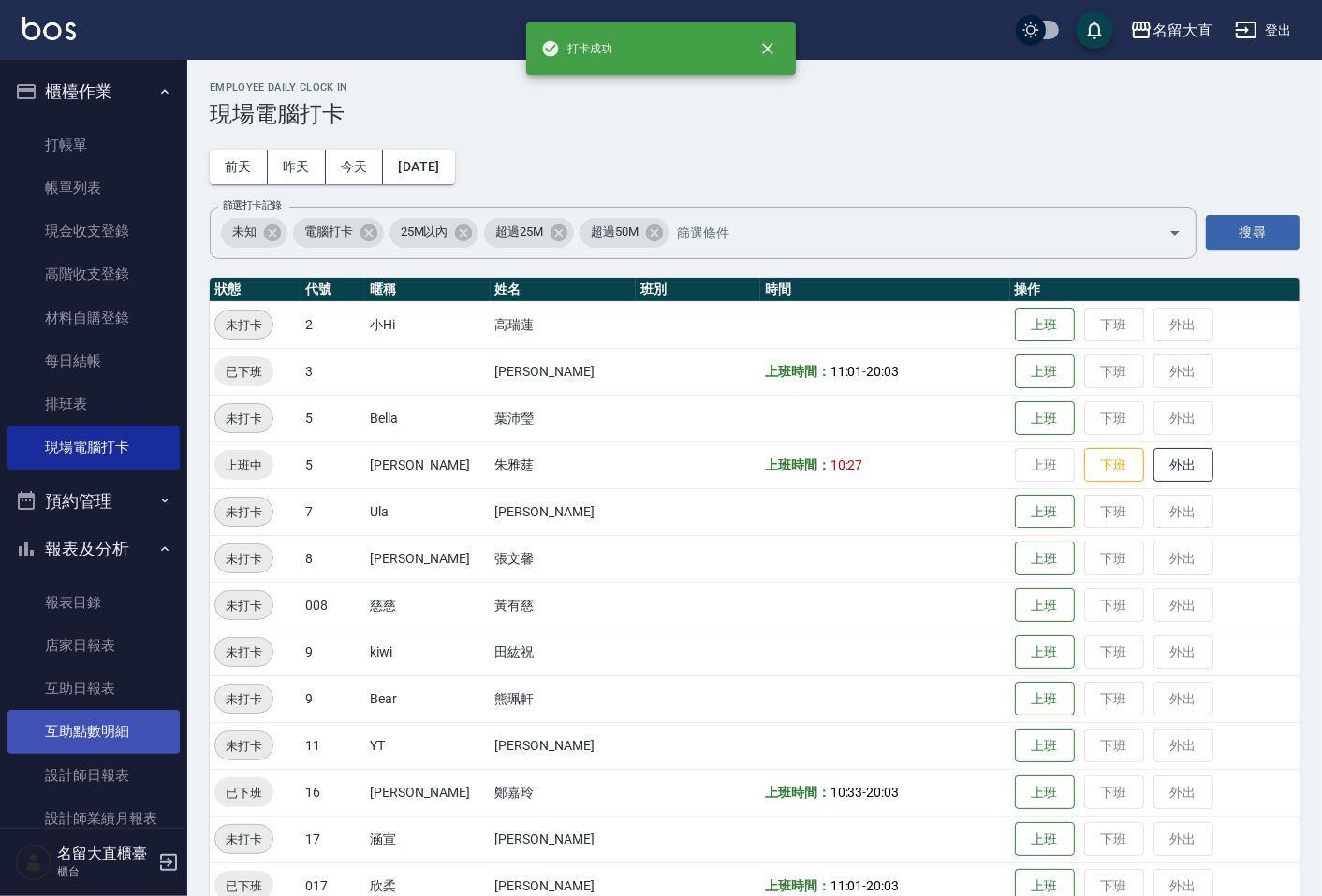
scroll to position [0, 0]
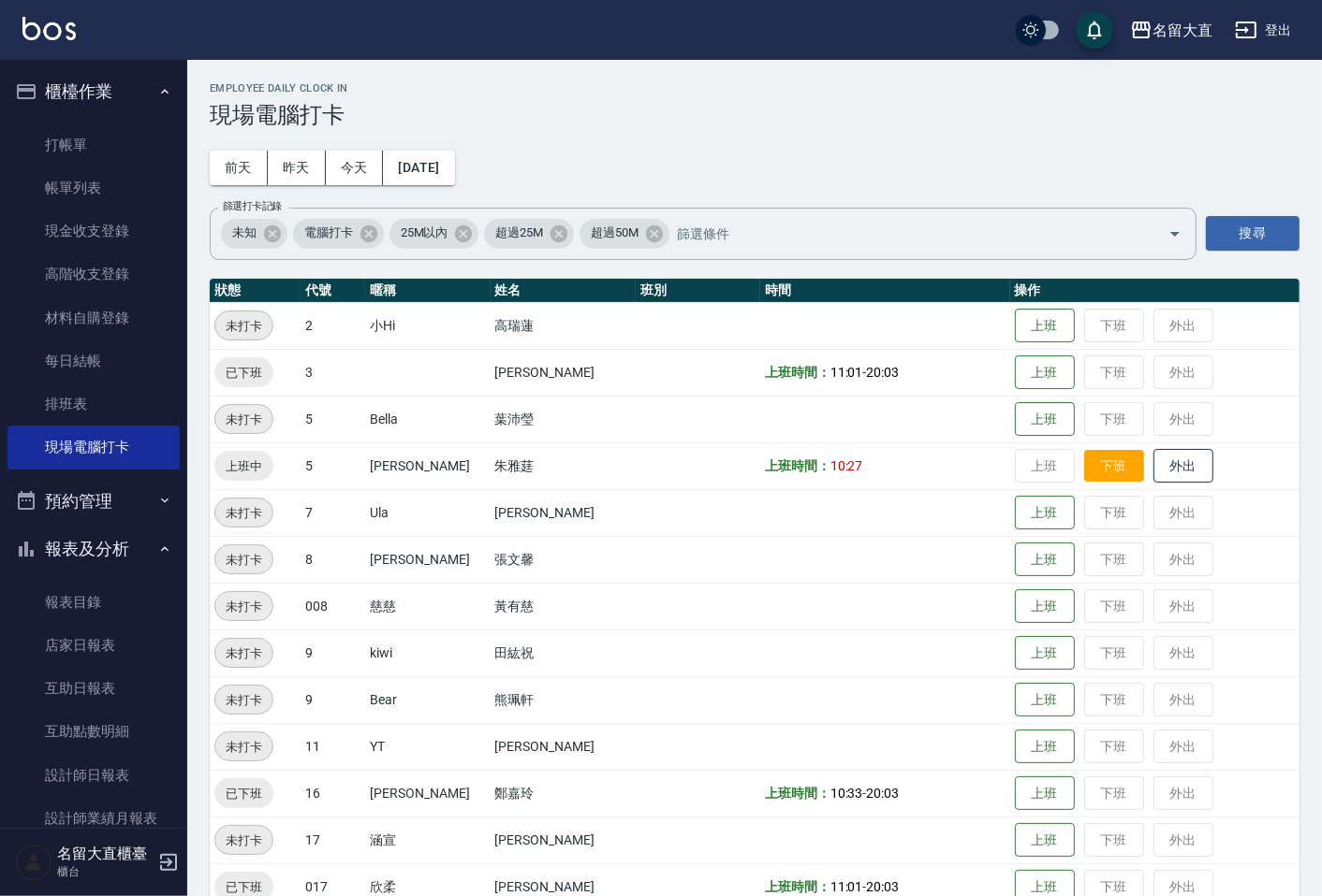
click at [1099, 464] on button "下班" at bounding box center [1114, 466] width 60 height 32
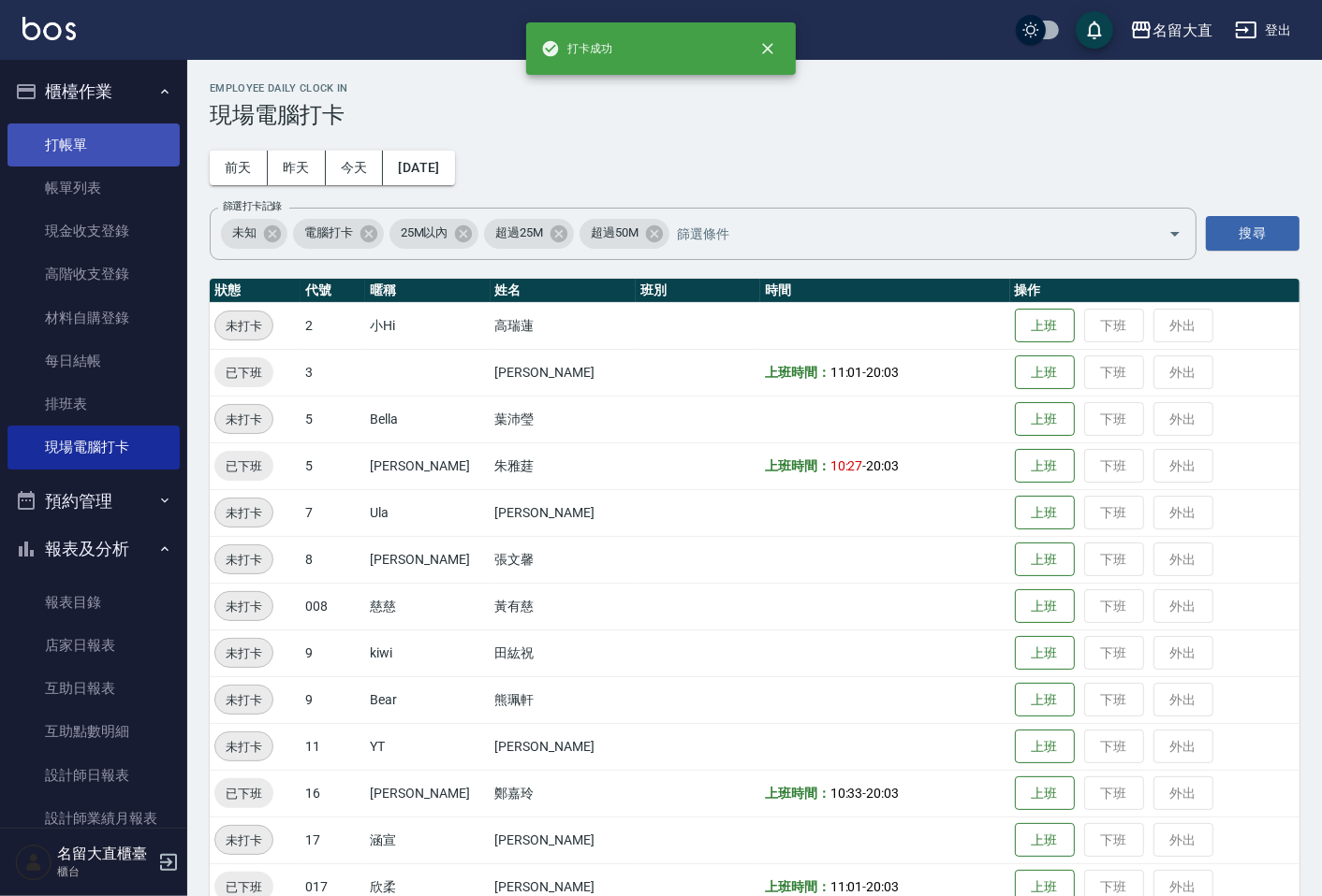
click at [109, 137] on link "打帳單" at bounding box center [94, 145] width 172 height 43
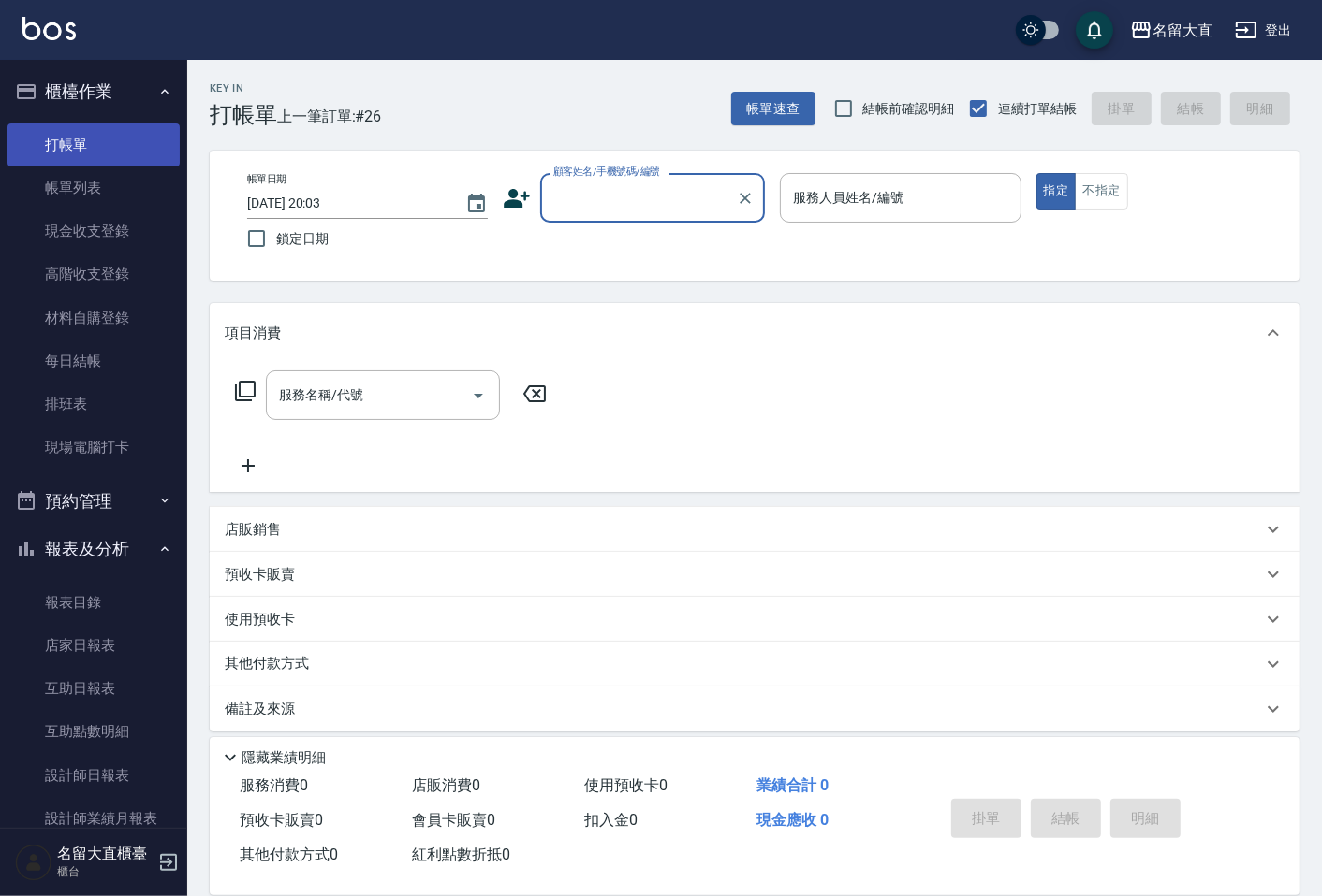
click at [122, 136] on link "打帳單" at bounding box center [94, 145] width 172 height 43
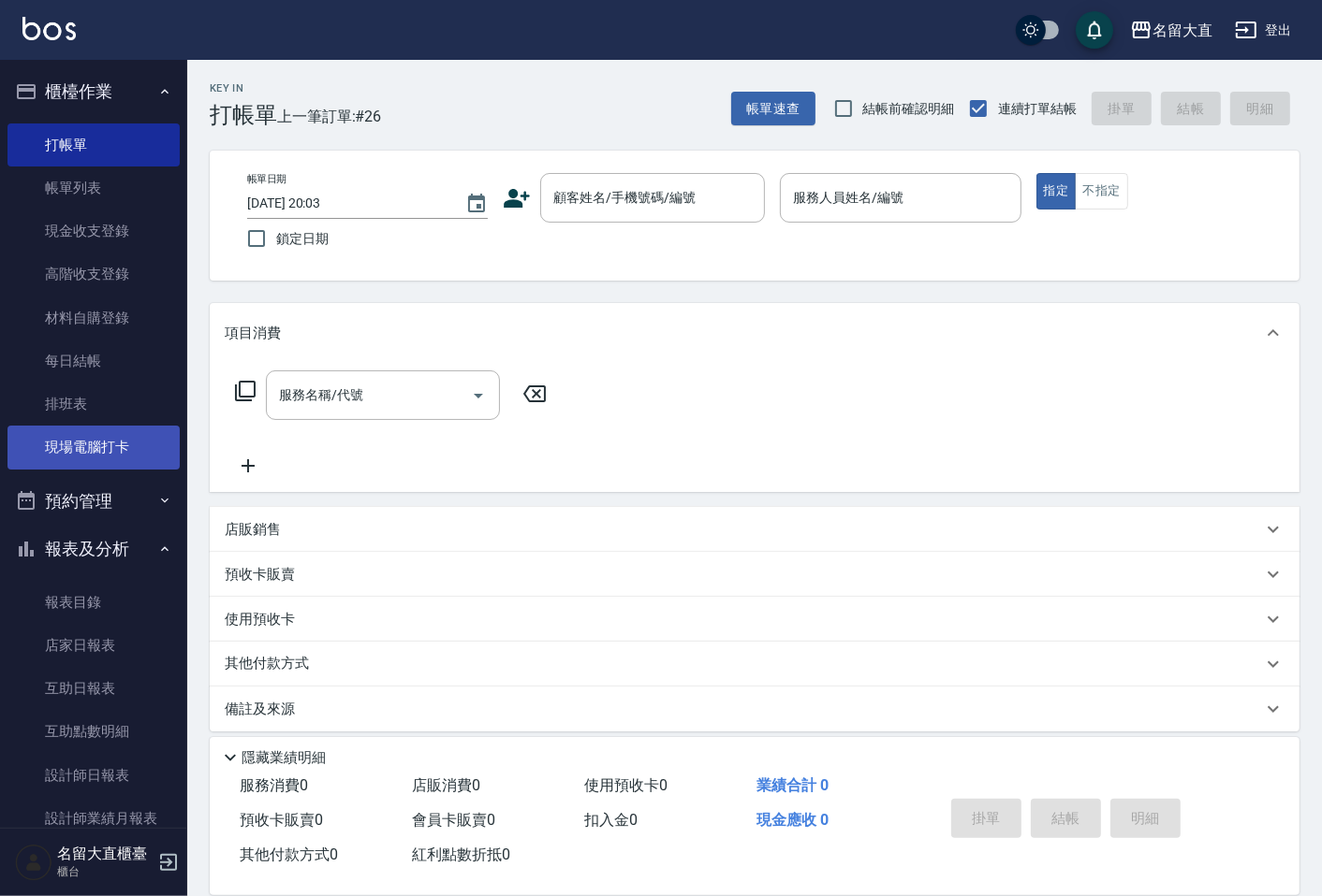
click at [141, 428] on link "現場電腦打卡" at bounding box center [94, 447] width 172 height 43
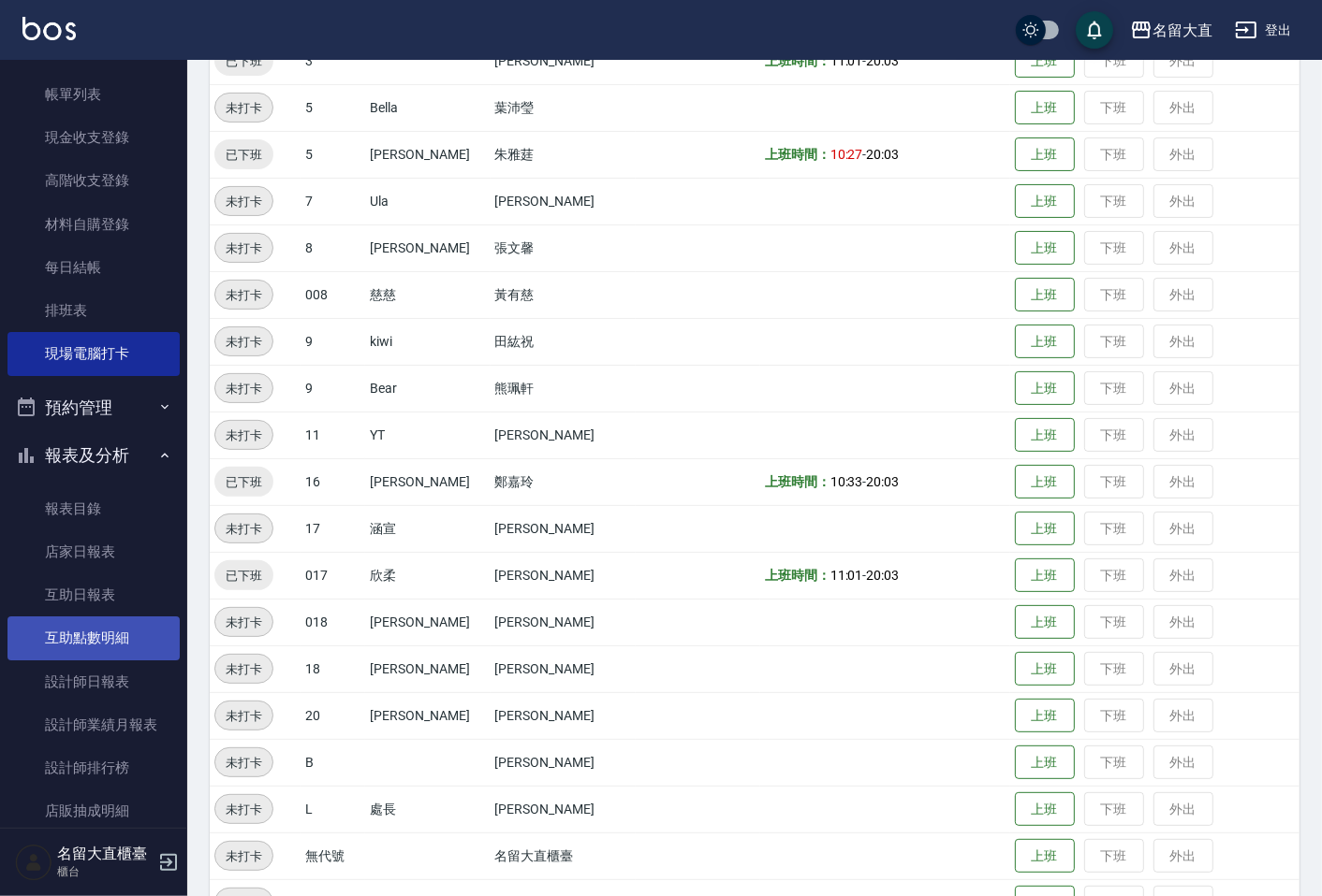
scroll to position [207, 0]
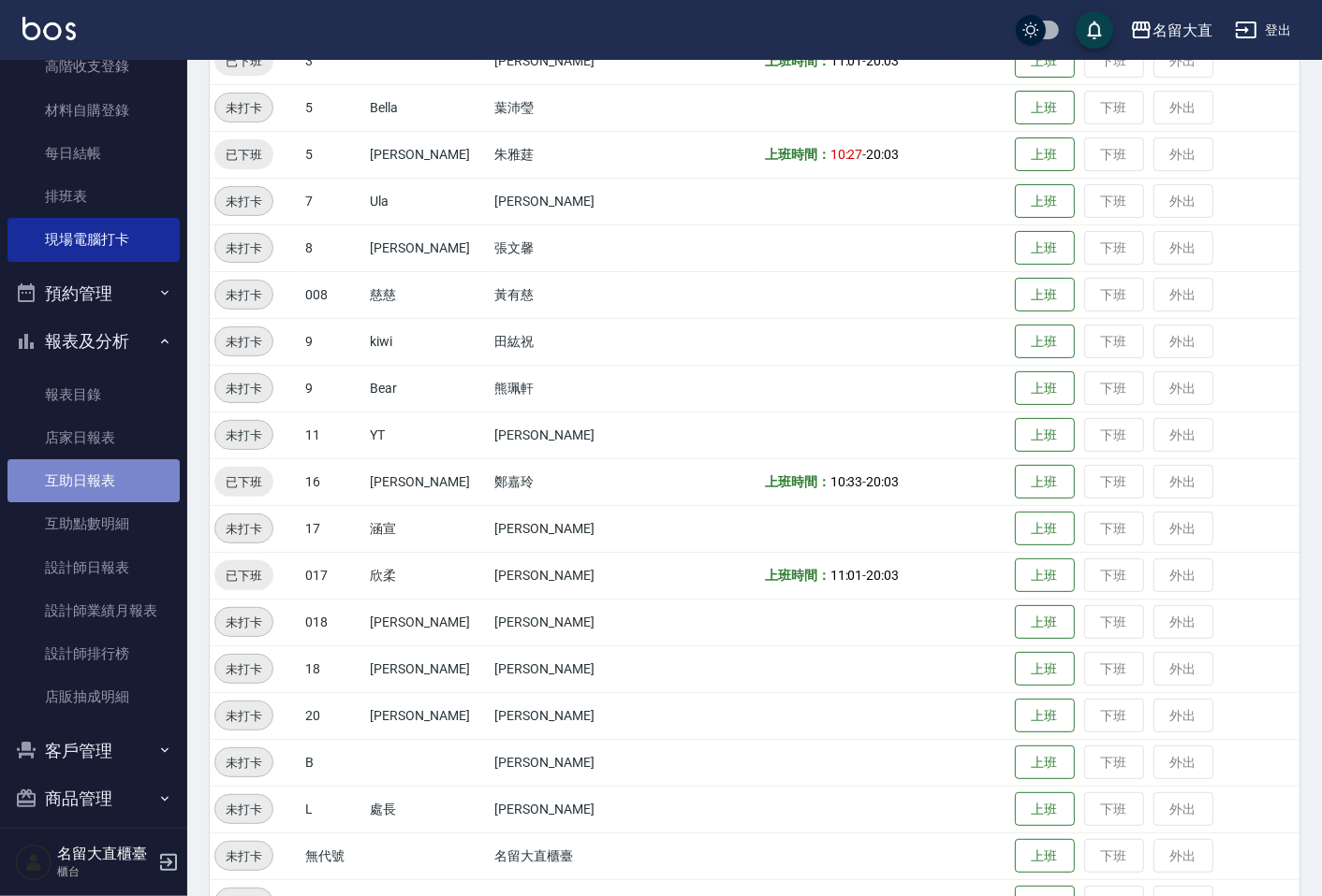
click at [108, 469] on link "互助日報表" at bounding box center [94, 481] width 172 height 43
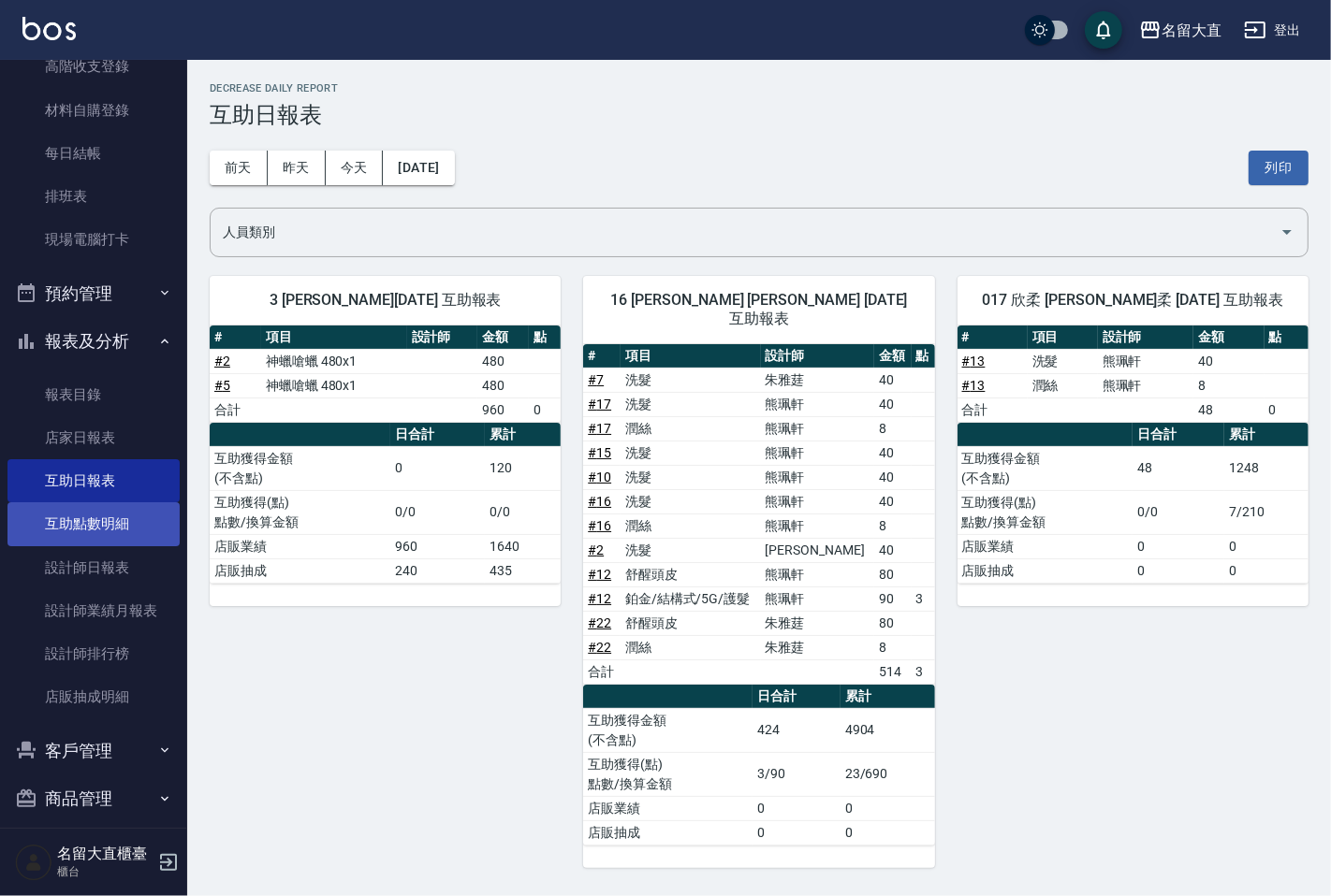
click at [124, 534] on link "互助點數明細" at bounding box center [94, 524] width 172 height 43
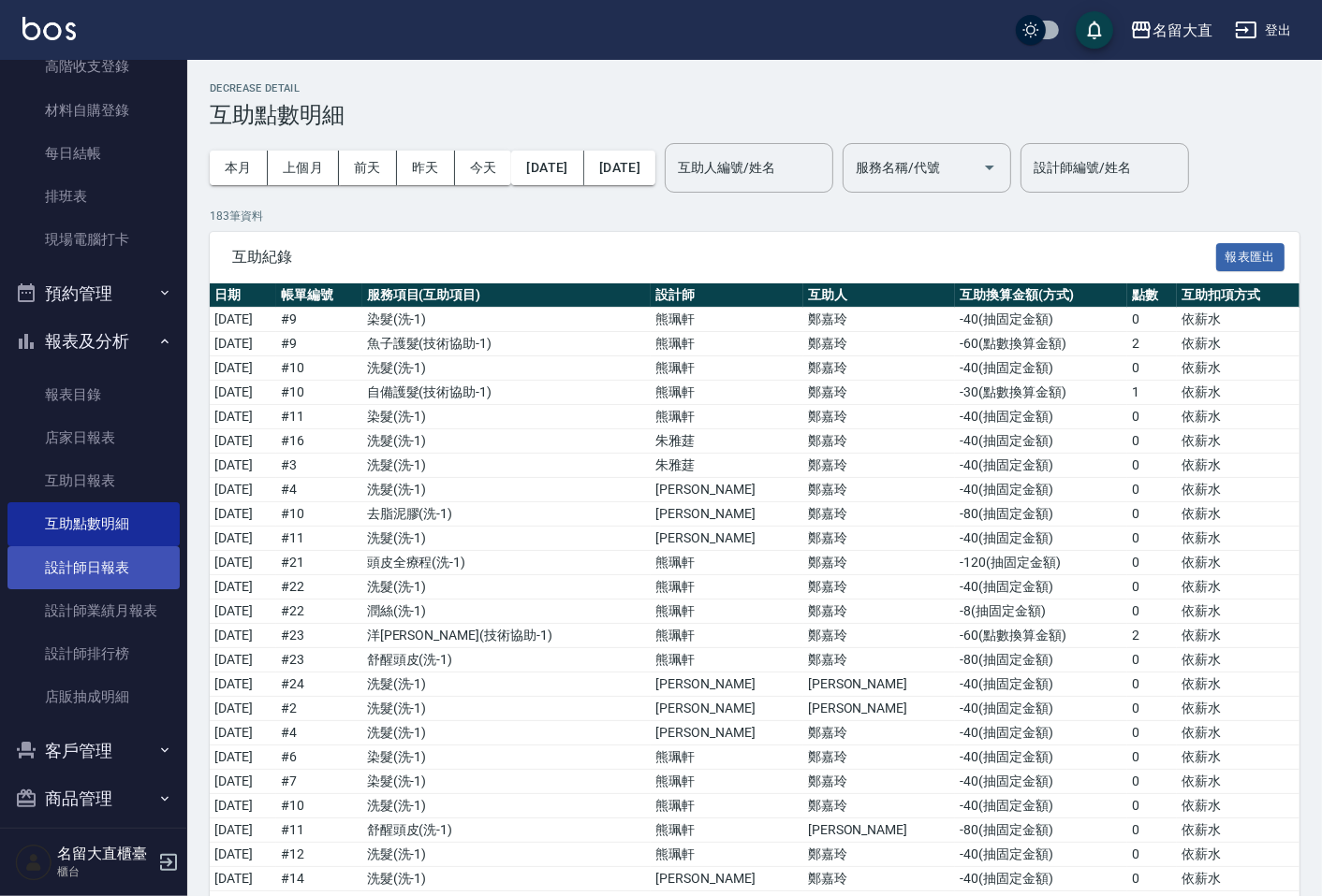
click at [129, 574] on link "設計師日報表" at bounding box center [94, 568] width 172 height 43
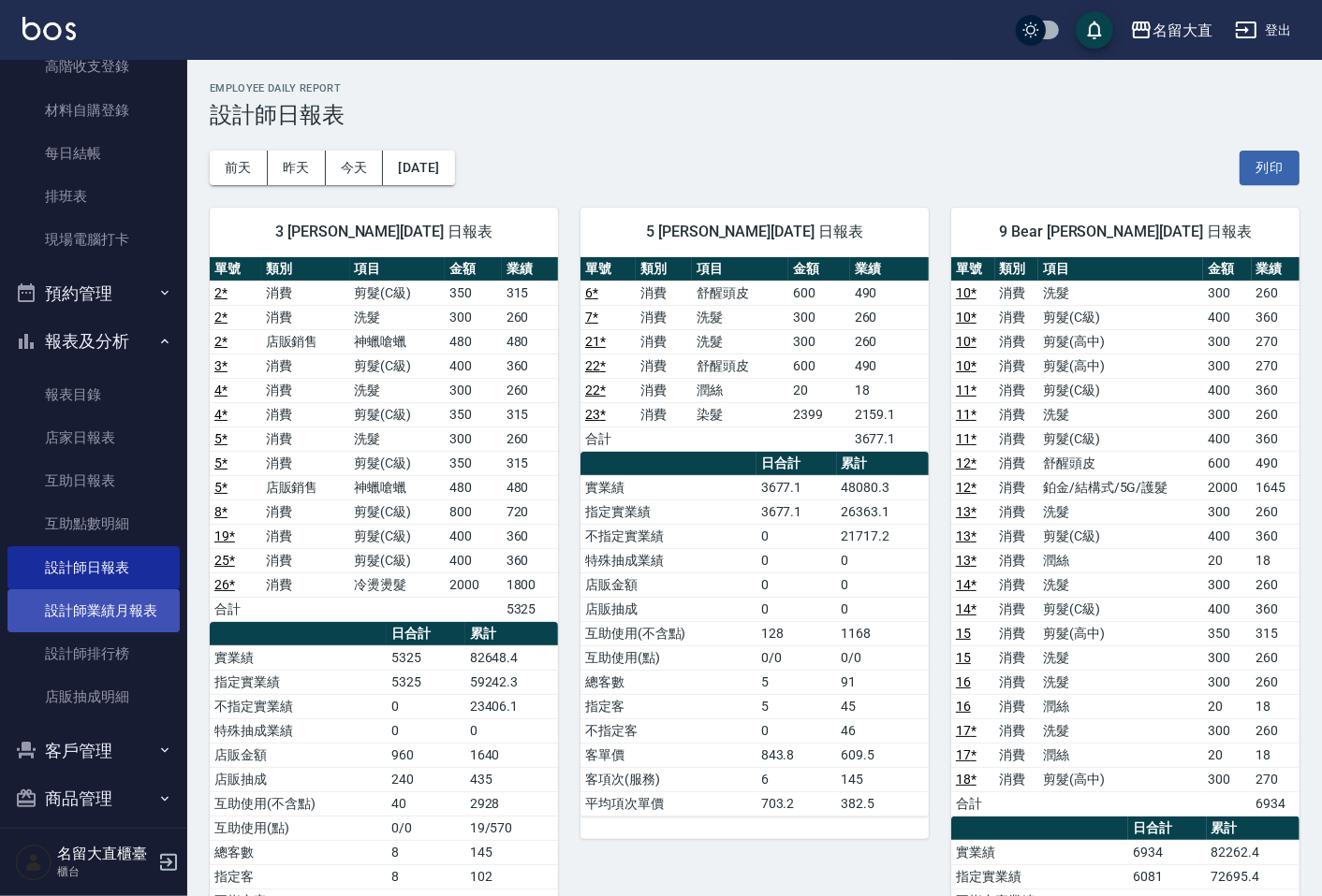
click at [139, 610] on link "設計師業績月報表" at bounding box center [94, 611] width 172 height 43
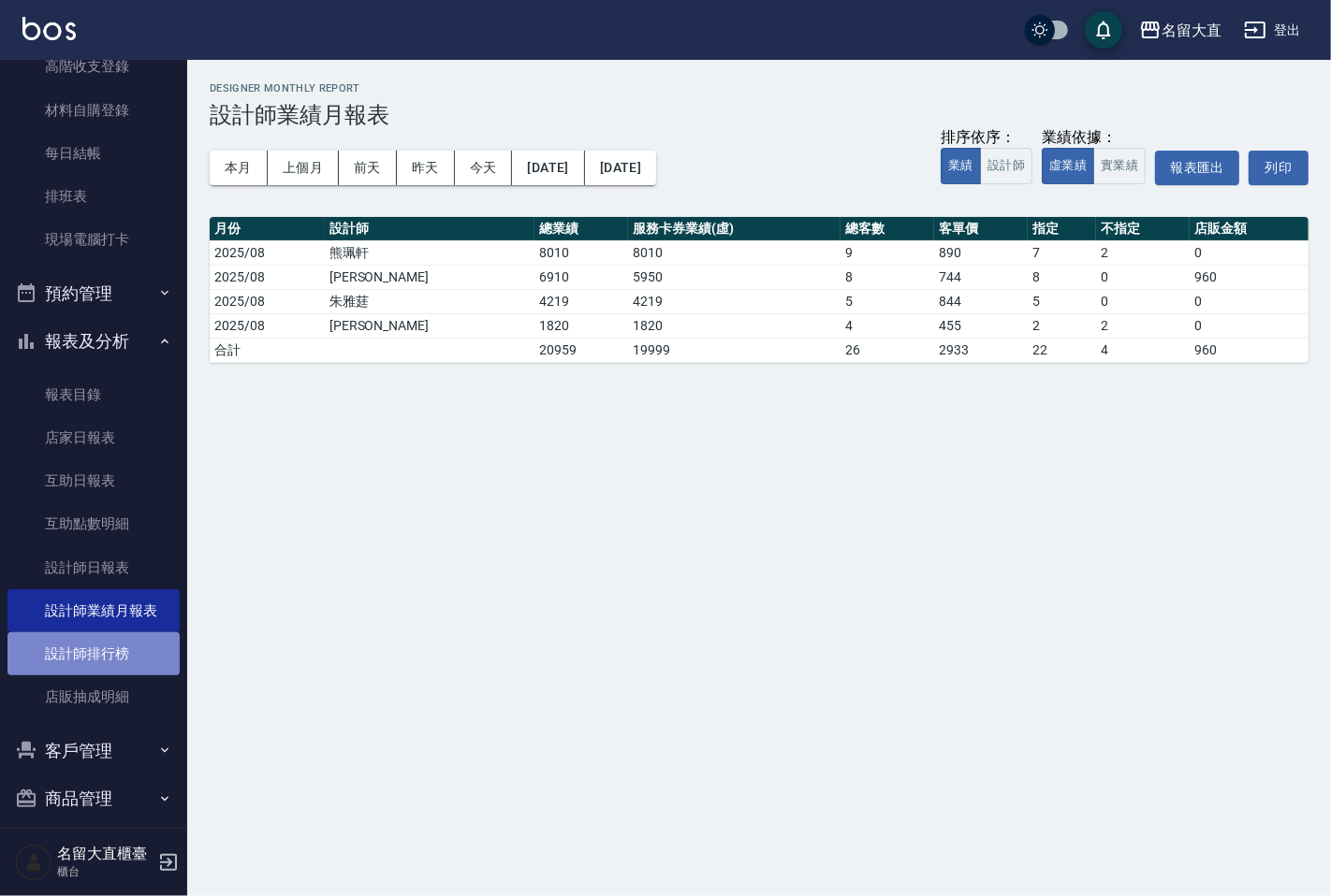
click at [118, 651] on link "設計師排行榜" at bounding box center [94, 654] width 172 height 43
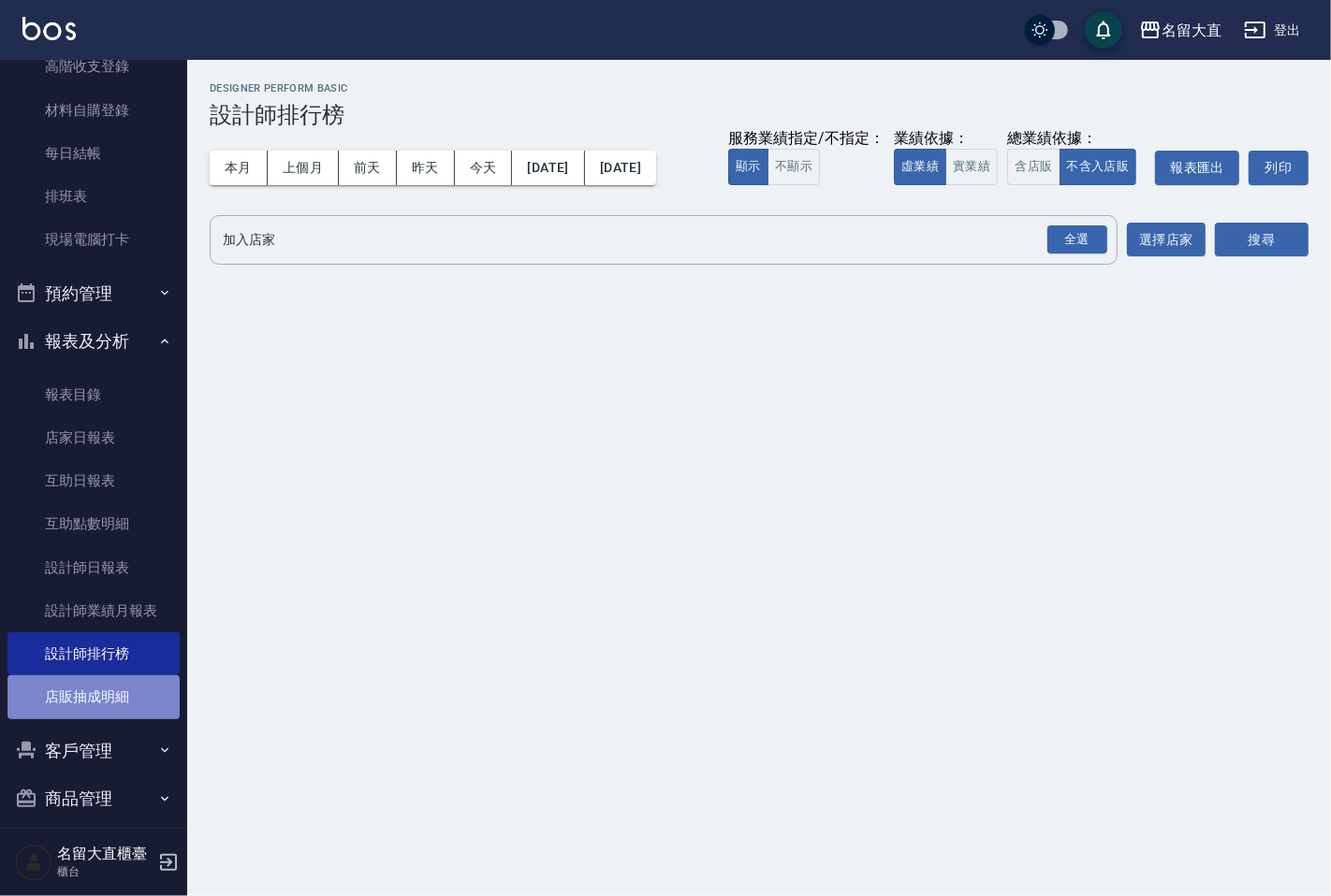
click at [115, 696] on link "店販抽成明細" at bounding box center [94, 697] width 172 height 43
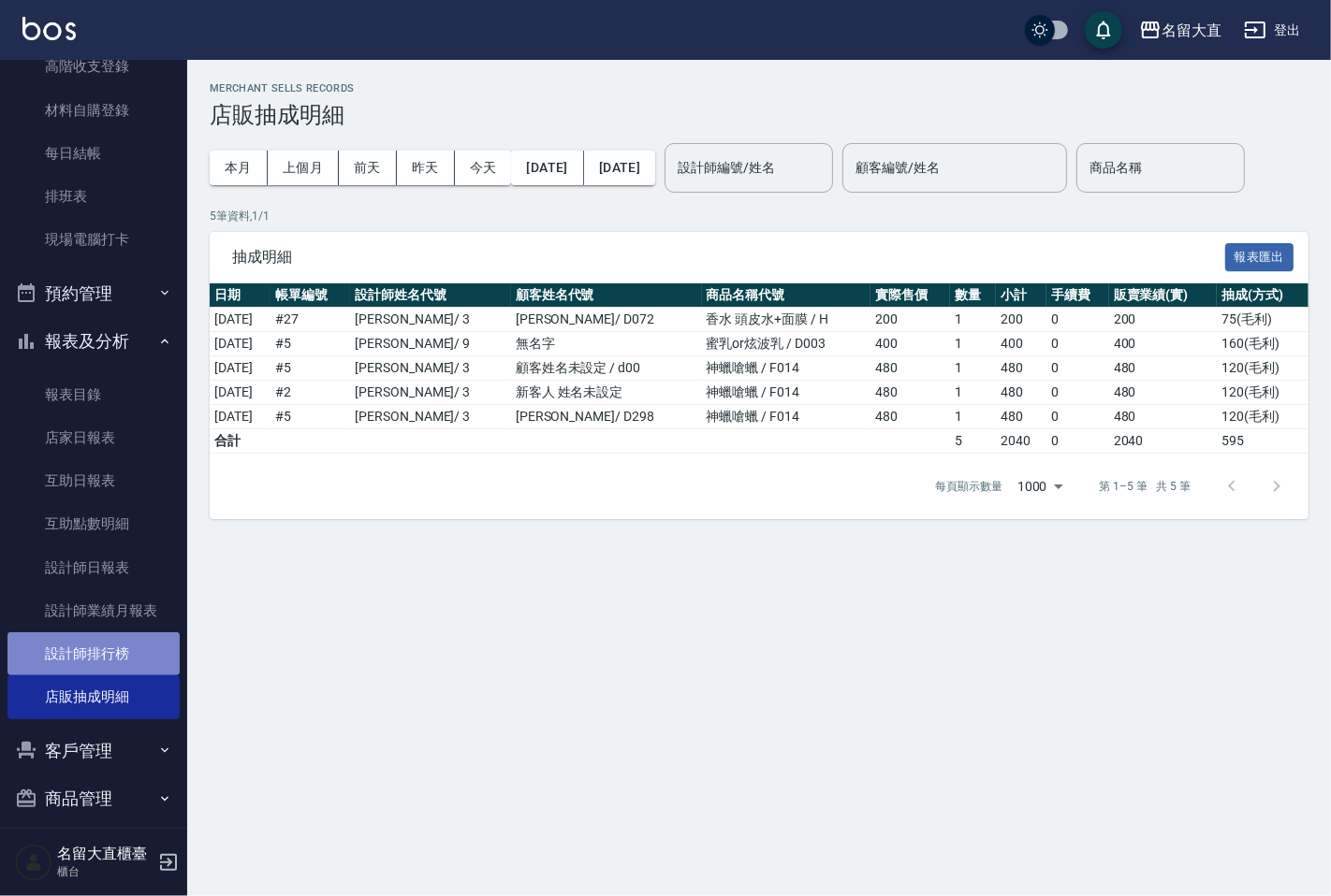
click at [127, 662] on link "設計師排行榜" at bounding box center [94, 654] width 172 height 43
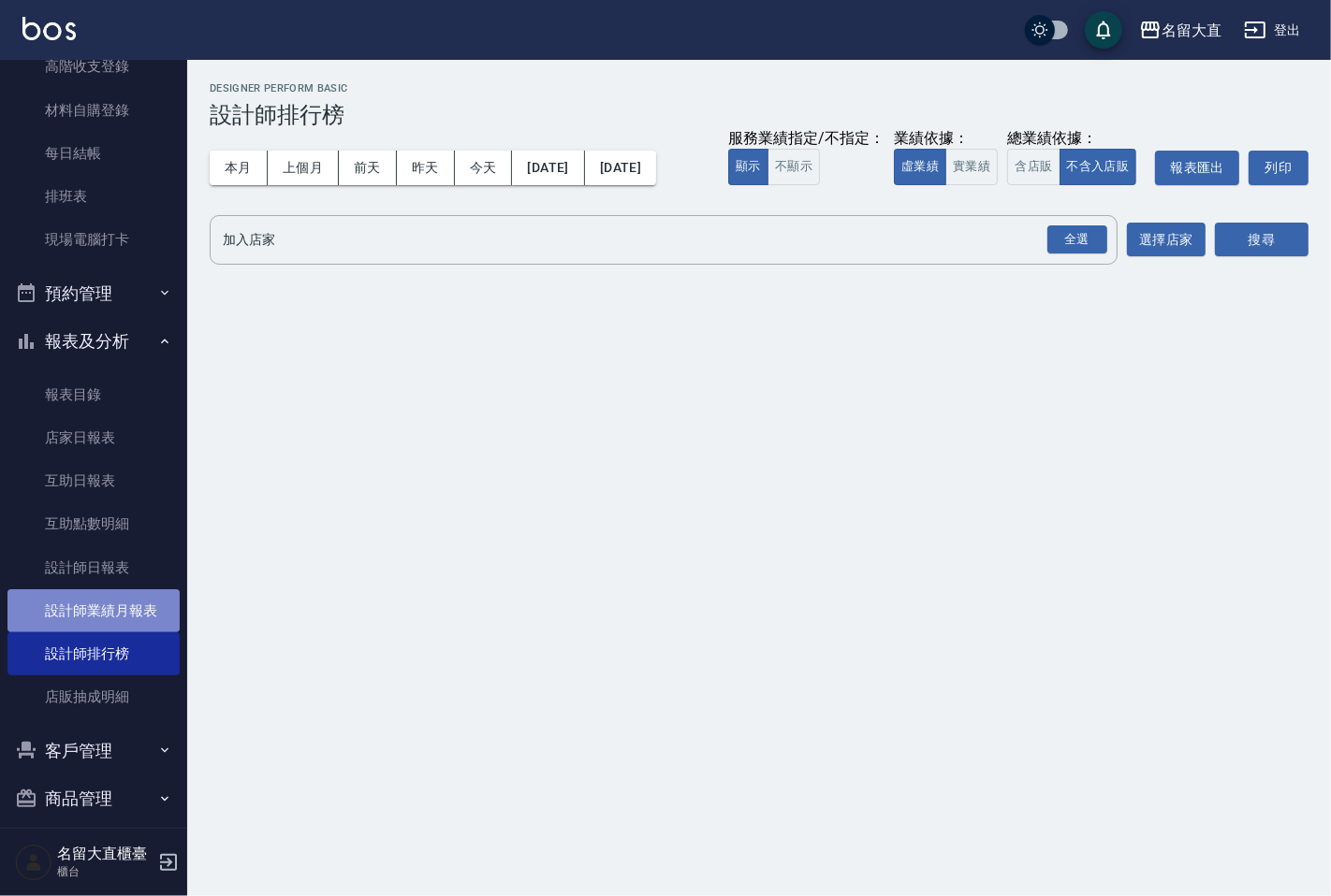
click at [116, 590] on link "設計師業績月報表" at bounding box center [94, 611] width 172 height 43
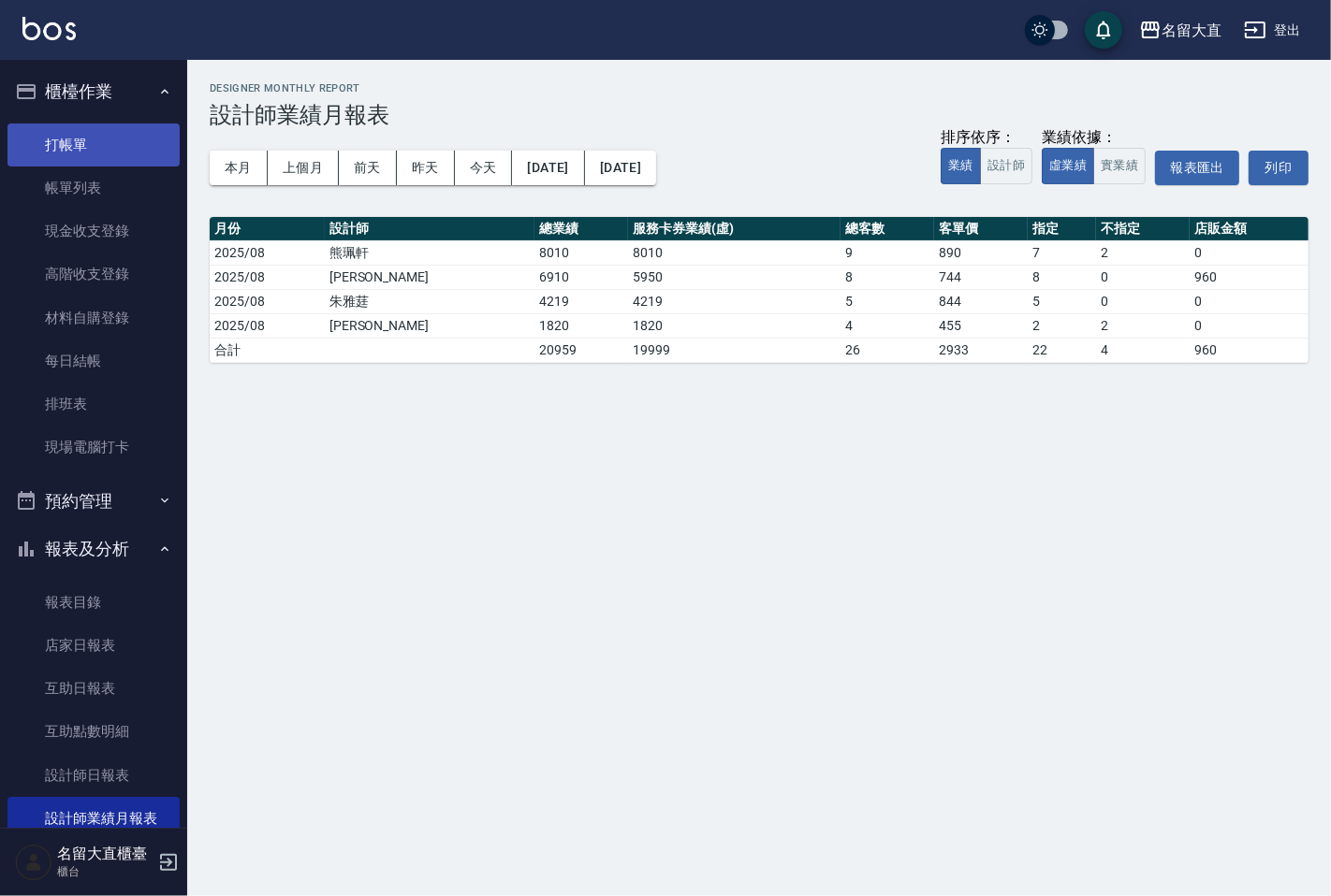
click at [110, 138] on link "打帳單" at bounding box center [94, 145] width 172 height 43
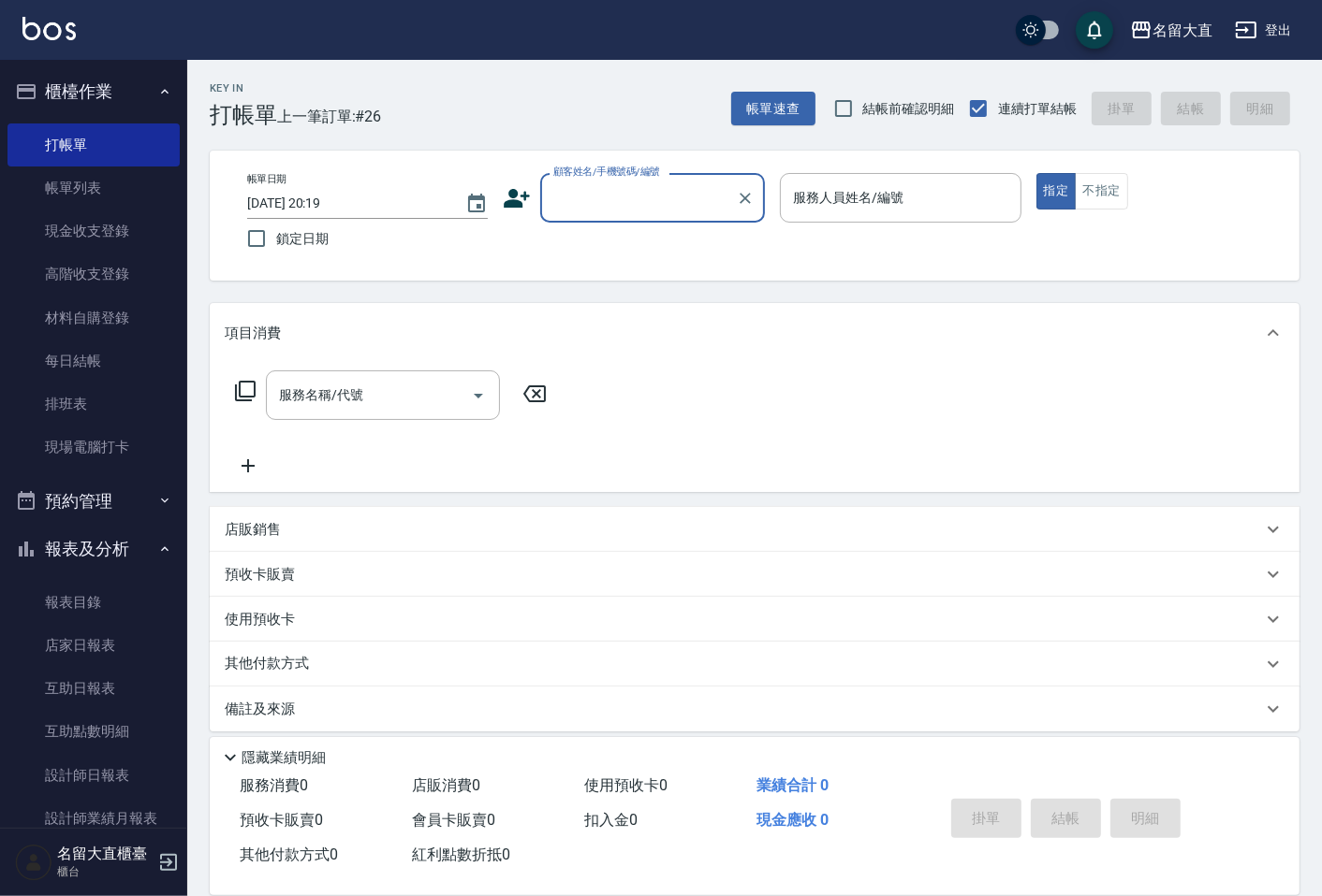
drag, startPoint x: 117, startPoint y: 206, endPoint x: 170, endPoint y: 217, distance: 54.1
click at [116, 206] on link "帳單列表" at bounding box center [94, 188] width 172 height 43
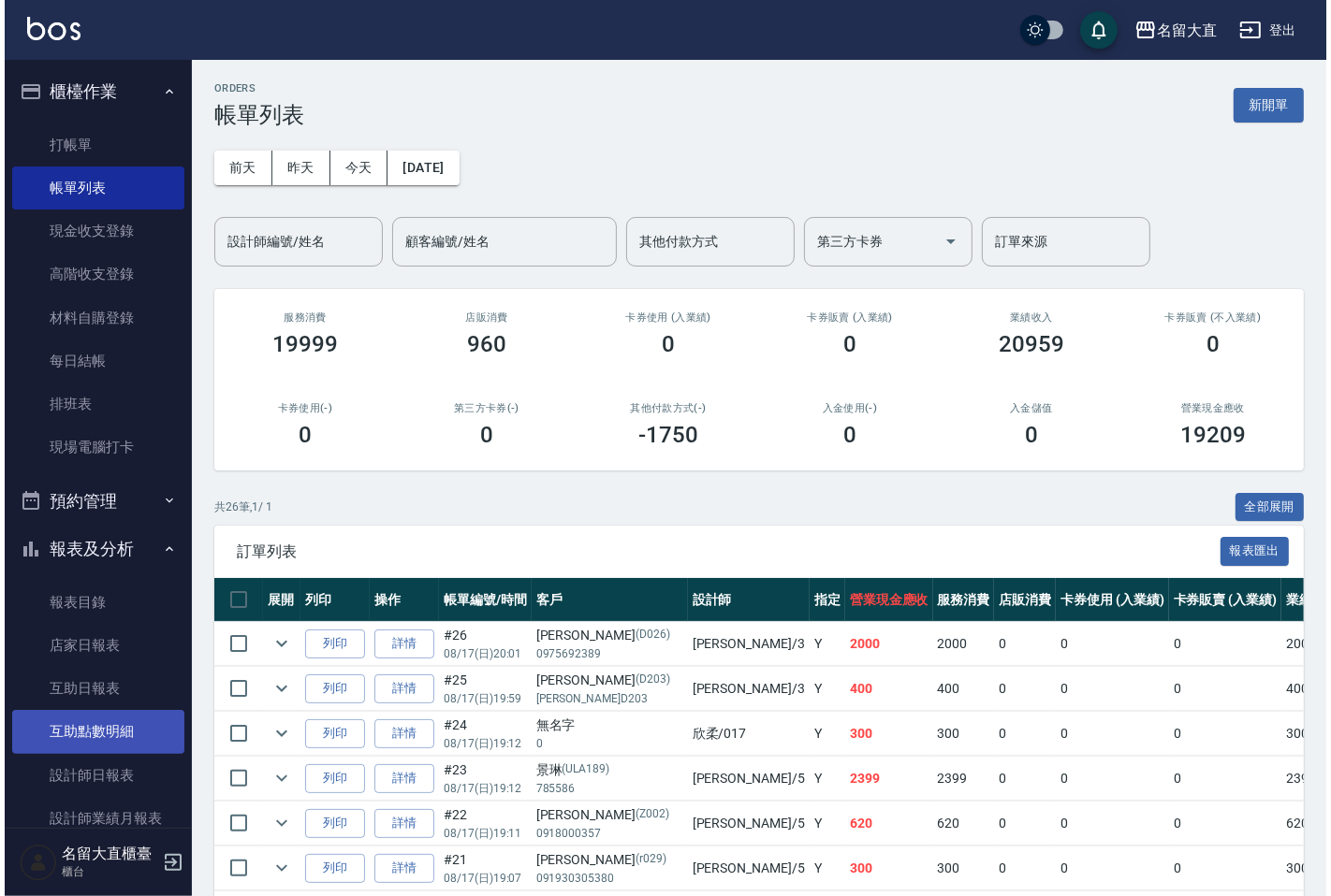
scroll to position [104, 0]
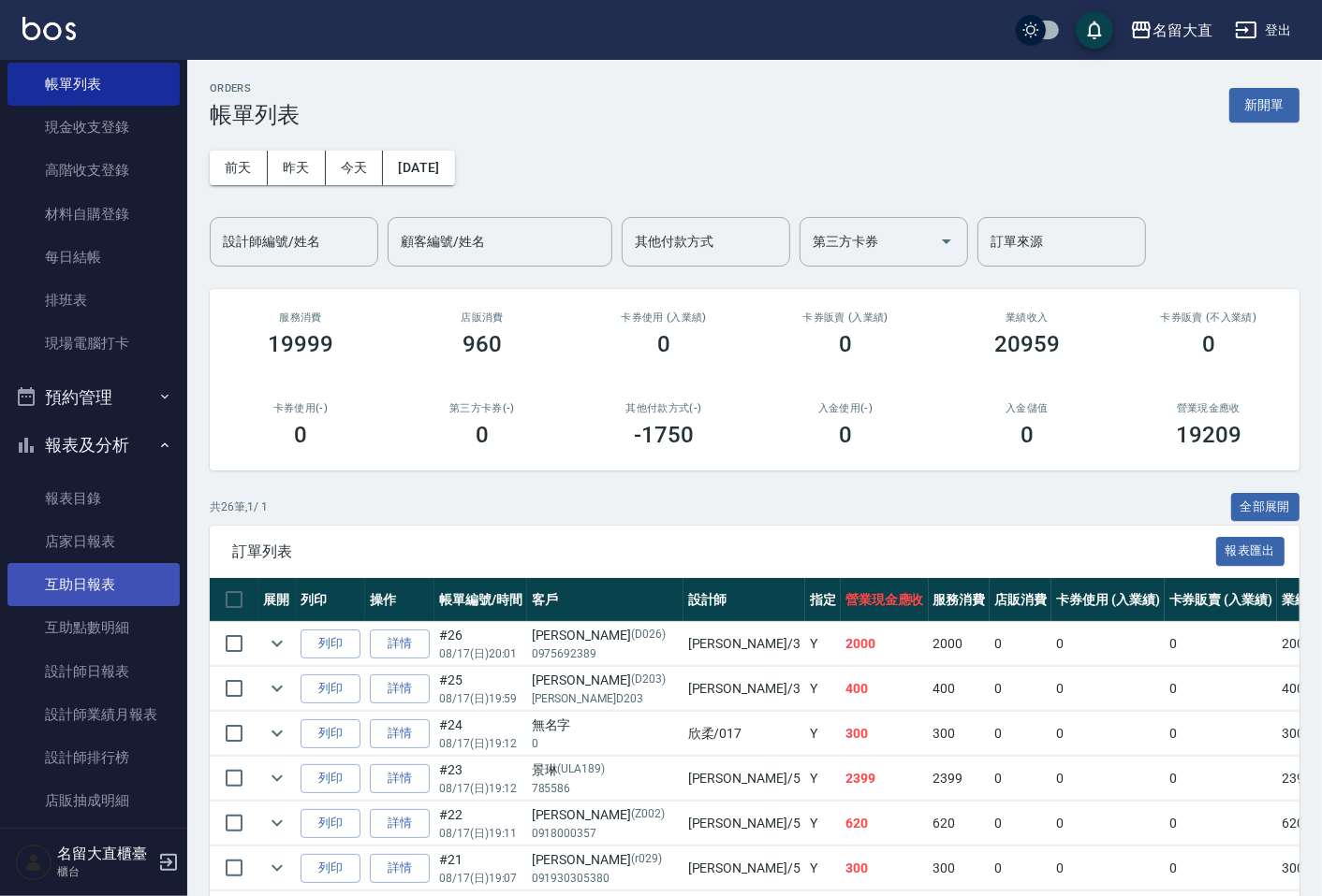
click at [75, 597] on link "互助日報表" at bounding box center [94, 585] width 172 height 43
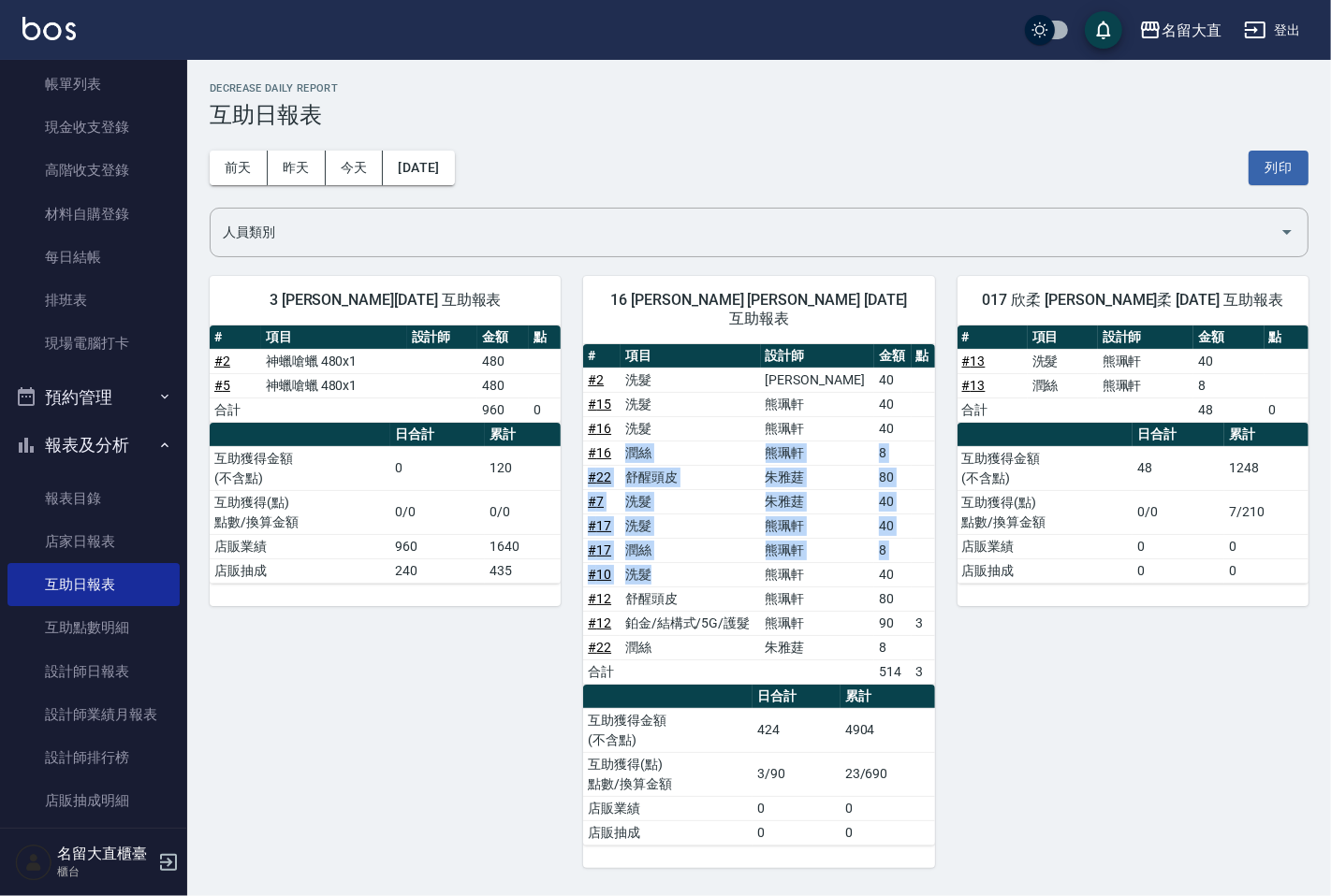
drag, startPoint x: 654, startPoint y: 556, endPoint x: 605, endPoint y: 379, distance: 183.7
click at [611, 387] on tbody "# 2 洗髮 [PERSON_NAME] 40 # 15 洗髮 [PERSON_NAME] 40 # 16 洗髮 [PERSON_NAME] 40 # 16 …" at bounding box center [758, 525] width 351 height 316
